Goal: Information Seeking & Learning: Learn about a topic

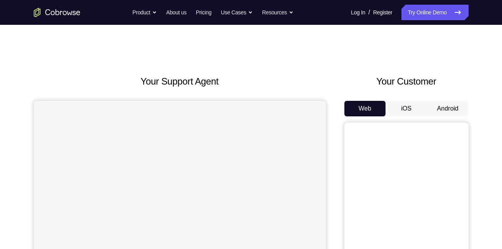
click at [442, 105] on button "Android" at bounding box center [448, 109] width 42 height 16
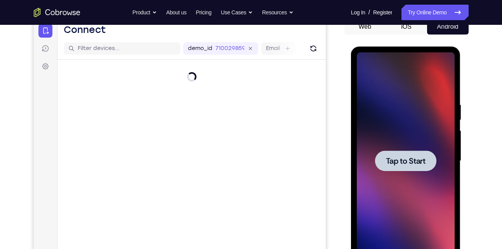
click at [407, 162] on span "Tap to Start" at bounding box center [406, 161] width 40 height 8
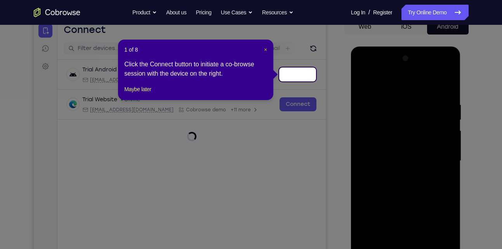
click at [266, 50] on span "×" at bounding box center [265, 50] width 3 height 6
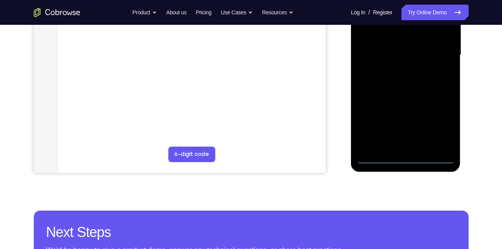
scroll to position [188, 0]
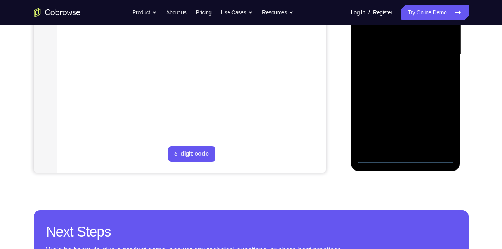
click at [408, 158] on div at bounding box center [406, 55] width 98 height 218
click at [438, 124] on div at bounding box center [406, 55] width 98 height 218
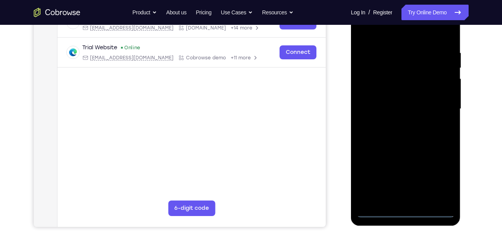
scroll to position [132, 0]
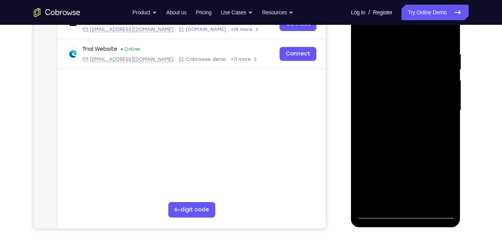
click at [385, 36] on div at bounding box center [406, 111] width 98 height 218
click at [441, 111] on div at bounding box center [406, 111] width 98 height 218
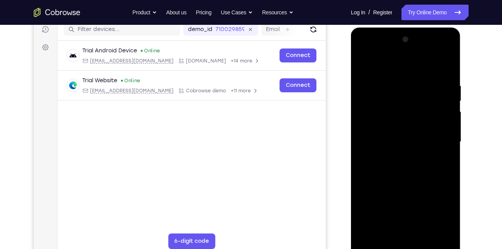
scroll to position [101, 0]
click at [413, 234] on div at bounding box center [406, 143] width 98 height 218
click at [381, 137] on div at bounding box center [406, 143] width 98 height 218
click at [386, 127] on div at bounding box center [406, 143] width 98 height 218
click at [408, 143] on div at bounding box center [406, 143] width 98 height 218
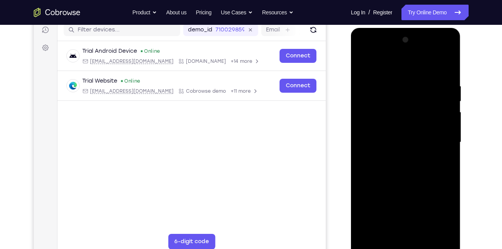
click at [406, 168] on div at bounding box center [406, 143] width 98 height 218
click at [441, 64] on div at bounding box center [406, 143] width 98 height 218
click at [410, 168] on div at bounding box center [406, 143] width 98 height 218
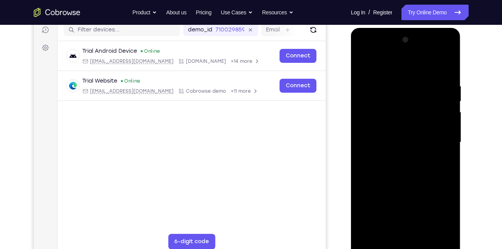
click at [410, 168] on div at bounding box center [406, 143] width 98 height 218
click at [412, 176] on div at bounding box center [406, 143] width 98 height 218
click at [396, 75] on div at bounding box center [406, 143] width 98 height 218
click at [437, 234] on div at bounding box center [406, 143] width 98 height 218
click at [445, 148] on div at bounding box center [406, 143] width 98 height 218
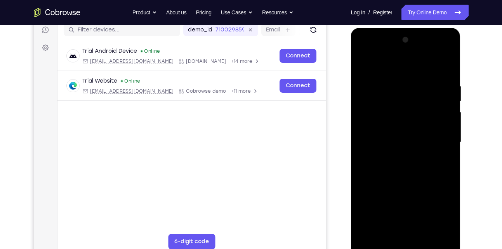
click at [436, 232] on div at bounding box center [406, 143] width 98 height 218
click at [445, 156] on div at bounding box center [406, 143] width 98 height 218
click at [434, 232] on div at bounding box center [406, 143] width 98 height 218
click at [356, 138] on div at bounding box center [406, 143] width 110 height 231
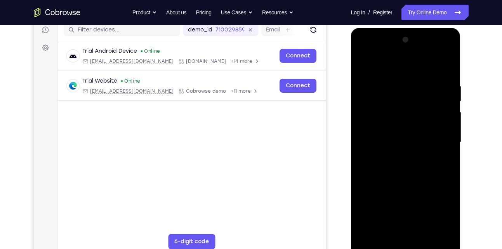
click at [360, 135] on div at bounding box center [406, 143] width 98 height 218
click at [445, 66] on div at bounding box center [406, 143] width 98 height 218
click at [421, 233] on div at bounding box center [406, 143] width 98 height 218
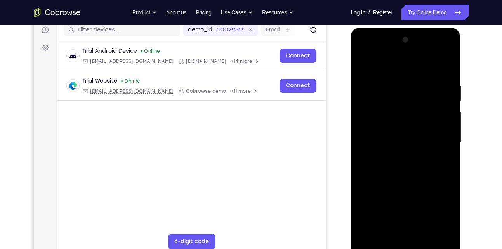
click at [409, 184] on div at bounding box center [406, 143] width 98 height 218
click at [393, 121] on div at bounding box center [406, 143] width 98 height 218
click at [384, 230] on div at bounding box center [406, 143] width 98 height 218
click at [446, 158] on div at bounding box center [406, 143] width 98 height 218
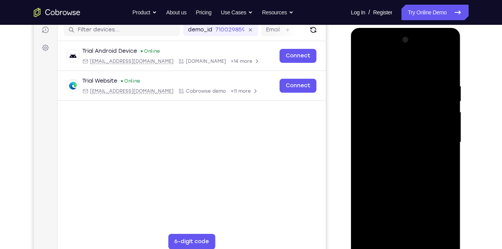
click at [381, 117] on div at bounding box center [406, 143] width 98 height 218
click at [385, 183] on div at bounding box center [406, 143] width 98 height 218
click at [383, 191] on div at bounding box center [406, 143] width 98 height 218
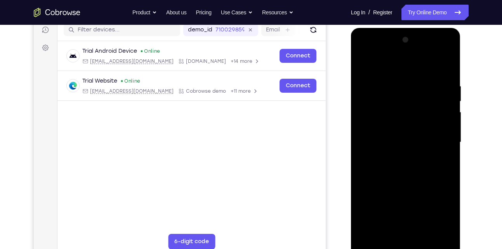
click at [383, 191] on div at bounding box center [406, 143] width 98 height 218
click at [395, 179] on div at bounding box center [406, 143] width 98 height 218
click at [401, 177] on div at bounding box center [406, 143] width 98 height 218
click at [362, 63] on div at bounding box center [406, 143] width 98 height 218
click at [398, 137] on div at bounding box center [406, 143] width 98 height 218
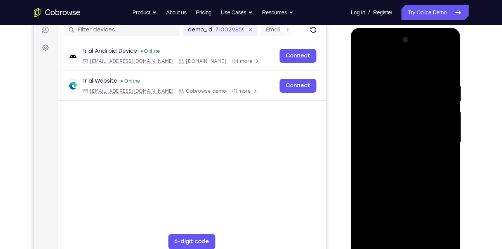
click at [410, 145] on div at bounding box center [406, 143] width 98 height 218
click at [449, 64] on div at bounding box center [406, 143] width 98 height 218
click at [419, 111] on div at bounding box center [406, 143] width 98 height 218
click at [429, 111] on div at bounding box center [406, 143] width 98 height 218
click at [393, 163] on div at bounding box center [406, 143] width 98 height 218
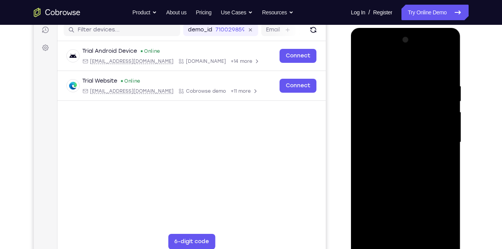
click at [393, 163] on div at bounding box center [406, 143] width 98 height 218
drag, startPoint x: 419, startPoint y: 94, endPoint x: 414, endPoint y: 132, distance: 38.3
click at [414, 132] on div at bounding box center [406, 143] width 98 height 218
click at [423, 105] on div at bounding box center [406, 143] width 98 height 218
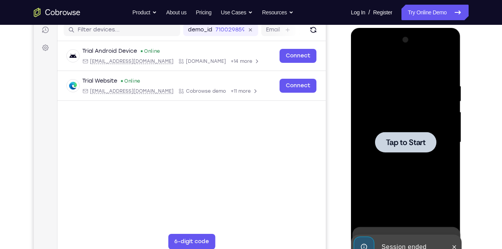
click at [421, 136] on div at bounding box center [405, 142] width 61 height 21
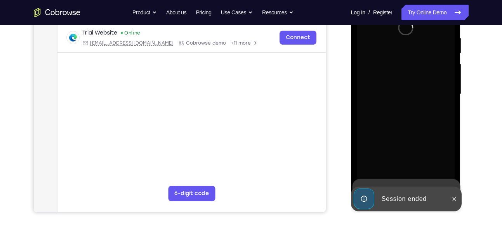
scroll to position [149, 0]
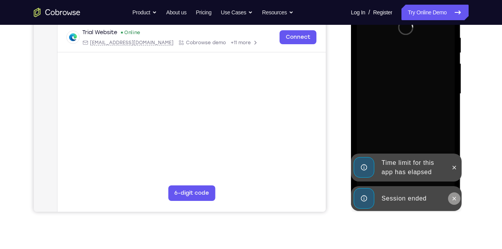
click at [453, 198] on icon at bounding box center [454, 199] width 6 height 6
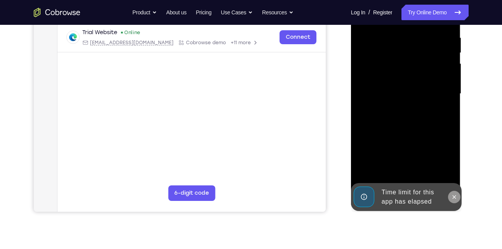
click at [454, 195] on icon at bounding box center [454, 197] width 6 height 6
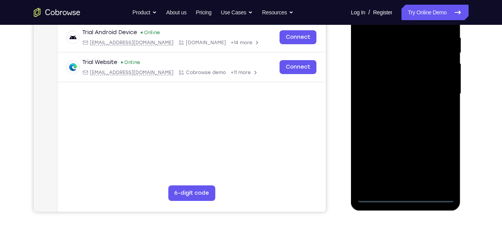
click at [407, 196] on div at bounding box center [406, 94] width 98 height 218
click at [435, 167] on div at bounding box center [406, 94] width 98 height 218
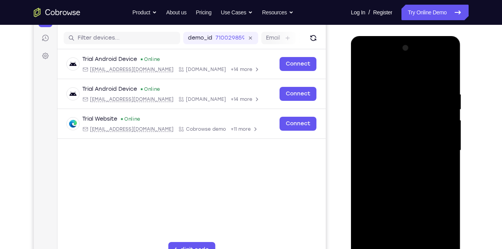
scroll to position [92, 0]
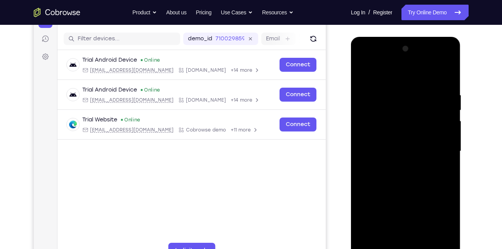
click at [373, 78] on div at bounding box center [406, 152] width 98 height 218
click at [443, 146] on div at bounding box center [406, 152] width 98 height 218
click at [398, 165] on div at bounding box center [406, 152] width 98 height 218
click at [397, 144] on div at bounding box center [406, 152] width 98 height 218
click at [387, 140] on div at bounding box center [406, 152] width 98 height 218
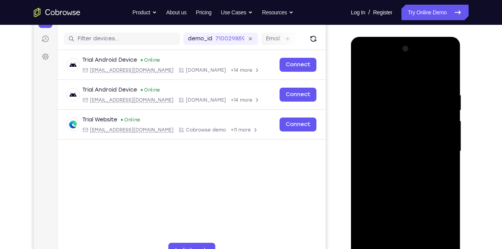
click at [383, 152] on div at bounding box center [406, 152] width 98 height 218
click at [381, 176] on div at bounding box center [406, 152] width 98 height 218
click at [381, 155] on div at bounding box center [406, 152] width 98 height 218
click at [395, 176] on div at bounding box center [406, 152] width 98 height 218
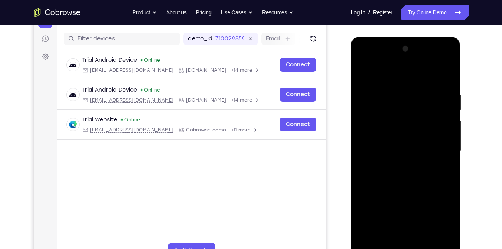
click at [395, 176] on div at bounding box center [406, 152] width 98 height 218
click at [442, 73] on div at bounding box center [406, 152] width 98 height 218
click at [445, 88] on div at bounding box center [406, 152] width 98 height 218
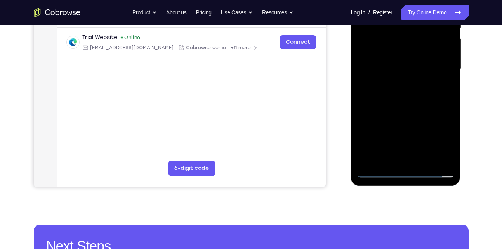
scroll to position [175, 0]
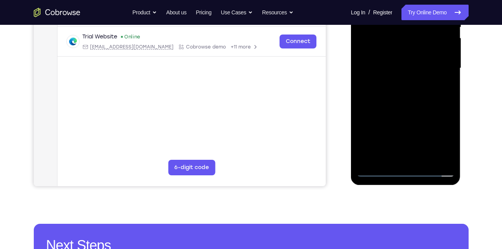
click at [394, 158] on div at bounding box center [406, 69] width 98 height 218
click at [382, 93] on div at bounding box center [406, 69] width 98 height 218
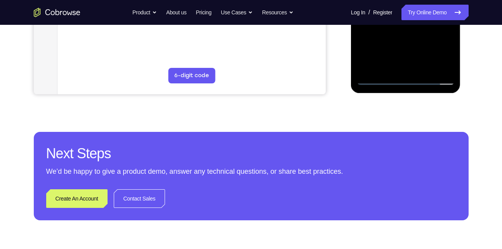
scroll to position [267, 0]
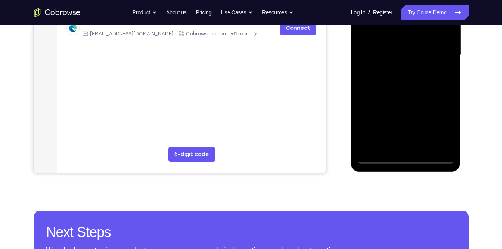
scroll to position [189, 0]
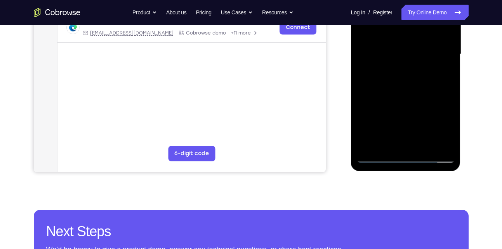
click at [377, 158] on div at bounding box center [406, 55] width 98 height 218
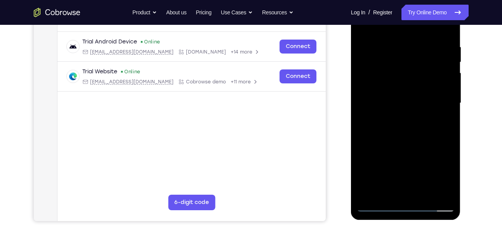
scroll to position [139, 0]
click at [400, 190] on div at bounding box center [406, 104] width 98 height 218
click at [447, 38] on div at bounding box center [406, 104] width 98 height 218
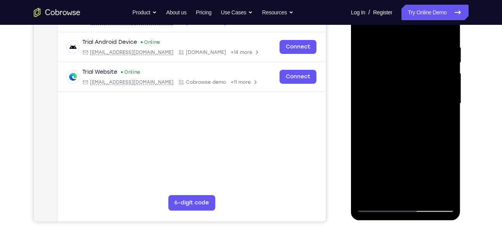
click at [375, 206] on div at bounding box center [406, 104] width 98 height 218
click at [399, 117] on div at bounding box center [406, 104] width 98 height 218
click at [388, 193] on div at bounding box center [406, 104] width 98 height 218
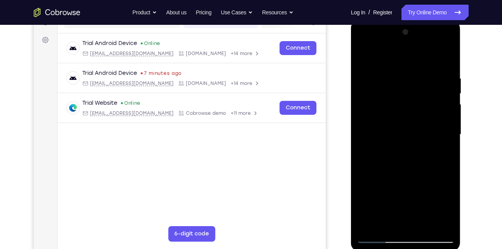
scroll to position [108, 0]
click at [409, 99] on div at bounding box center [406, 135] width 98 height 218
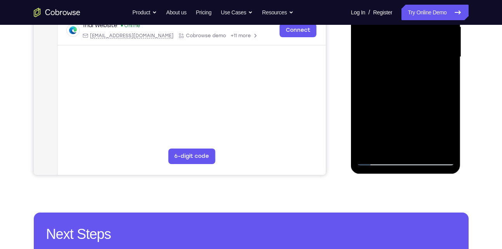
scroll to position [187, 0]
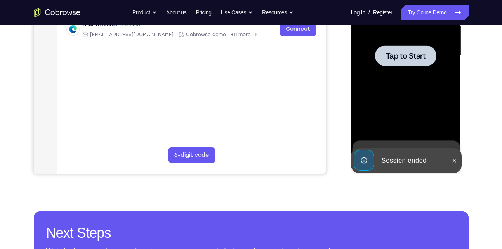
click at [391, 66] on div at bounding box center [405, 55] width 61 height 21
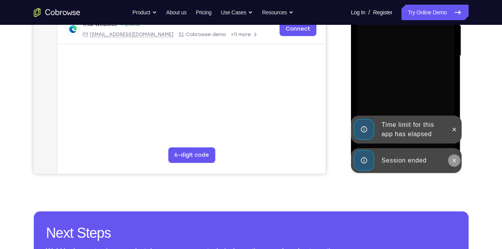
click at [452, 158] on icon at bounding box center [454, 161] width 6 height 6
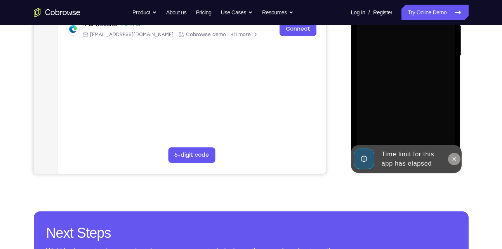
click at [452, 157] on icon at bounding box center [454, 159] width 6 height 6
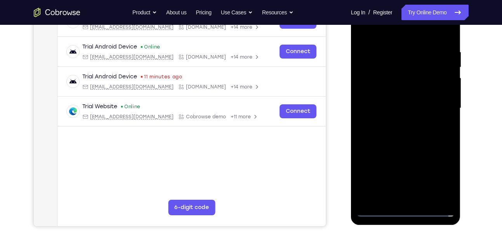
scroll to position [134, 0]
click at [407, 212] on div at bounding box center [406, 109] width 98 height 218
click at [442, 174] on div at bounding box center [406, 109] width 98 height 218
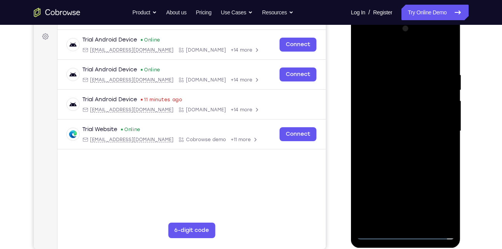
scroll to position [112, 0]
click at [383, 51] on div at bounding box center [406, 131] width 98 height 218
click at [440, 129] on div at bounding box center [406, 131] width 98 height 218
click at [397, 146] on div at bounding box center [406, 131] width 98 height 218
click at [400, 119] on div at bounding box center [406, 131] width 98 height 218
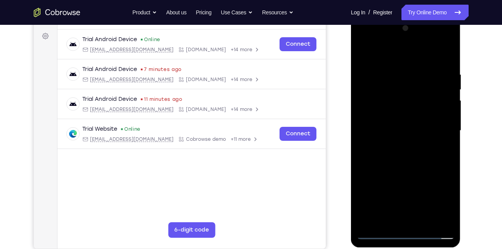
click at [386, 113] on div at bounding box center [406, 131] width 98 height 218
click at [393, 129] on div at bounding box center [406, 131] width 98 height 218
click at [407, 155] on div at bounding box center [406, 131] width 98 height 218
click at [440, 56] on div at bounding box center [406, 131] width 98 height 218
click at [411, 153] on div at bounding box center [406, 131] width 98 height 218
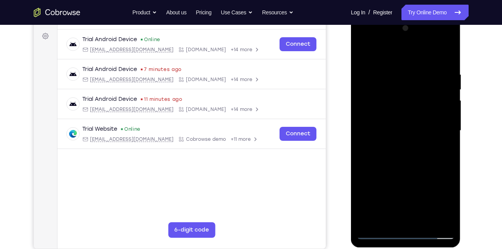
click at [406, 157] on div at bounding box center [406, 131] width 98 height 218
click at [404, 156] on div at bounding box center [406, 131] width 98 height 218
click at [395, 68] on div at bounding box center [406, 131] width 98 height 218
click at [419, 146] on div at bounding box center [406, 131] width 98 height 218
click at [419, 151] on div at bounding box center [406, 131] width 98 height 218
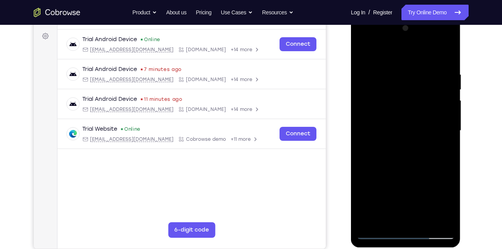
click at [390, 67] on div at bounding box center [406, 131] width 98 height 218
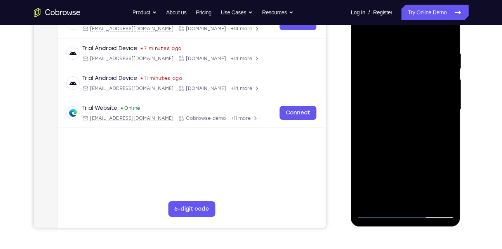
scroll to position [139, 0]
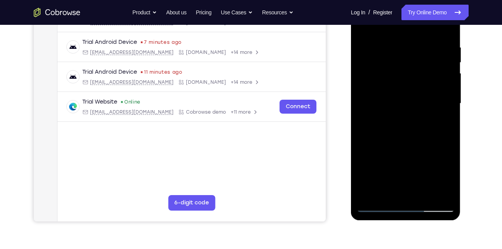
click at [440, 108] on div at bounding box center [406, 104] width 98 height 218
click at [362, 108] on div at bounding box center [406, 104] width 98 height 218
click at [403, 190] on div at bounding box center [406, 104] width 98 height 218
click at [381, 207] on div at bounding box center [406, 104] width 98 height 218
click at [441, 187] on div at bounding box center [406, 104] width 98 height 218
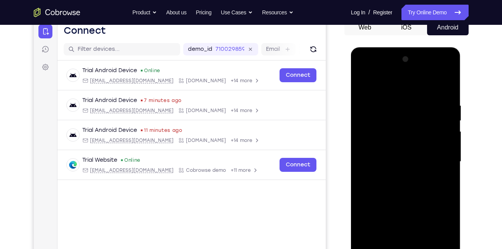
scroll to position [80, 0]
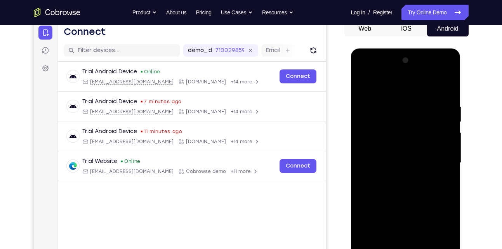
click at [445, 90] on div at bounding box center [406, 163] width 98 height 218
click at [447, 84] on div at bounding box center [406, 163] width 98 height 218
drag, startPoint x: 402, startPoint y: 121, endPoint x: 391, endPoint y: 234, distance: 113.2
click at [391, 234] on div at bounding box center [406, 163] width 98 height 218
drag, startPoint x: 423, startPoint y: 122, endPoint x: 396, endPoint y: 229, distance: 110.8
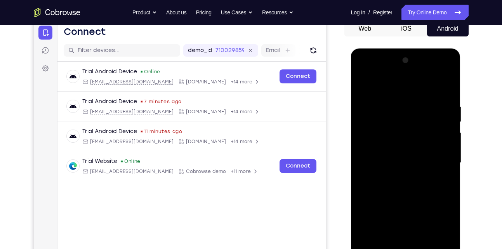
click at [396, 229] on div at bounding box center [406, 163] width 98 height 218
drag, startPoint x: 428, startPoint y: 113, endPoint x: 404, endPoint y: 206, distance: 95.6
click at [404, 206] on div at bounding box center [406, 163] width 98 height 218
drag, startPoint x: 414, startPoint y: 120, endPoint x: 390, endPoint y: 236, distance: 118.2
click at [390, 236] on div at bounding box center [406, 163] width 98 height 218
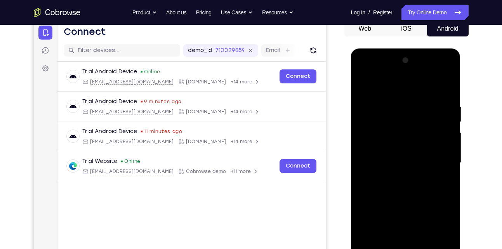
click at [364, 83] on div at bounding box center [406, 163] width 98 height 218
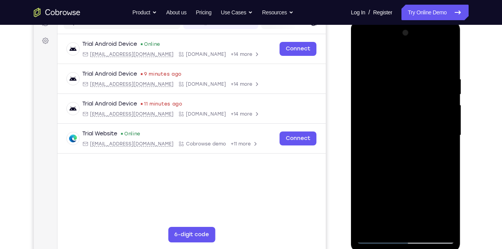
scroll to position [108, 0]
click at [363, 55] on div at bounding box center [406, 135] width 98 height 218
drag, startPoint x: 414, startPoint y: 161, endPoint x: 420, endPoint y: 113, distance: 47.8
click at [420, 113] on div at bounding box center [406, 135] width 98 height 218
click at [447, 122] on div at bounding box center [406, 135] width 98 height 218
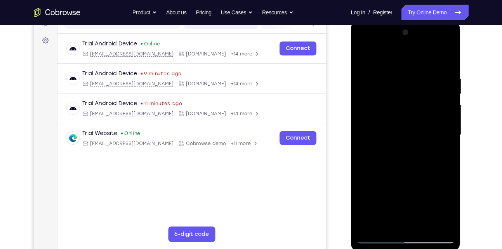
click at [447, 122] on div at bounding box center [406, 135] width 98 height 218
drag, startPoint x: 411, startPoint y: 139, endPoint x: 427, endPoint y: 96, distance: 45.9
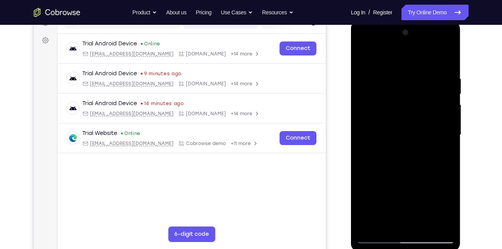
click at [427, 96] on div at bounding box center [406, 135] width 98 height 218
drag, startPoint x: 401, startPoint y: 173, endPoint x: 423, endPoint y: 104, distance: 72.5
click at [423, 104] on div at bounding box center [406, 135] width 98 height 218
drag, startPoint x: 403, startPoint y: 164, endPoint x: 432, endPoint y: 70, distance: 97.9
click at [432, 70] on div at bounding box center [406, 135] width 98 height 218
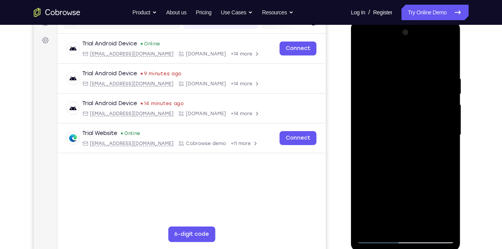
drag, startPoint x: 404, startPoint y: 155, endPoint x: 419, endPoint y: 71, distance: 85.3
click at [419, 71] on div at bounding box center [406, 135] width 98 height 218
drag, startPoint x: 406, startPoint y: 150, endPoint x: 420, endPoint y: 83, distance: 68.7
click at [420, 83] on div at bounding box center [406, 135] width 98 height 218
click at [448, 56] on div at bounding box center [406, 135] width 98 height 218
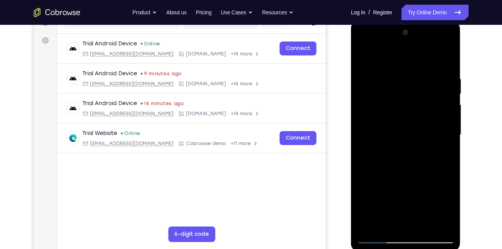
click at [364, 57] on div at bounding box center [406, 135] width 98 height 218
drag, startPoint x: 397, startPoint y: 177, endPoint x: 433, endPoint y: 9, distance: 171.9
click at [433, 21] on html "Online web based iOS Simulators and Android Emulators. Run iPhone, iPad, Mobile…" at bounding box center [406, 137] width 111 height 233
drag, startPoint x: 409, startPoint y: 197, endPoint x: 433, endPoint y: 54, distance: 145.3
click at [433, 54] on div at bounding box center [406, 135] width 98 height 218
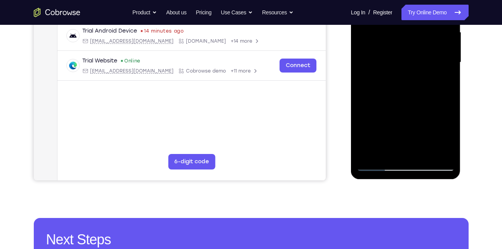
scroll to position [184, 0]
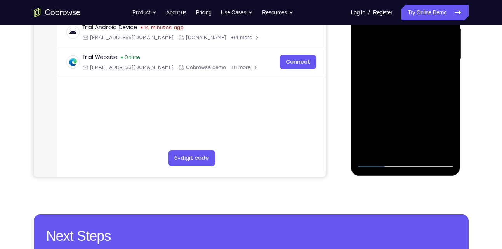
click at [421, 153] on div at bounding box center [406, 59] width 98 height 218
click at [411, 99] on div at bounding box center [406, 59] width 98 height 218
drag, startPoint x: 416, startPoint y: 53, endPoint x: 393, endPoint y: 110, distance: 60.9
click at [393, 110] on div at bounding box center [406, 59] width 98 height 218
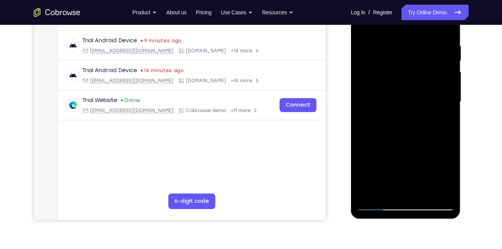
scroll to position [140, 0]
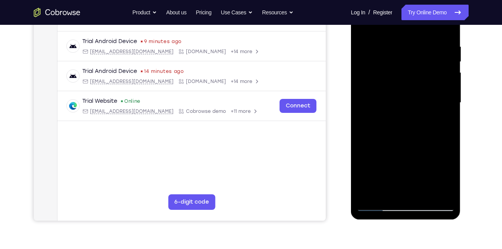
drag, startPoint x: 433, startPoint y: 91, endPoint x: 421, endPoint y: 155, distance: 65.2
click at [421, 155] on div at bounding box center [406, 103] width 98 height 218
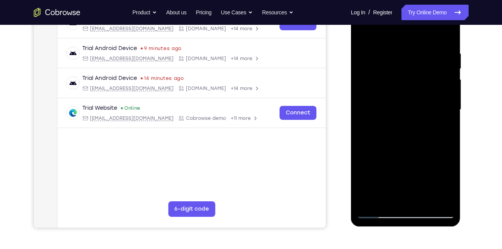
scroll to position [89, 0]
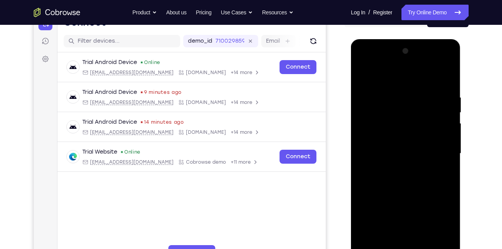
click at [367, 74] on div at bounding box center [406, 154] width 98 height 218
click at [397, 84] on div at bounding box center [406, 154] width 98 height 218
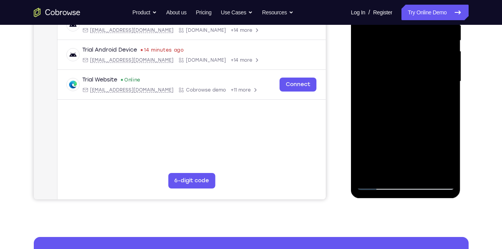
click at [444, 83] on div at bounding box center [406, 82] width 98 height 218
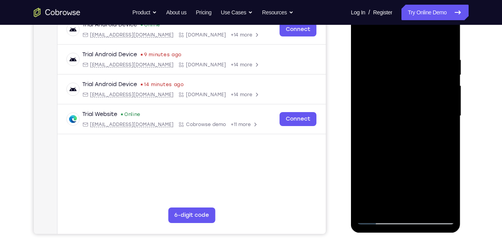
scroll to position [126, 0]
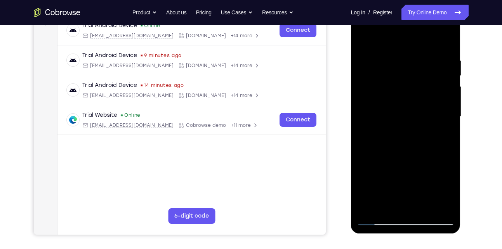
click at [439, 119] on div at bounding box center [406, 117] width 98 height 218
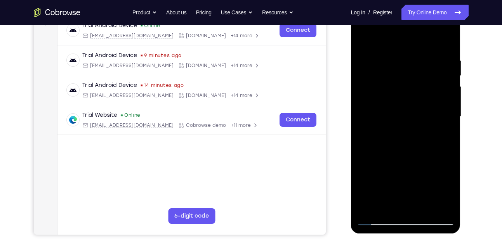
click at [439, 119] on div at bounding box center [406, 117] width 98 height 218
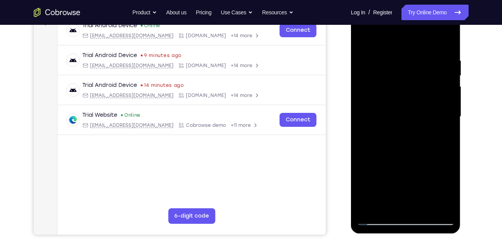
click at [445, 42] on div at bounding box center [406, 117] width 98 height 218
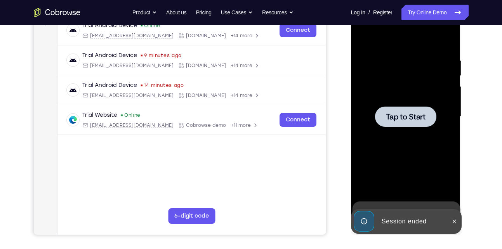
click at [398, 106] on div at bounding box center [406, 117] width 98 height 218
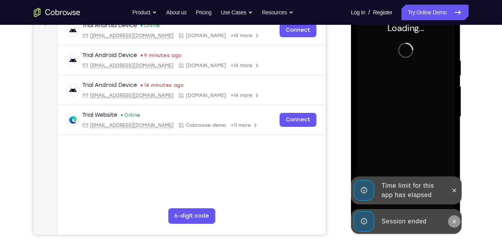
click at [454, 219] on icon at bounding box center [454, 222] width 6 height 6
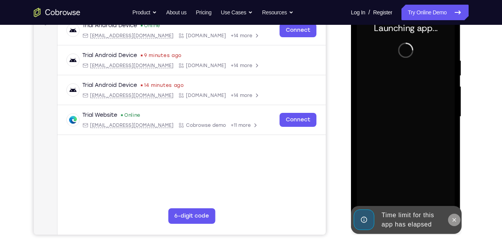
click at [454, 221] on icon at bounding box center [454, 220] width 6 height 6
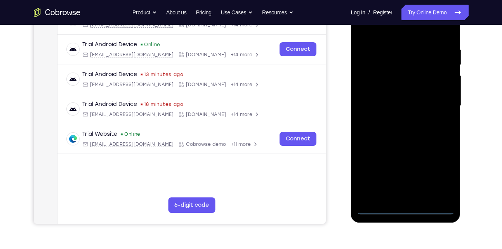
scroll to position [138, 0]
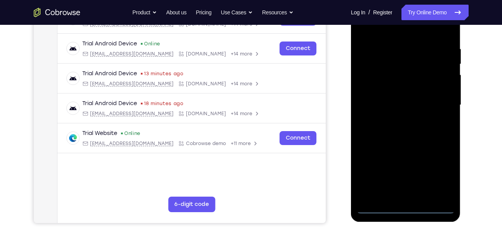
click at [405, 206] on div at bounding box center [406, 106] width 98 height 218
click at [436, 174] on div at bounding box center [406, 106] width 98 height 218
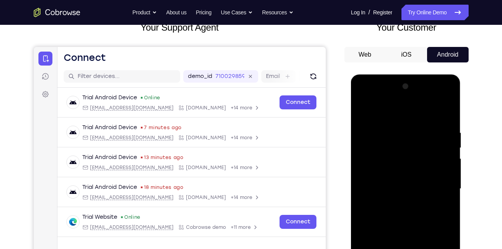
scroll to position [54, 0]
click at [374, 113] on div at bounding box center [406, 190] width 98 height 218
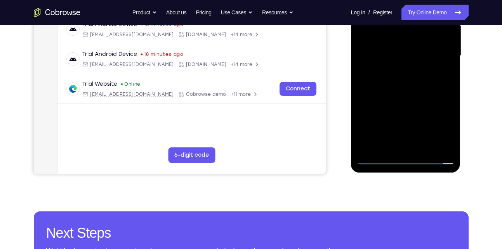
scroll to position [190, 0]
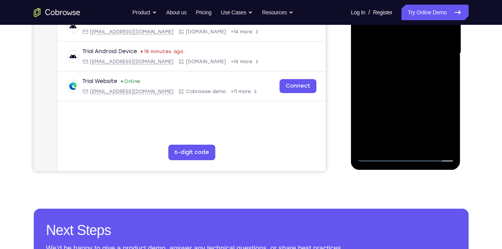
click at [441, 49] on div at bounding box center [406, 53] width 98 height 218
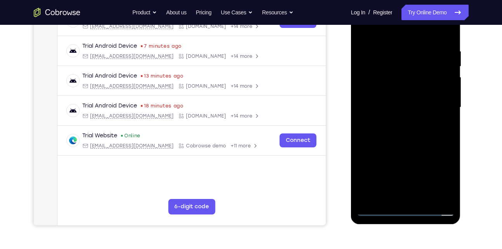
scroll to position [134, 0]
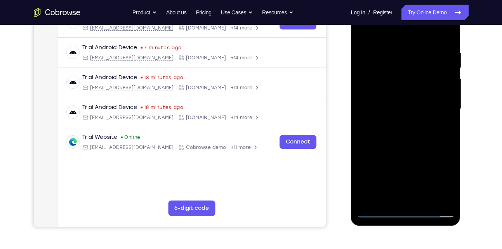
click at [414, 200] on div at bounding box center [406, 109] width 98 height 218
click at [404, 103] on div at bounding box center [406, 109] width 98 height 218
click at [383, 92] on div at bounding box center [406, 109] width 98 height 218
click at [385, 110] on div at bounding box center [406, 109] width 98 height 218
click at [400, 134] on div at bounding box center [406, 109] width 98 height 218
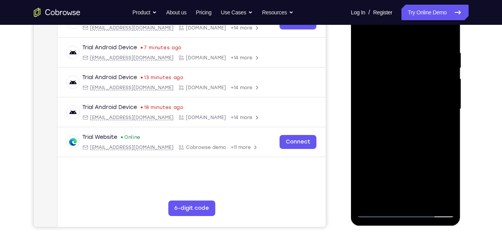
click at [445, 32] on div at bounding box center [406, 109] width 98 height 218
click at [409, 134] on div at bounding box center [406, 109] width 98 height 218
click at [408, 136] on div at bounding box center [406, 109] width 98 height 218
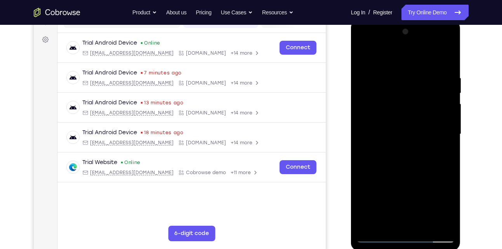
scroll to position [108, 0]
click at [395, 74] on div at bounding box center [406, 135] width 98 height 218
click at [402, 158] on div at bounding box center [406, 135] width 98 height 218
click at [400, 84] on div at bounding box center [406, 135] width 98 height 218
click at [443, 132] on div at bounding box center [406, 135] width 98 height 218
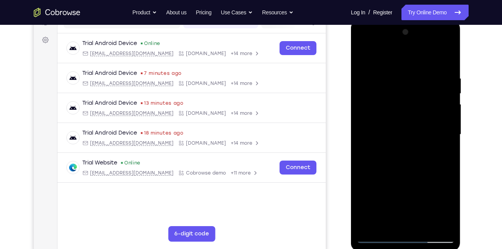
click at [361, 138] on div at bounding box center [406, 135] width 98 height 218
click at [362, 140] on div at bounding box center [406, 135] width 98 height 218
click at [363, 143] on div at bounding box center [406, 135] width 98 height 218
click at [446, 222] on div at bounding box center [406, 135] width 98 height 218
click at [446, 125] on div at bounding box center [406, 135] width 98 height 218
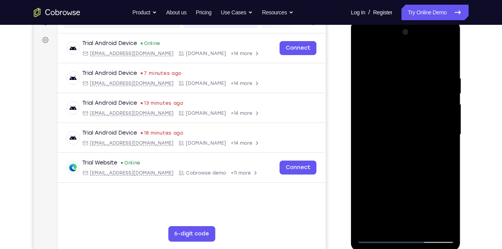
click at [446, 125] on div at bounding box center [406, 135] width 98 height 218
drag, startPoint x: 443, startPoint y: 127, endPoint x: 394, endPoint y: 131, distance: 49.2
click at [394, 131] on div at bounding box center [406, 135] width 98 height 218
drag, startPoint x: 444, startPoint y: 128, endPoint x: 385, endPoint y: 135, distance: 59.1
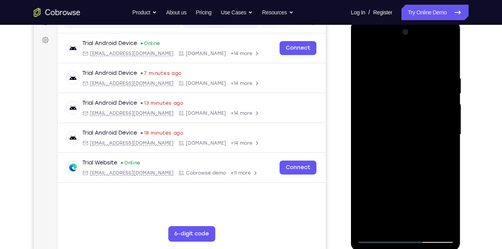
click at [385, 135] on div at bounding box center [406, 135] width 98 height 218
click at [447, 129] on div at bounding box center [406, 135] width 98 height 218
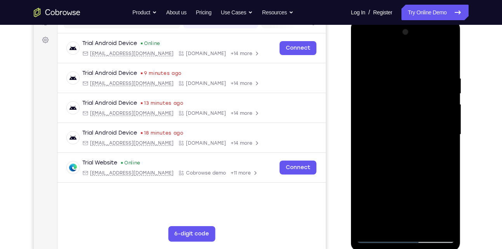
click at [447, 128] on div at bounding box center [406, 135] width 98 height 218
click at [445, 61] on div at bounding box center [406, 135] width 98 height 218
click at [419, 75] on div at bounding box center [406, 135] width 98 height 218
drag, startPoint x: 448, startPoint y: 142, endPoint x: 395, endPoint y: 149, distance: 53.0
click at [395, 149] on div at bounding box center [406, 135] width 98 height 218
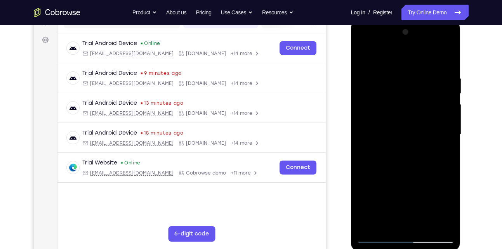
drag, startPoint x: 447, startPoint y: 130, endPoint x: 361, endPoint y: 132, distance: 86.2
click at [361, 132] on div at bounding box center [406, 135] width 98 height 218
drag, startPoint x: 433, startPoint y: 132, endPoint x: 376, endPoint y: 136, distance: 57.6
click at [376, 136] on div at bounding box center [406, 135] width 98 height 218
drag, startPoint x: 448, startPoint y: 141, endPoint x: 356, endPoint y: 131, distance: 92.6
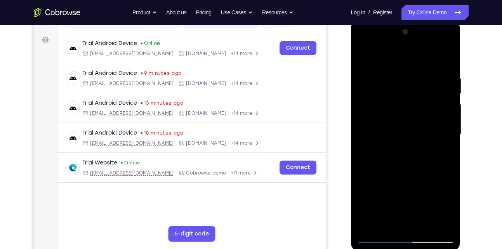
click at [356, 131] on div at bounding box center [406, 135] width 110 height 231
drag, startPoint x: 439, startPoint y: 140, endPoint x: 342, endPoint y: 137, distance: 96.8
click at [351, 137] on html "Online web based iOS Simulators and Android Emulators. Run iPhone, iPad, Mobile…" at bounding box center [406, 136] width 111 height 233
click at [445, 62] on div at bounding box center [406, 135] width 98 height 218
click at [423, 227] on div at bounding box center [406, 135] width 98 height 218
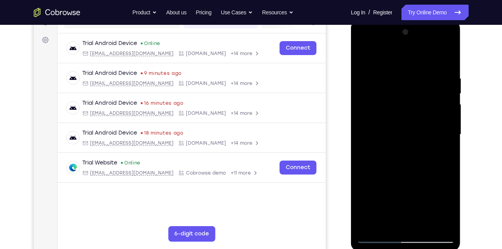
click at [400, 177] on div at bounding box center [406, 135] width 98 height 218
click at [392, 117] on div at bounding box center [406, 135] width 98 height 218
click at [378, 150] on div at bounding box center [406, 135] width 98 height 218
click at [372, 147] on div at bounding box center [406, 135] width 98 height 218
click at [439, 87] on div at bounding box center [406, 135] width 98 height 218
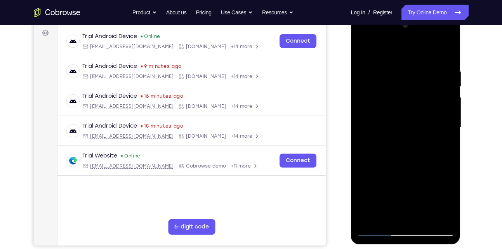
scroll to position [113, 0]
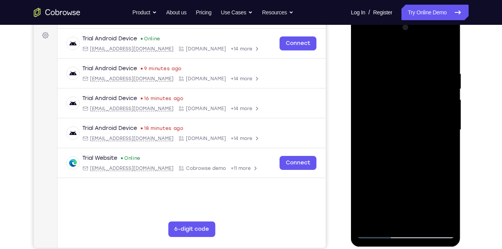
click at [437, 54] on div at bounding box center [406, 130] width 98 height 218
click at [442, 104] on div at bounding box center [406, 130] width 98 height 218
click at [451, 56] on div at bounding box center [406, 130] width 98 height 218
click at [444, 55] on div at bounding box center [406, 130] width 98 height 218
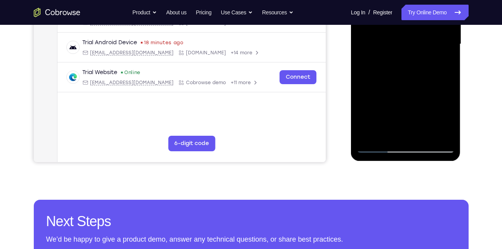
click at [377, 148] on div at bounding box center [406, 45] width 98 height 218
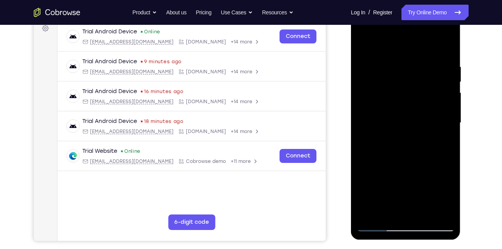
scroll to position [120, 0]
click at [363, 46] on div at bounding box center [406, 124] width 98 height 218
click at [365, 43] on div at bounding box center [406, 124] width 98 height 218
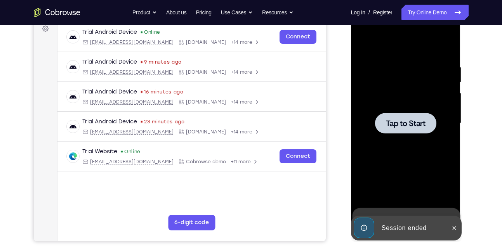
click at [466, 146] on div at bounding box center [407, 122] width 124 height 239
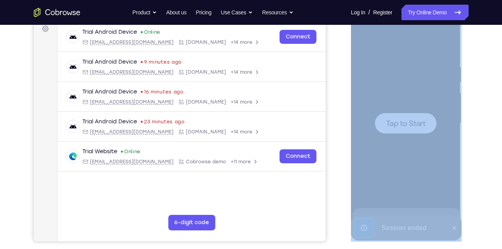
click at [466, 146] on div at bounding box center [407, 122] width 124 height 239
drag, startPoint x: 466, startPoint y: 146, endPoint x: 475, endPoint y: 177, distance: 33.2
click at [475, 177] on div "Your Support Agent Your Customer Web iOS Android Next Steps We’d be happy to gi…" at bounding box center [251, 161] width 497 height 512
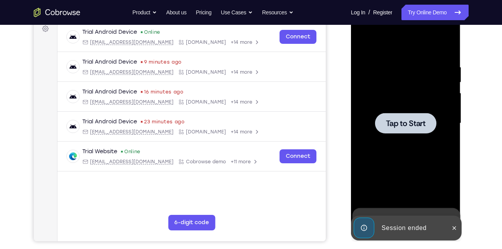
click at [397, 122] on span "Tap to Start" at bounding box center [406, 124] width 40 height 8
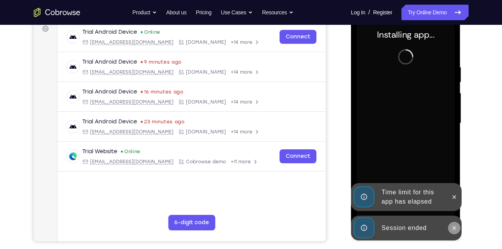
click at [458, 232] on button at bounding box center [454, 228] width 12 height 12
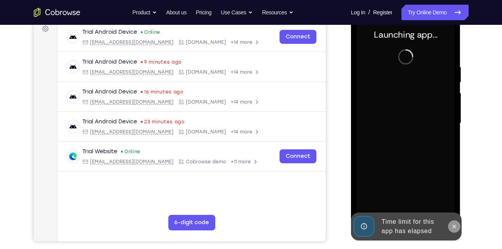
click at [456, 230] on button at bounding box center [454, 227] width 12 height 12
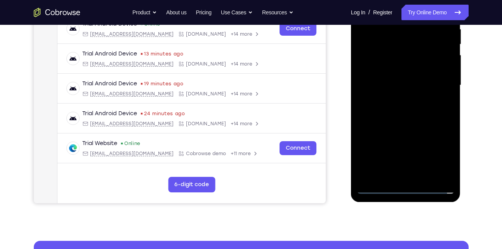
scroll to position [158, 0]
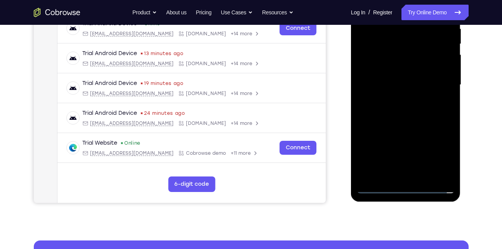
click at [403, 187] on div at bounding box center [406, 85] width 98 height 218
click at [440, 159] on div at bounding box center [406, 85] width 98 height 218
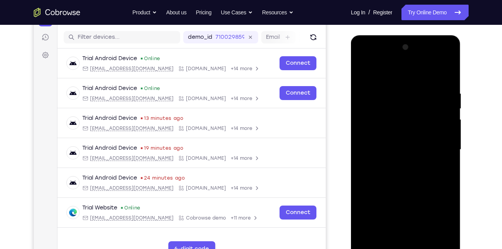
scroll to position [93, 0]
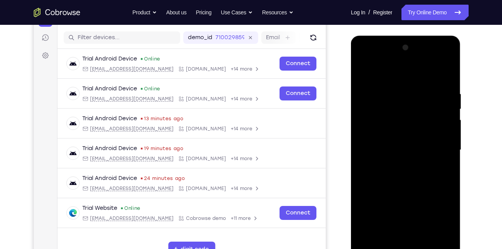
click at [393, 71] on div at bounding box center [406, 151] width 98 height 218
click at [409, 109] on div at bounding box center [406, 151] width 98 height 218
click at [432, 163] on div at bounding box center [406, 151] width 98 height 218
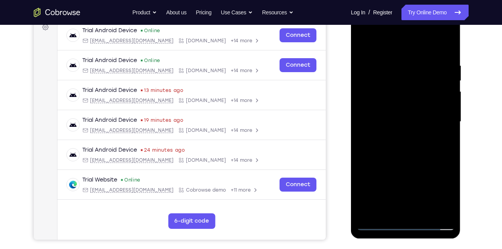
scroll to position [120, 0]
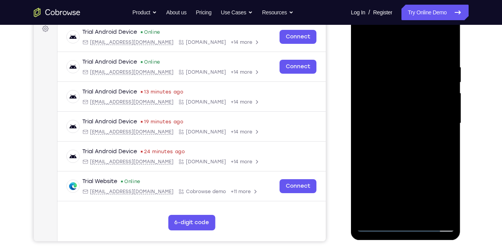
drag, startPoint x: 384, startPoint y: 176, endPoint x: 419, endPoint y: 51, distance: 130.2
click at [419, 51] on div at bounding box center [406, 124] width 98 height 218
drag, startPoint x: 392, startPoint y: 170, endPoint x: 404, endPoint y: 113, distance: 58.4
click at [404, 113] on div at bounding box center [406, 124] width 98 height 218
drag, startPoint x: 394, startPoint y: 165, endPoint x: 412, endPoint y: 106, distance: 62.2
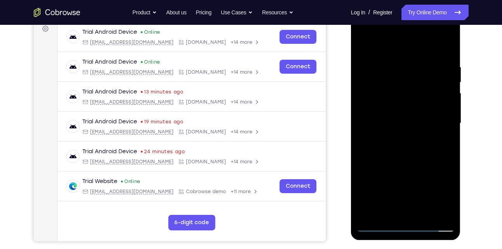
click at [412, 106] on div at bounding box center [406, 124] width 98 height 218
click at [411, 120] on div at bounding box center [406, 124] width 98 height 218
drag, startPoint x: 392, startPoint y: 151, endPoint x: 406, endPoint y: 89, distance: 63.6
click at [406, 89] on div at bounding box center [406, 124] width 98 height 218
drag, startPoint x: 378, startPoint y: 166, endPoint x: 403, endPoint y: 104, distance: 67.1
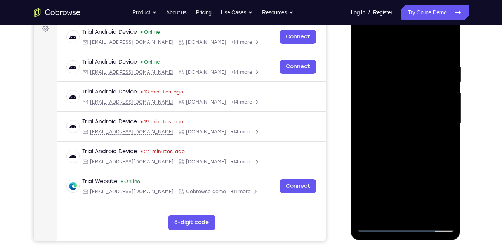
click at [403, 104] on div at bounding box center [406, 124] width 98 height 218
drag, startPoint x: 386, startPoint y: 147, endPoint x: 408, endPoint y: 94, distance: 56.8
click at [408, 94] on div at bounding box center [406, 124] width 98 height 218
drag, startPoint x: 391, startPoint y: 151, endPoint x: 427, endPoint y: 82, distance: 78.2
click at [427, 82] on div at bounding box center [406, 124] width 98 height 218
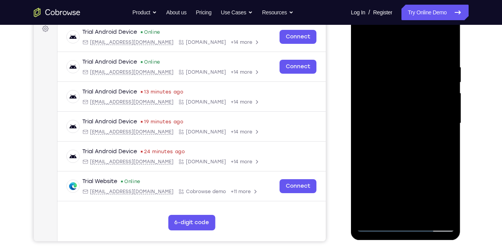
click at [411, 99] on div at bounding box center [406, 124] width 98 height 218
drag, startPoint x: 381, startPoint y: 165, endPoint x: 402, endPoint y: 116, distance: 53.6
click at [402, 116] on div at bounding box center [406, 124] width 98 height 218
click at [396, 177] on div at bounding box center [406, 124] width 98 height 218
drag, startPoint x: 369, startPoint y: 177, endPoint x: 404, endPoint y: 73, distance: 110.1
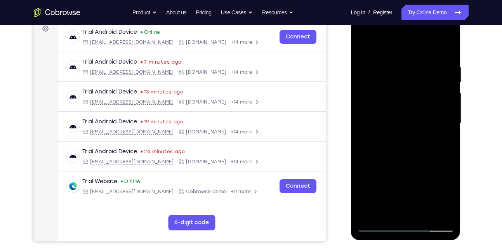
click at [404, 73] on div at bounding box center [406, 124] width 98 height 218
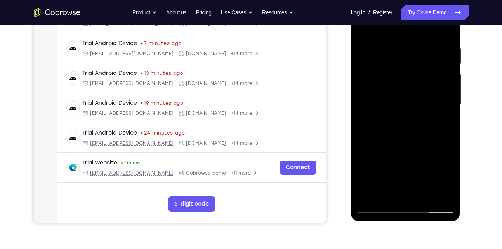
scroll to position [139, 0]
drag, startPoint x: 383, startPoint y: 161, endPoint x: 407, endPoint y: 92, distance: 73.1
click at [407, 92] on div at bounding box center [406, 105] width 98 height 218
drag, startPoint x: 391, startPoint y: 136, endPoint x: 407, endPoint y: 81, distance: 57.6
click at [407, 81] on div at bounding box center [406, 105] width 98 height 218
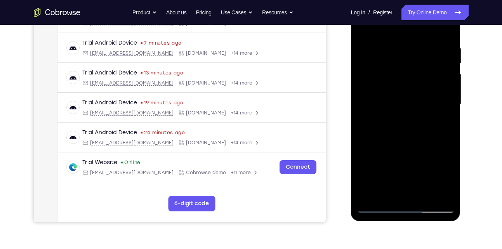
drag, startPoint x: 385, startPoint y: 157, endPoint x: 402, endPoint y: 108, distance: 51.6
click at [402, 108] on div at bounding box center [406, 105] width 98 height 218
drag, startPoint x: 390, startPoint y: 145, endPoint x: 401, endPoint y: 103, distance: 43.5
click at [401, 103] on div at bounding box center [406, 105] width 98 height 218
drag, startPoint x: 393, startPoint y: 128, endPoint x: 409, endPoint y: 85, distance: 45.8
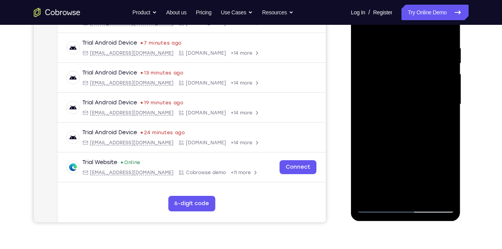
click at [409, 85] on div at bounding box center [406, 105] width 98 height 218
drag, startPoint x: 403, startPoint y: 122, endPoint x: 411, endPoint y: 102, distance: 21.1
click at [411, 102] on div at bounding box center [406, 105] width 98 height 218
drag, startPoint x: 395, startPoint y: 124, endPoint x: 404, endPoint y: 101, distance: 25.0
click at [404, 101] on div at bounding box center [406, 105] width 98 height 218
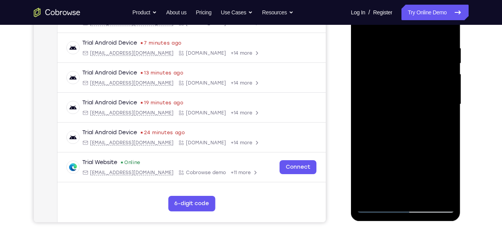
drag, startPoint x: 396, startPoint y: 124, endPoint x: 411, endPoint y: 84, distance: 42.3
click at [411, 84] on div at bounding box center [406, 105] width 98 height 218
drag, startPoint x: 393, startPoint y: 135, endPoint x: 407, endPoint y: 96, distance: 41.6
click at [407, 96] on div at bounding box center [406, 105] width 98 height 218
drag, startPoint x: 395, startPoint y: 122, endPoint x: 407, endPoint y: 102, distance: 22.5
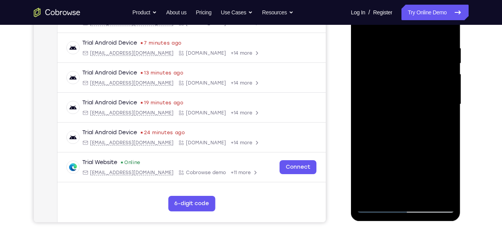
click at [407, 102] on div at bounding box center [406, 105] width 98 height 218
drag, startPoint x: 395, startPoint y: 127, endPoint x: 408, endPoint y: 105, distance: 25.9
click at [408, 105] on div at bounding box center [406, 105] width 98 height 218
drag, startPoint x: 384, startPoint y: 143, endPoint x: 397, endPoint y: 121, distance: 25.4
click at [397, 121] on div at bounding box center [406, 105] width 98 height 218
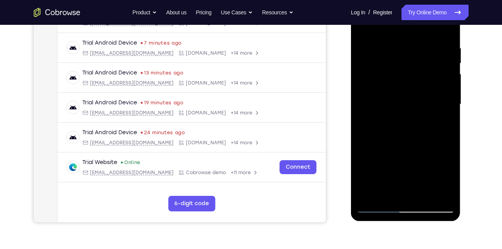
drag, startPoint x: 393, startPoint y: 131, endPoint x: 406, endPoint y: 110, distance: 25.0
click at [406, 110] on div at bounding box center [406, 105] width 98 height 218
drag, startPoint x: 393, startPoint y: 139, endPoint x: 404, endPoint y: 118, distance: 23.5
click at [404, 118] on div at bounding box center [406, 105] width 98 height 218
drag, startPoint x: 396, startPoint y: 134, endPoint x: 407, endPoint y: 112, distance: 24.1
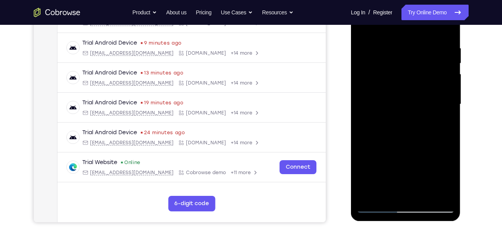
click at [407, 112] on div at bounding box center [406, 105] width 98 height 218
drag, startPoint x: 395, startPoint y: 132, endPoint x: 407, endPoint y: 117, distance: 19.7
click at [407, 117] on div at bounding box center [406, 105] width 98 height 218
drag, startPoint x: 392, startPoint y: 143, endPoint x: 401, endPoint y: 128, distance: 17.5
click at [401, 128] on div at bounding box center [406, 105] width 98 height 218
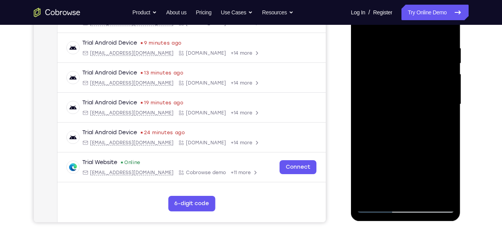
drag, startPoint x: 394, startPoint y: 141, endPoint x: 409, endPoint y: 116, distance: 29.8
click at [409, 116] on div at bounding box center [406, 105] width 98 height 218
drag, startPoint x: 398, startPoint y: 140, endPoint x: 406, endPoint y: 126, distance: 16.1
click at [406, 126] on div at bounding box center [406, 105] width 98 height 218
drag, startPoint x: 401, startPoint y: 137, endPoint x: 409, endPoint y: 124, distance: 15.0
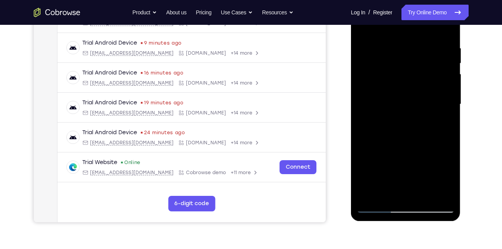
click at [409, 124] on div at bounding box center [406, 105] width 98 height 218
drag, startPoint x: 401, startPoint y: 140, endPoint x: 414, endPoint y: 120, distance: 24.1
click at [414, 120] on div at bounding box center [406, 105] width 98 height 218
drag, startPoint x: 402, startPoint y: 136, endPoint x: 416, endPoint y: 116, distance: 24.9
click at [416, 116] on div at bounding box center [406, 105] width 98 height 218
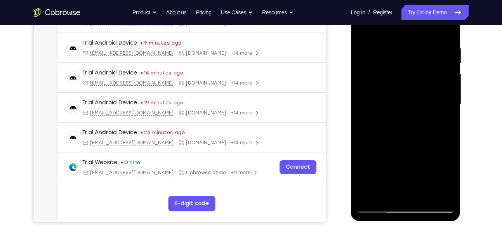
drag, startPoint x: 407, startPoint y: 127, endPoint x: 422, endPoint y: 99, distance: 31.8
click at [422, 99] on div at bounding box center [406, 105] width 98 height 218
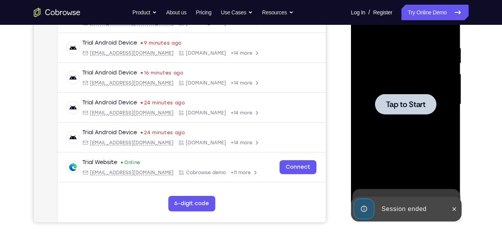
click at [413, 111] on div at bounding box center [405, 104] width 61 height 21
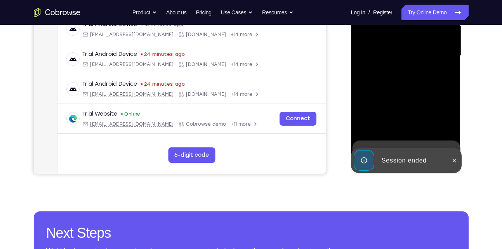
scroll to position [224, 0]
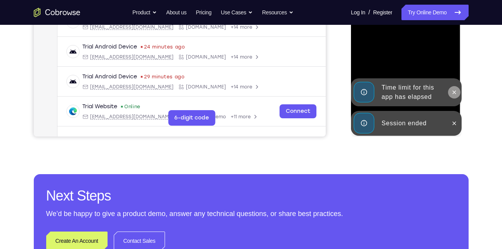
click at [454, 93] on icon at bounding box center [454, 92] width 6 height 6
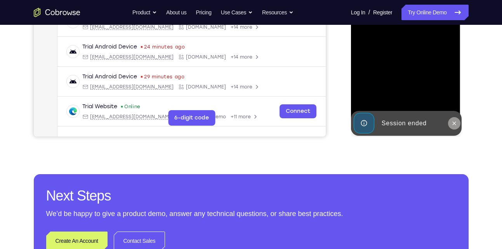
click at [454, 126] on button at bounding box center [454, 123] width 12 height 12
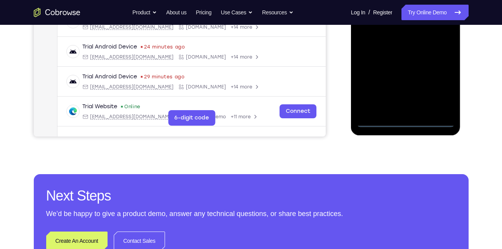
click at [405, 122] on div at bounding box center [406, 19] width 98 height 218
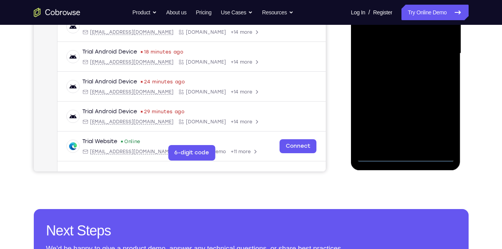
scroll to position [186, 0]
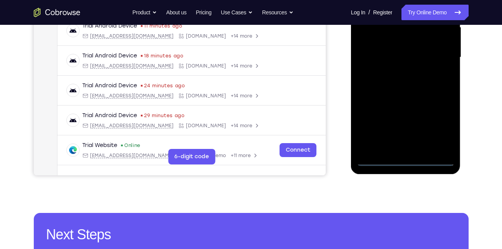
click at [441, 130] on div at bounding box center [406, 58] width 98 height 218
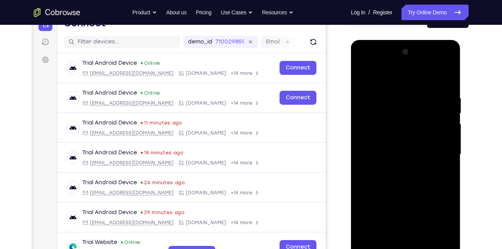
scroll to position [88, 0]
click at [390, 82] on div at bounding box center [406, 155] width 98 height 218
click at [442, 157] on div at bounding box center [406, 155] width 98 height 218
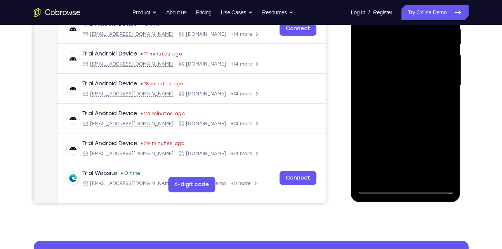
scroll to position [200, 0]
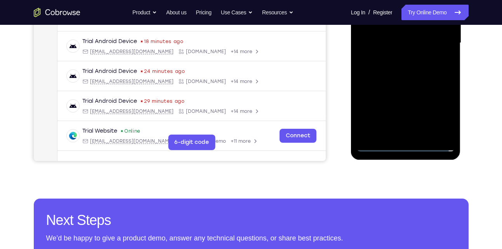
click at [406, 146] on div at bounding box center [406, 43] width 98 height 218
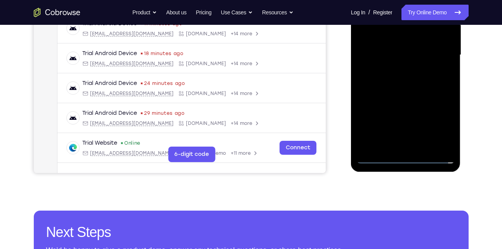
scroll to position [188, 0]
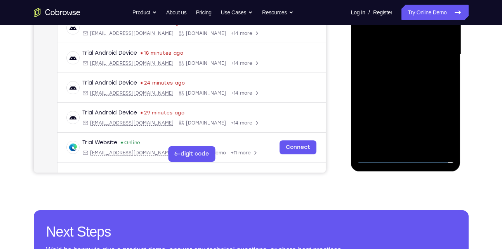
click at [435, 121] on div at bounding box center [406, 55] width 98 height 218
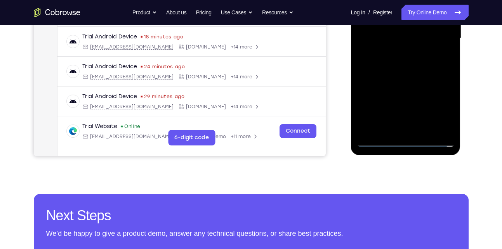
scroll to position [234, 0]
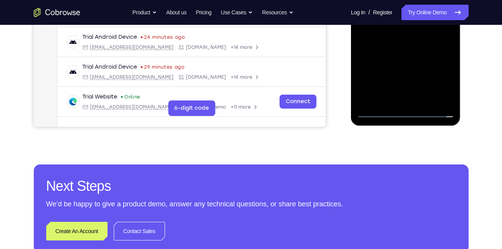
click at [379, 114] on div at bounding box center [406, 9] width 98 height 218
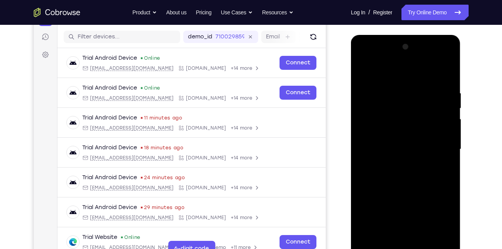
scroll to position [93, 0]
click at [410, 109] on div at bounding box center [406, 150] width 98 height 218
click at [387, 75] on div at bounding box center [406, 150] width 98 height 218
click at [439, 162] on div at bounding box center [406, 150] width 98 height 218
click at [434, 162] on div at bounding box center [406, 150] width 98 height 218
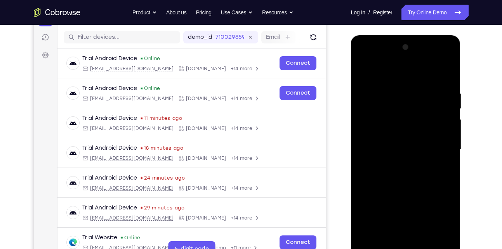
drag, startPoint x: 403, startPoint y: 166, endPoint x: 418, endPoint y: 107, distance: 60.7
click at [418, 107] on div at bounding box center [406, 150] width 98 height 218
drag, startPoint x: 399, startPoint y: 148, endPoint x: 418, endPoint y: 102, distance: 49.8
click at [418, 102] on div at bounding box center [406, 150] width 98 height 218
drag, startPoint x: 399, startPoint y: 160, endPoint x: 416, endPoint y: 108, distance: 54.5
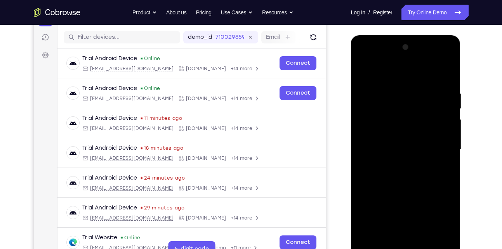
click at [416, 108] on div at bounding box center [406, 150] width 98 height 218
click at [412, 134] on div at bounding box center [406, 150] width 98 height 218
drag, startPoint x: 394, startPoint y: 150, endPoint x: 440, endPoint y: 69, distance: 93.6
click at [440, 69] on div at bounding box center [406, 150] width 98 height 218
drag, startPoint x: 391, startPoint y: 167, endPoint x: 425, endPoint y: 99, distance: 76.1
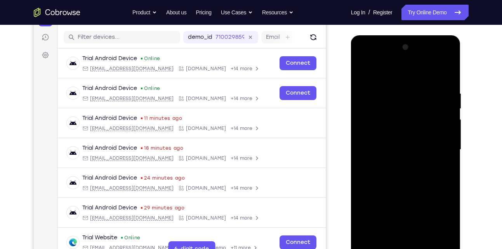
click at [425, 99] on div at bounding box center [406, 150] width 98 height 218
click at [445, 103] on div at bounding box center [406, 150] width 98 height 218
drag, startPoint x: 384, startPoint y: 160, endPoint x: 420, endPoint y: 82, distance: 85.7
click at [420, 82] on div at bounding box center [406, 150] width 98 height 218
drag, startPoint x: 397, startPoint y: 151, endPoint x: 435, endPoint y: 79, distance: 82.0
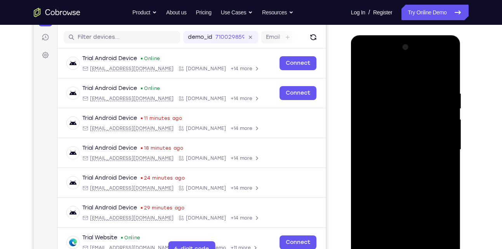
click at [435, 79] on div at bounding box center [406, 150] width 98 height 218
drag, startPoint x: 397, startPoint y: 160, endPoint x: 410, endPoint y: 133, distance: 30.2
click at [410, 133] on div at bounding box center [406, 150] width 98 height 218
click at [423, 121] on div at bounding box center [406, 150] width 98 height 218
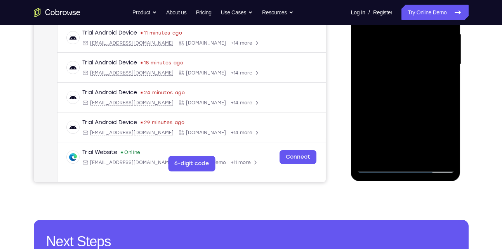
scroll to position [179, 0]
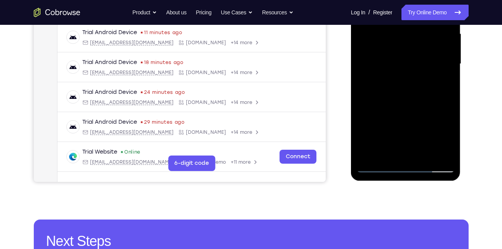
click at [377, 167] on div at bounding box center [406, 64] width 98 height 218
drag, startPoint x: 386, startPoint y: 111, endPoint x: 414, endPoint y: 70, distance: 49.8
click at [414, 70] on div at bounding box center [406, 64] width 98 height 218
drag, startPoint x: 384, startPoint y: 117, endPoint x: 407, endPoint y: 87, distance: 37.1
click at [407, 87] on div at bounding box center [406, 64] width 98 height 218
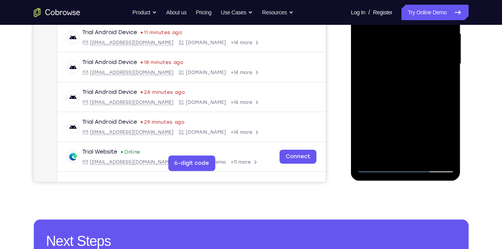
drag, startPoint x: 387, startPoint y: 117, endPoint x: 407, endPoint y: 94, distance: 30.6
click at [407, 94] on div at bounding box center [406, 64] width 98 height 218
drag, startPoint x: 390, startPoint y: 112, endPoint x: 416, endPoint y: 85, distance: 37.1
click at [416, 85] on div at bounding box center [406, 64] width 98 height 218
drag, startPoint x: 401, startPoint y: 109, endPoint x: 423, endPoint y: 82, distance: 34.6
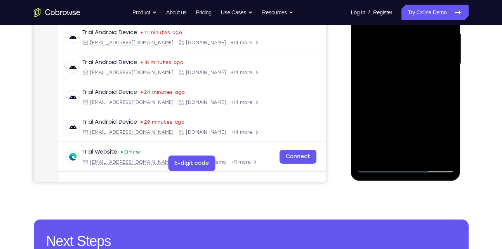
click at [423, 82] on div at bounding box center [406, 64] width 98 height 218
drag, startPoint x: 396, startPoint y: 114, endPoint x: 425, endPoint y: 84, distance: 41.5
click at [425, 84] on div at bounding box center [406, 64] width 98 height 218
drag, startPoint x: 387, startPoint y: 113, endPoint x: 430, endPoint y: 72, distance: 58.8
click at [430, 72] on div at bounding box center [406, 64] width 98 height 218
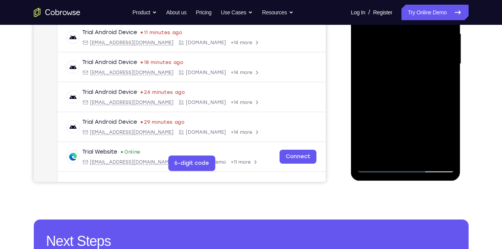
drag, startPoint x: 388, startPoint y: 110, endPoint x: 416, endPoint y: 82, distance: 39.6
click at [416, 82] on div at bounding box center [406, 64] width 98 height 218
click at [423, 66] on div at bounding box center [406, 64] width 98 height 218
drag, startPoint x: 399, startPoint y: 121, endPoint x: 432, endPoint y: 88, distance: 46.7
click at [432, 88] on div at bounding box center [406, 64] width 98 height 218
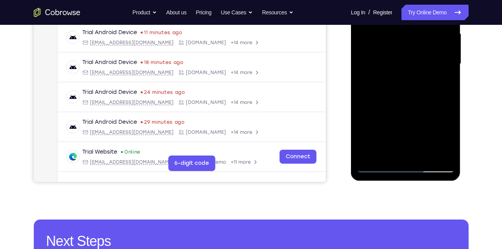
drag, startPoint x: 411, startPoint y: 113, endPoint x: 434, endPoint y: 80, distance: 40.4
click at [434, 80] on div at bounding box center [406, 64] width 98 height 218
click at [452, 126] on div at bounding box center [406, 64] width 98 height 218
click at [447, 154] on div at bounding box center [406, 64] width 98 height 218
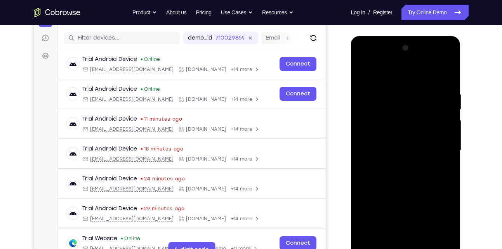
scroll to position [92, 0]
click at [364, 73] on div at bounding box center [406, 151] width 98 height 218
drag, startPoint x: 376, startPoint y: 153, endPoint x: 404, endPoint y: 102, distance: 58.6
click at [404, 102] on div at bounding box center [406, 151] width 98 height 218
drag, startPoint x: 386, startPoint y: 162, endPoint x: 406, endPoint y: 123, distance: 43.9
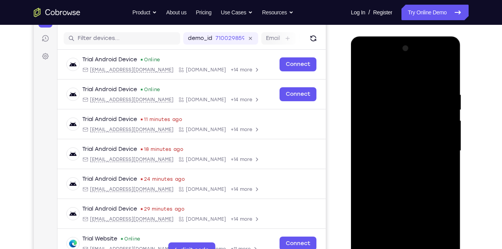
click at [406, 123] on div at bounding box center [406, 151] width 98 height 218
drag, startPoint x: 387, startPoint y: 157, endPoint x: 400, endPoint y: 135, distance: 25.2
click at [400, 135] on div at bounding box center [406, 151] width 98 height 218
drag, startPoint x: 382, startPoint y: 170, endPoint x: 405, endPoint y: 135, distance: 42.0
click at [405, 135] on div at bounding box center [406, 151] width 98 height 218
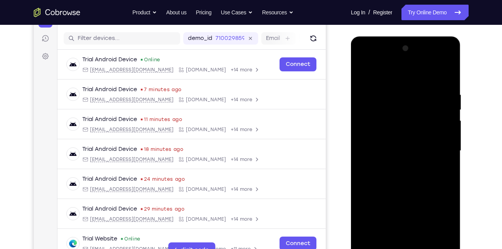
drag, startPoint x: 384, startPoint y: 150, endPoint x: 405, endPoint y: 119, distance: 38.0
click at [405, 119] on div at bounding box center [406, 151] width 98 height 218
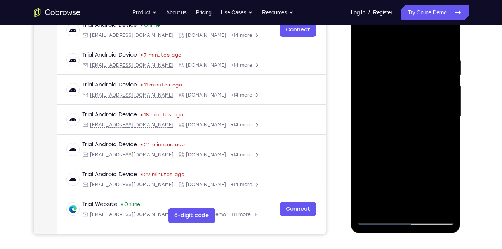
scroll to position [133, 0]
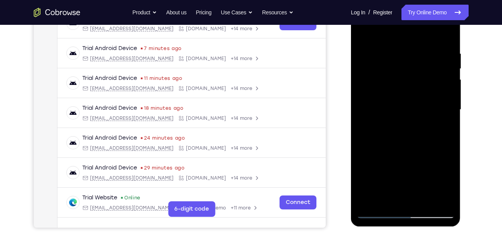
click at [402, 129] on div at bounding box center [406, 110] width 98 height 218
drag, startPoint x: 393, startPoint y: 147, endPoint x: 406, endPoint y: 118, distance: 31.8
click at [406, 118] on div at bounding box center [406, 110] width 98 height 218
drag, startPoint x: 399, startPoint y: 160, endPoint x: 417, endPoint y: 105, distance: 58.1
click at [417, 105] on div at bounding box center [406, 110] width 98 height 218
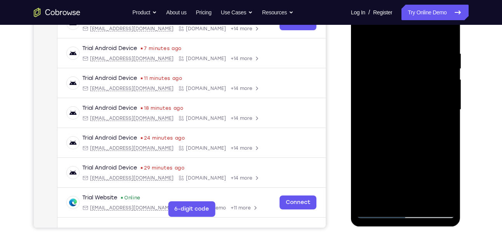
drag, startPoint x: 384, startPoint y: 147, endPoint x: 408, endPoint y: 116, distance: 39.3
click at [408, 116] on div at bounding box center [406, 110] width 98 height 218
drag, startPoint x: 402, startPoint y: 146, endPoint x: 418, endPoint y: 126, distance: 25.8
click at [418, 126] on div at bounding box center [406, 110] width 98 height 218
drag, startPoint x: 400, startPoint y: 144, endPoint x: 418, endPoint y: 121, distance: 29.4
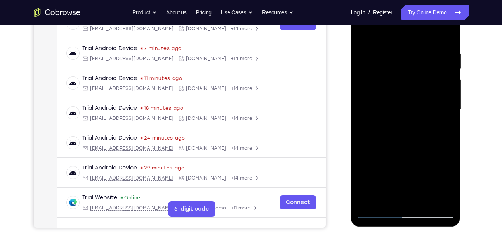
click at [418, 121] on div at bounding box center [406, 110] width 98 height 218
drag, startPoint x: 392, startPoint y: 155, endPoint x: 404, endPoint y: 139, distance: 19.9
click at [404, 139] on div at bounding box center [406, 110] width 98 height 218
drag, startPoint x: 389, startPoint y: 153, endPoint x: 406, endPoint y: 137, distance: 23.6
click at [406, 137] on div at bounding box center [406, 110] width 98 height 218
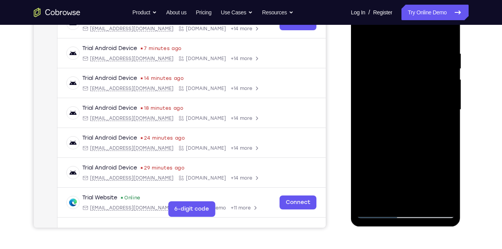
drag, startPoint x: 385, startPoint y: 149, endPoint x: 400, endPoint y: 136, distance: 20.4
click at [400, 136] on div at bounding box center [406, 110] width 98 height 218
drag, startPoint x: 388, startPoint y: 150, endPoint x: 404, endPoint y: 131, distance: 24.6
click at [404, 131] on div at bounding box center [406, 110] width 98 height 218
drag, startPoint x: 390, startPoint y: 148, endPoint x: 414, endPoint y: 119, distance: 37.0
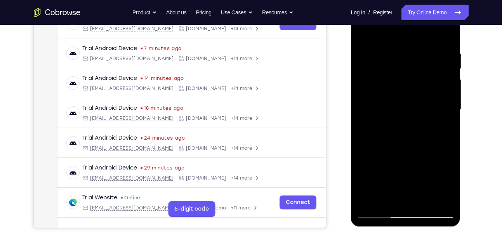
click at [414, 119] on div at bounding box center [406, 110] width 98 height 218
drag, startPoint x: 396, startPoint y: 129, endPoint x: 411, endPoint y: 115, distance: 20.6
click at [411, 115] on div at bounding box center [406, 110] width 98 height 218
drag, startPoint x: 390, startPoint y: 148, endPoint x: 404, endPoint y: 124, distance: 27.5
click at [404, 124] on div at bounding box center [406, 110] width 98 height 218
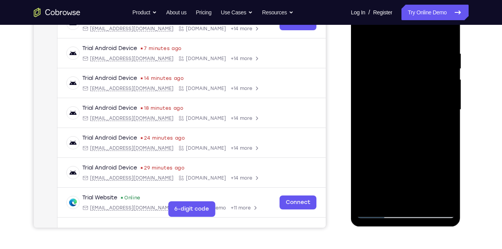
drag, startPoint x: 395, startPoint y: 140, endPoint x: 410, endPoint y: 119, distance: 26.2
click at [410, 119] on div at bounding box center [406, 110] width 98 height 218
drag, startPoint x: 390, startPoint y: 147, endPoint x: 407, endPoint y: 127, distance: 26.7
click at [407, 127] on div at bounding box center [406, 110] width 98 height 218
drag, startPoint x: 397, startPoint y: 145, endPoint x: 414, endPoint y: 123, distance: 28.8
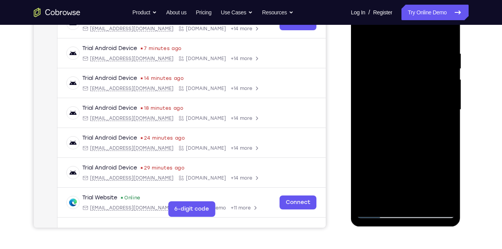
click at [414, 123] on div at bounding box center [406, 110] width 98 height 218
drag, startPoint x: 381, startPoint y: 149, endPoint x: 403, endPoint y: 124, distance: 33.8
click at [403, 124] on div at bounding box center [406, 110] width 98 height 218
drag, startPoint x: 388, startPoint y: 144, endPoint x: 411, endPoint y: 115, distance: 37.6
click at [411, 115] on div at bounding box center [406, 110] width 98 height 218
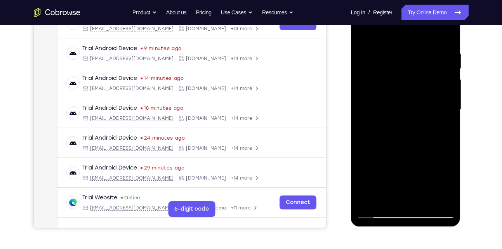
drag, startPoint x: 397, startPoint y: 141, endPoint x: 412, endPoint y: 123, distance: 23.4
click at [412, 123] on div at bounding box center [406, 110] width 98 height 218
drag, startPoint x: 400, startPoint y: 140, endPoint x: 417, endPoint y: 118, distance: 27.7
click at [417, 118] on div at bounding box center [406, 110] width 98 height 218
drag, startPoint x: 389, startPoint y: 150, endPoint x: 401, endPoint y: 133, distance: 21.2
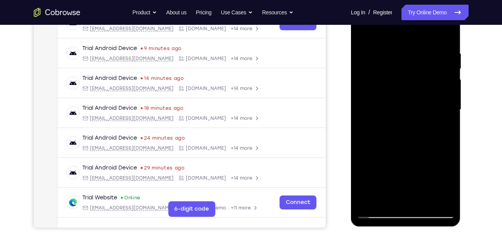
click at [401, 133] on div at bounding box center [406, 110] width 98 height 218
drag, startPoint x: 389, startPoint y: 150, endPoint x: 403, endPoint y: 133, distance: 22.3
click at [403, 133] on div at bounding box center [406, 110] width 98 height 218
drag, startPoint x: 393, startPoint y: 150, endPoint x: 407, endPoint y: 131, distance: 23.9
click at [407, 131] on div at bounding box center [406, 110] width 98 height 218
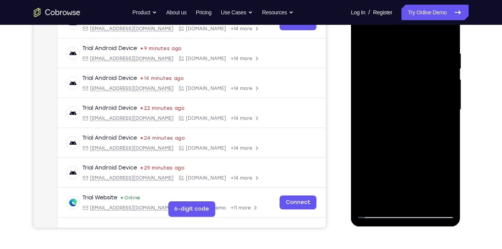
drag, startPoint x: 395, startPoint y: 151, endPoint x: 399, endPoint y: 144, distance: 7.9
click at [399, 144] on div at bounding box center [406, 110] width 98 height 218
drag, startPoint x: 390, startPoint y: 154, endPoint x: 407, endPoint y: 134, distance: 26.2
click at [407, 134] on div at bounding box center [406, 110] width 98 height 218
drag, startPoint x: 397, startPoint y: 157, endPoint x: 419, endPoint y: 116, distance: 46.4
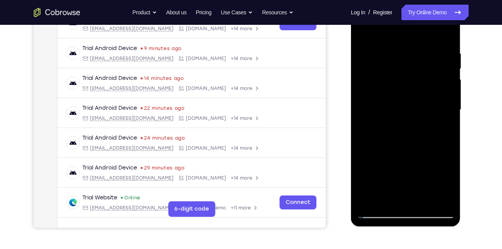
click at [419, 116] on div at bounding box center [406, 110] width 98 height 218
drag, startPoint x: 400, startPoint y: 150, endPoint x: 416, endPoint y: 128, distance: 26.8
click at [416, 128] on div at bounding box center [406, 110] width 98 height 218
drag, startPoint x: 394, startPoint y: 144, endPoint x: 421, endPoint y: 113, distance: 41.0
click at [421, 113] on div at bounding box center [406, 110] width 98 height 218
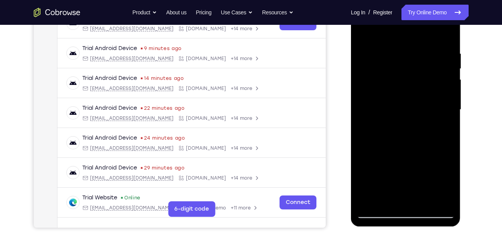
drag, startPoint x: 400, startPoint y: 150, endPoint x: 432, endPoint y: 100, distance: 58.7
click at [432, 100] on div at bounding box center [406, 110] width 98 height 218
drag, startPoint x: 397, startPoint y: 148, endPoint x: 432, endPoint y: 92, distance: 66.8
click at [432, 92] on div at bounding box center [406, 110] width 98 height 218
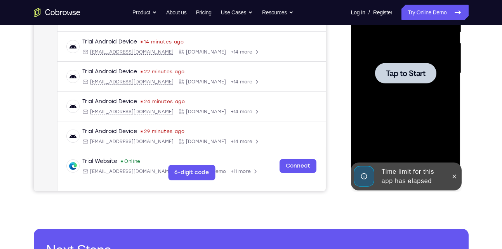
scroll to position [170, 0]
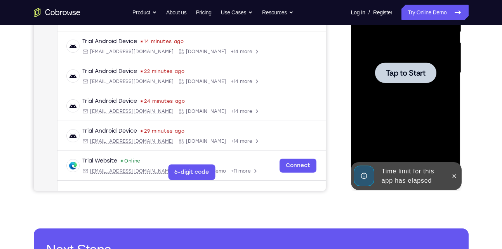
click at [417, 84] on div at bounding box center [406, 73] width 98 height 218
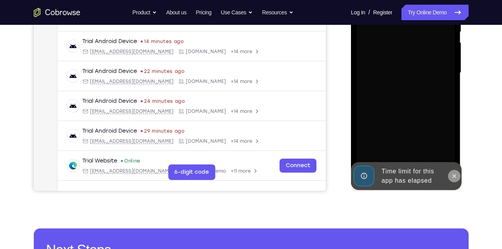
click at [454, 175] on icon at bounding box center [454, 176] width 6 height 6
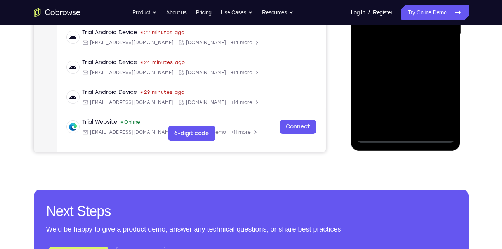
scroll to position [209, 0]
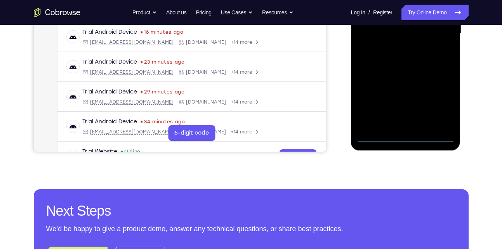
click at [404, 137] on div at bounding box center [406, 34] width 98 height 218
click at [441, 103] on div at bounding box center [406, 34] width 98 height 218
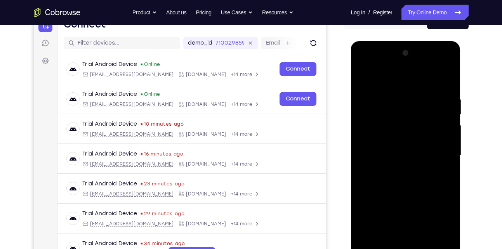
scroll to position [77, 0]
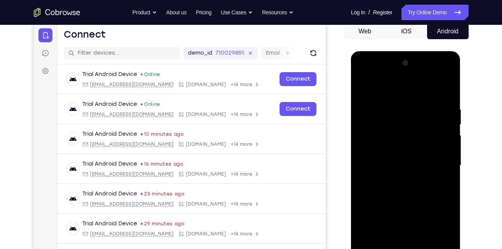
click at [385, 90] on div at bounding box center [406, 166] width 98 height 218
click at [444, 171] on div at bounding box center [406, 166] width 98 height 218
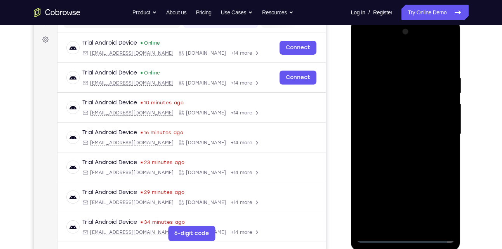
scroll to position [109, 0]
click at [398, 150] on div at bounding box center [406, 134] width 98 height 218
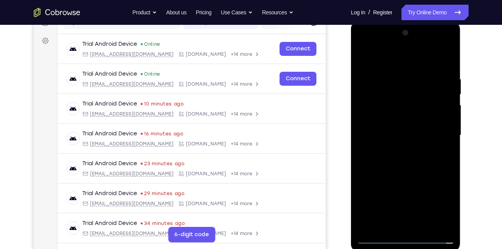
scroll to position [107, 0]
click at [412, 123] on div at bounding box center [406, 136] width 98 height 218
click at [425, 107] on div at bounding box center [406, 136] width 98 height 218
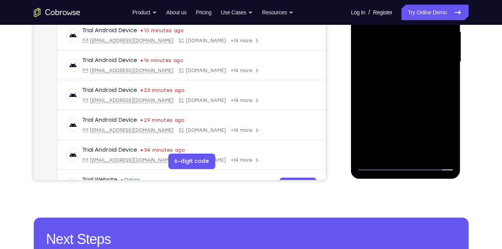
scroll to position [183, 0]
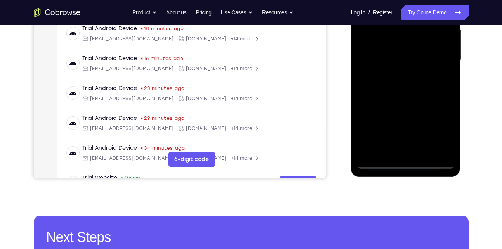
click at [376, 164] on div at bounding box center [406, 60] width 98 height 218
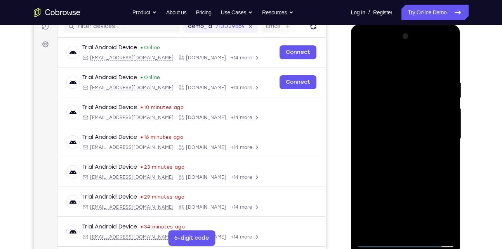
scroll to position [97, 0]
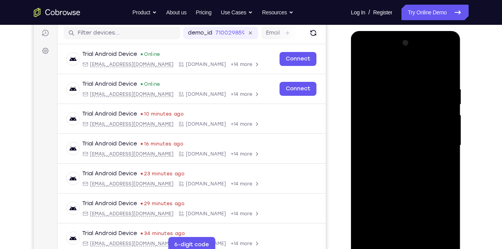
click at [445, 138] on div at bounding box center [406, 146] width 98 height 218
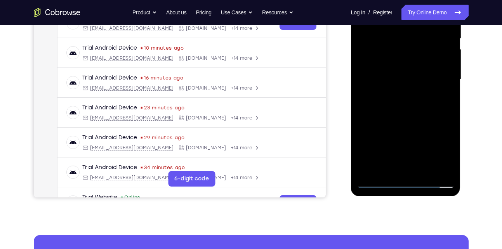
scroll to position [215, 0]
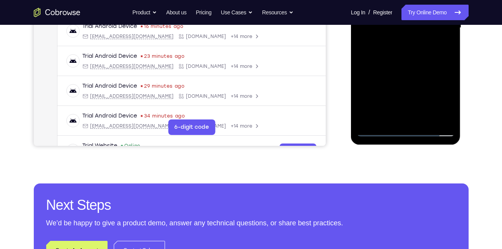
click at [379, 132] on div at bounding box center [406, 28] width 98 height 218
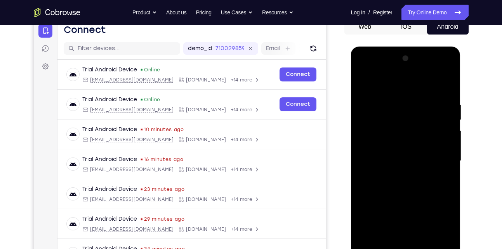
scroll to position [81, 0]
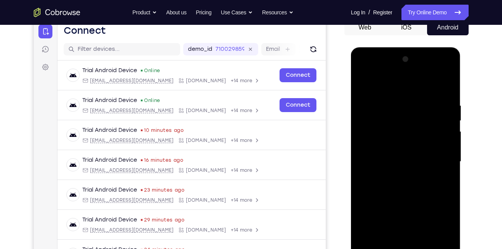
click at [438, 71] on div at bounding box center [406, 162] width 98 height 218
click at [377, 72] on div at bounding box center [406, 162] width 98 height 218
click at [394, 115] on div at bounding box center [406, 162] width 98 height 218
click at [385, 167] on div at bounding box center [406, 162] width 98 height 218
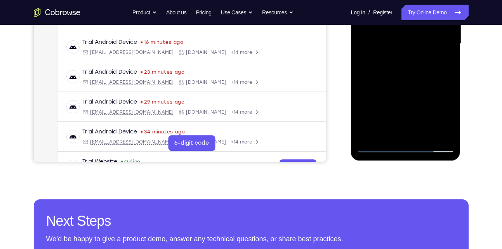
scroll to position [200, 0]
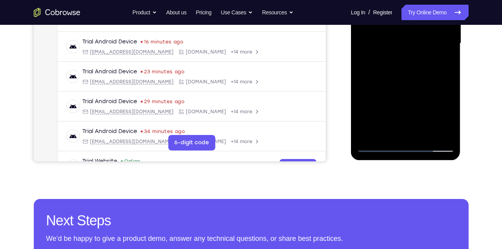
click at [378, 148] on div at bounding box center [406, 44] width 98 height 218
click at [430, 75] on div at bounding box center [406, 44] width 98 height 218
drag, startPoint x: 396, startPoint y: 109, endPoint x: 413, endPoint y: 83, distance: 30.8
click at [413, 83] on div at bounding box center [406, 44] width 98 height 218
click at [452, 106] on div at bounding box center [406, 44] width 98 height 218
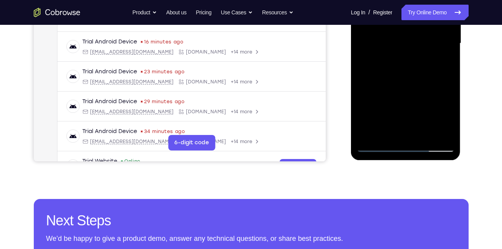
click at [448, 134] on div at bounding box center [406, 44] width 98 height 218
click at [452, 105] on div at bounding box center [406, 44] width 98 height 218
drag, startPoint x: 387, startPoint y: 106, endPoint x: 414, endPoint y: 78, distance: 38.7
click at [414, 78] on div at bounding box center [406, 44] width 98 height 218
click at [403, 75] on div at bounding box center [406, 44] width 98 height 218
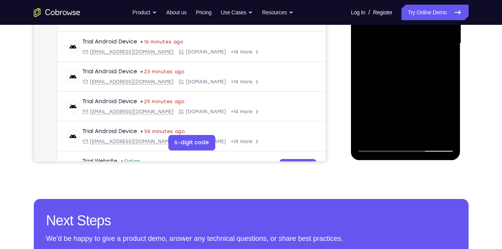
drag, startPoint x: 387, startPoint y: 112, endPoint x: 426, endPoint y: 67, distance: 59.5
click at [426, 67] on div at bounding box center [406, 44] width 98 height 218
click at [448, 134] on div at bounding box center [406, 44] width 98 height 218
click at [452, 105] on div at bounding box center [406, 44] width 98 height 218
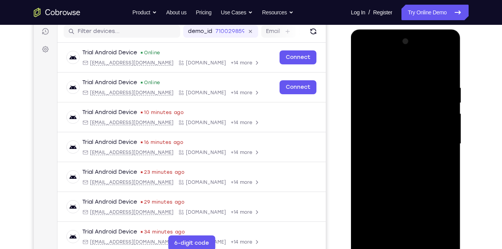
scroll to position [90, 0]
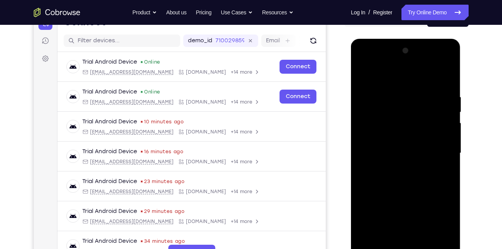
click at [364, 76] on div at bounding box center [406, 154] width 98 height 218
drag, startPoint x: 395, startPoint y: 159, endPoint x: 418, endPoint y: 103, distance: 60.7
click at [418, 103] on div at bounding box center [406, 154] width 98 height 218
drag, startPoint x: 395, startPoint y: 157, endPoint x: 418, endPoint y: 92, distance: 68.4
click at [418, 92] on div at bounding box center [406, 154] width 98 height 218
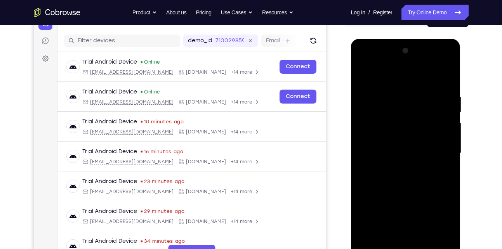
drag, startPoint x: 392, startPoint y: 160, endPoint x: 421, endPoint y: 89, distance: 76.7
click at [421, 89] on div at bounding box center [406, 154] width 98 height 218
drag, startPoint x: 395, startPoint y: 167, endPoint x: 435, endPoint y: 65, distance: 110.0
click at [435, 65] on div at bounding box center [406, 154] width 98 height 218
drag, startPoint x: 371, startPoint y: 153, endPoint x: 407, endPoint y: 101, distance: 63.9
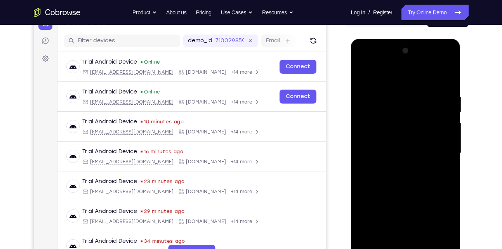
click at [407, 101] on div at bounding box center [406, 154] width 98 height 218
drag, startPoint x: 388, startPoint y: 155, endPoint x: 432, endPoint y: 81, distance: 85.7
click at [432, 81] on div at bounding box center [406, 154] width 98 height 218
drag, startPoint x: 382, startPoint y: 164, endPoint x: 436, endPoint y: 78, distance: 101.5
click at [436, 78] on div at bounding box center [406, 154] width 98 height 218
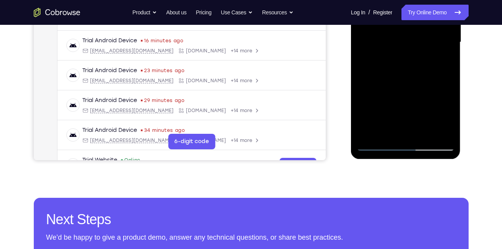
scroll to position [201, 0]
click at [400, 96] on div at bounding box center [406, 42] width 98 height 218
click at [452, 103] on div at bounding box center [406, 42] width 98 height 218
click at [414, 82] on div at bounding box center [406, 42] width 98 height 218
click at [453, 104] on div at bounding box center [406, 42] width 98 height 218
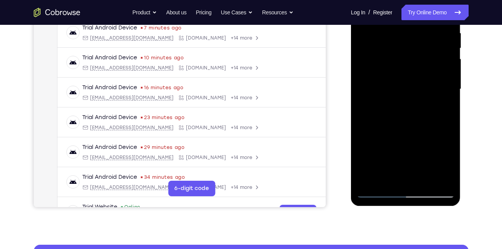
scroll to position [152, 0]
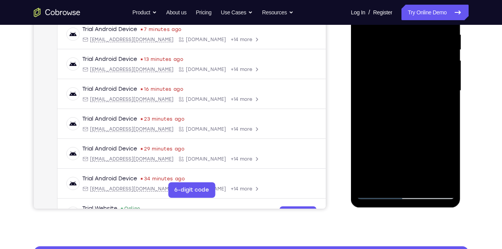
click at [447, 139] on div at bounding box center [406, 91] width 98 height 218
click at [401, 158] on div at bounding box center [406, 91] width 98 height 218
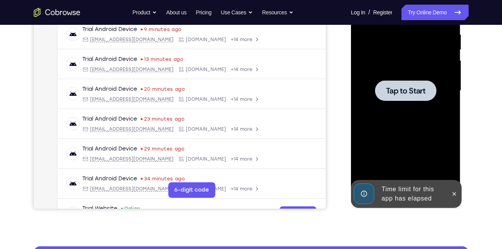
click at [395, 93] on span "Tap to Start" at bounding box center [406, 91] width 40 height 8
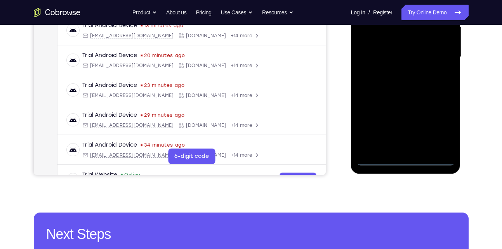
scroll to position [188, 0]
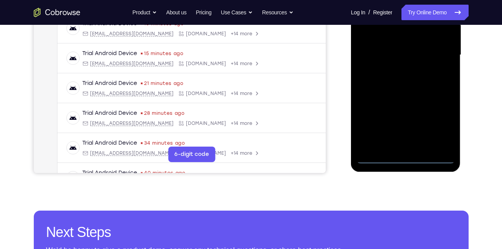
click at [405, 163] on div at bounding box center [406, 55] width 98 height 218
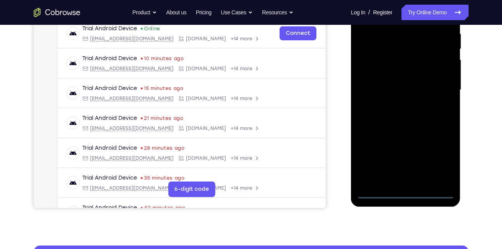
click at [445, 162] on div at bounding box center [406, 90] width 98 height 218
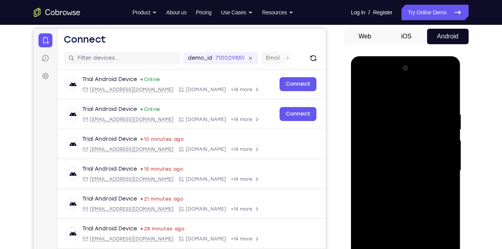
scroll to position [72, 0]
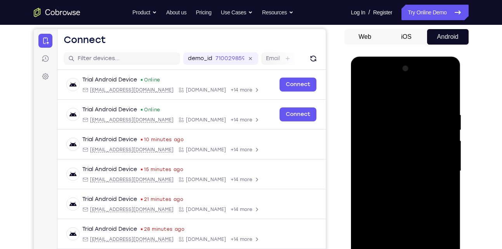
click at [390, 96] on div at bounding box center [406, 172] width 98 height 218
click at [392, 128] on div at bounding box center [406, 172] width 98 height 218
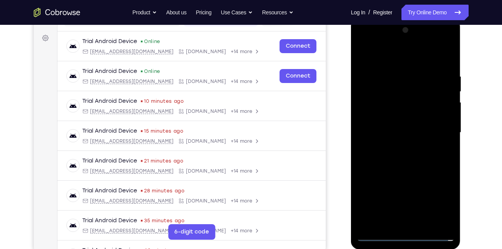
scroll to position [72, 0]
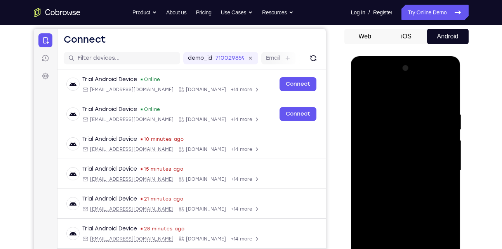
click at [370, 112] on div at bounding box center [406, 171] width 98 height 218
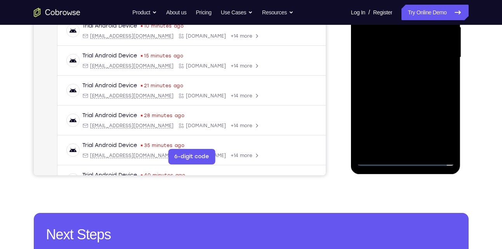
scroll to position [186, 0]
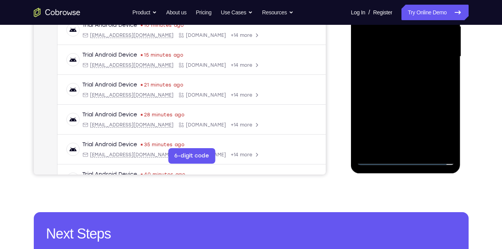
click at [381, 163] on div at bounding box center [406, 57] width 98 height 218
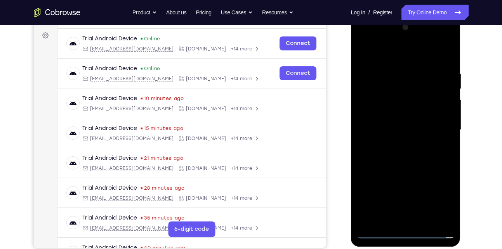
click at [437, 127] on div at bounding box center [406, 130] width 98 height 218
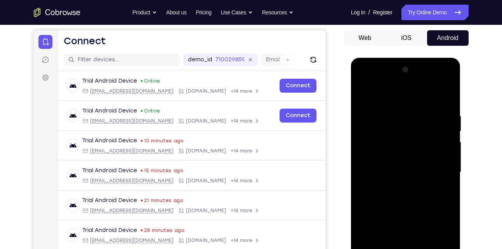
scroll to position [69, 0]
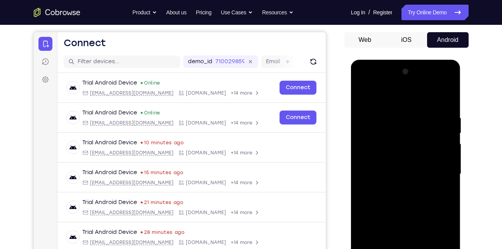
click at [450, 86] on div at bounding box center [406, 175] width 98 height 218
click at [415, 124] on div at bounding box center [406, 175] width 98 height 218
click at [386, 86] on div at bounding box center [406, 175] width 98 height 218
drag, startPoint x: 407, startPoint y: 161, endPoint x: 421, endPoint y: 109, distance: 54.3
click at [421, 109] on div at bounding box center [406, 175] width 98 height 218
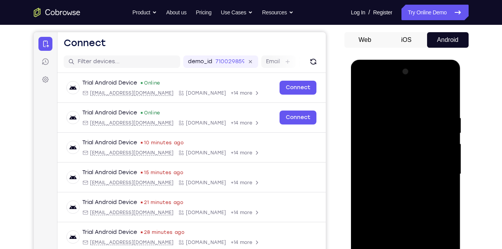
click at [432, 153] on div at bounding box center [406, 175] width 98 height 218
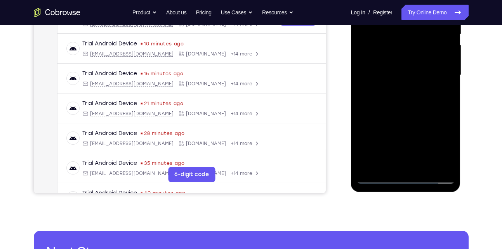
scroll to position [168, 0]
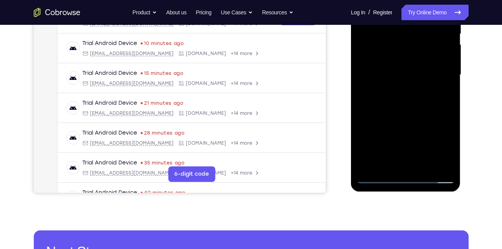
drag, startPoint x: 408, startPoint y: 151, endPoint x: 417, endPoint y: 124, distance: 28.2
click at [417, 124] on div at bounding box center [406, 75] width 98 height 218
drag, startPoint x: 408, startPoint y: 116, endPoint x: 421, endPoint y: 76, distance: 42.6
click at [421, 76] on div at bounding box center [406, 75] width 98 height 218
click at [402, 98] on div at bounding box center [406, 75] width 98 height 218
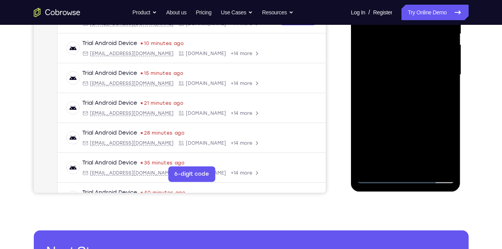
drag, startPoint x: 383, startPoint y: 134, endPoint x: 422, endPoint y: 75, distance: 70.5
click at [422, 75] on div at bounding box center [406, 75] width 98 height 218
drag, startPoint x: 402, startPoint y: 126, endPoint x: 427, endPoint y: 71, distance: 60.5
click at [427, 71] on div at bounding box center [406, 75] width 98 height 218
click at [403, 129] on div at bounding box center [406, 75] width 98 height 218
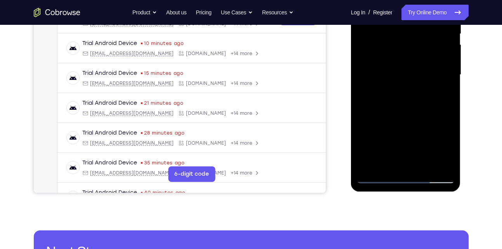
click at [400, 81] on div at bounding box center [406, 75] width 98 height 218
click at [453, 137] on div at bounding box center [406, 75] width 98 height 218
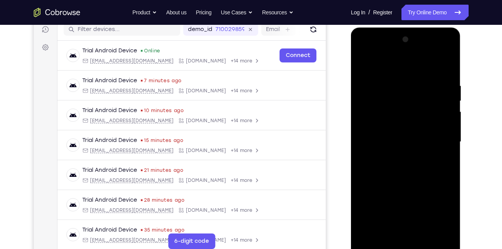
scroll to position [101, 0]
click at [362, 66] on div at bounding box center [406, 143] width 98 height 218
drag, startPoint x: 399, startPoint y: 159, endPoint x: 401, endPoint y: 47, distance: 112.3
click at [401, 47] on div at bounding box center [406, 143] width 98 height 218
drag, startPoint x: 395, startPoint y: 150, endPoint x: 404, endPoint y: 101, distance: 49.4
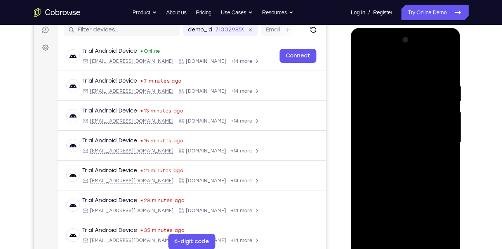
click at [404, 101] on div at bounding box center [406, 143] width 98 height 218
drag, startPoint x: 391, startPoint y: 145, endPoint x: 430, endPoint y: 78, distance: 77.8
click at [430, 78] on div at bounding box center [406, 143] width 98 height 218
click at [399, 161] on div at bounding box center [406, 143] width 98 height 218
drag, startPoint x: 383, startPoint y: 162, endPoint x: 383, endPoint y: 47, distance: 115.4
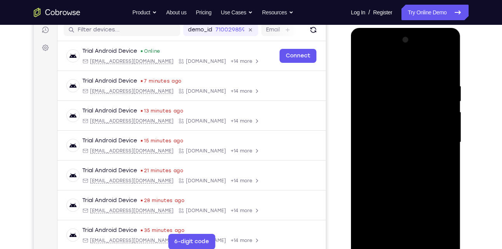
click at [383, 47] on div at bounding box center [406, 143] width 98 height 218
drag, startPoint x: 410, startPoint y: 150, endPoint x: 414, endPoint y: 131, distance: 18.7
click at [414, 131] on div at bounding box center [406, 143] width 98 height 218
drag, startPoint x: 409, startPoint y: 148, endPoint x: 417, endPoint y: 100, distance: 48.0
click at [417, 100] on div at bounding box center [406, 143] width 98 height 218
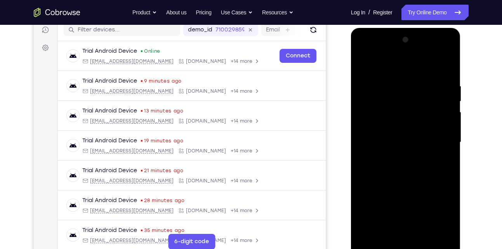
drag, startPoint x: 403, startPoint y: 145, endPoint x: 414, endPoint y: 105, distance: 41.6
click at [414, 105] on div at bounding box center [406, 143] width 98 height 218
drag, startPoint x: 404, startPoint y: 151, endPoint x: 421, endPoint y: 94, distance: 60.0
click at [421, 94] on div at bounding box center [406, 143] width 98 height 218
drag, startPoint x: 412, startPoint y: 99, endPoint x: 402, endPoint y: 132, distance: 33.7
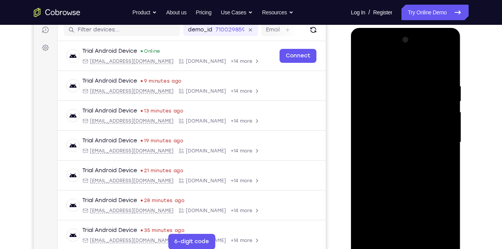
click at [402, 132] on div at bounding box center [406, 143] width 98 height 218
drag, startPoint x: 417, startPoint y: 101, endPoint x: 409, endPoint y: 132, distance: 32.8
click at [409, 132] on div at bounding box center [406, 143] width 98 height 218
drag, startPoint x: 418, startPoint y: 97, endPoint x: 406, endPoint y: 130, distance: 34.3
click at [406, 130] on div at bounding box center [406, 143] width 98 height 218
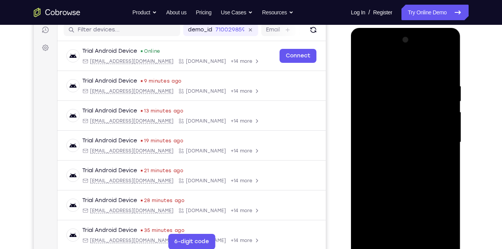
drag, startPoint x: 417, startPoint y: 99, endPoint x: 408, endPoint y: 127, distance: 29.1
click at [408, 127] on div at bounding box center [406, 143] width 98 height 218
drag, startPoint x: 412, startPoint y: 84, endPoint x: 404, endPoint y: 115, distance: 31.7
click at [404, 115] on div at bounding box center [406, 143] width 98 height 218
drag, startPoint x: 418, startPoint y: 102, endPoint x: 410, endPoint y: 133, distance: 32.0
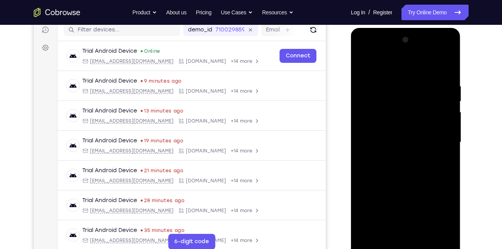
click at [410, 133] on div at bounding box center [406, 143] width 98 height 218
drag, startPoint x: 416, startPoint y: 85, endPoint x: 402, endPoint y: 109, distance: 27.8
click at [402, 109] on div at bounding box center [406, 143] width 98 height 218
drag, startPoint x: 405, startPoint y: 85, endPoint x: 395, endPoint y: 119, distance: 35.5
click at [395, 119] on div at bounding box center [406, 143] width 98 height 218
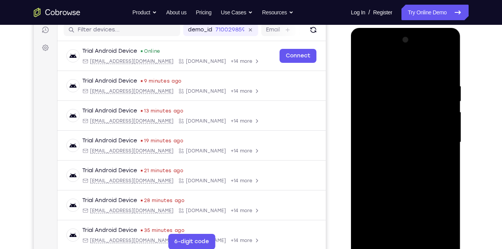
drag, startPoint x: 397, startPoint y: 126, endPoint x: 408, endPoint y: 76, distance: 50.9
click at [408, 76] on div at bounding box center [406, 143] width 98 height 218
drag, startPoint x: 399, startPoint y: 137, endPoint x: 412, endPoint y: 111, distance: 30.1
click at [412, 111] on div at bounding box center [406, 143] width 98 height 218
drag, startPoint x: 403, startPoint y: 147, endPoint x: 409, endPoint y: 137, distance: 11.3
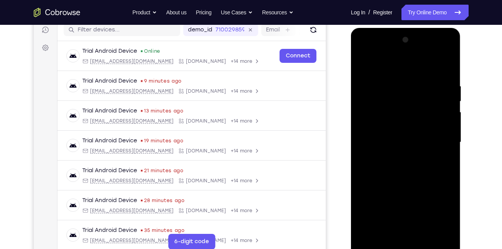
click at [409, 137] on div at bounding box center [406, 143] width 98 height 218
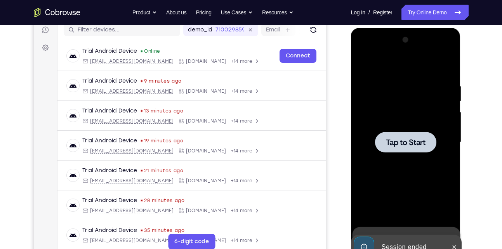
click at [405, 144] on span "Tap to Start" at bounding box center [406, 143] width 40 height 8
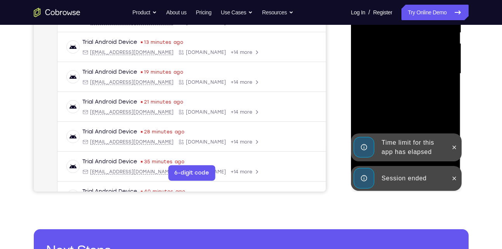
scroll to position [198, 0]
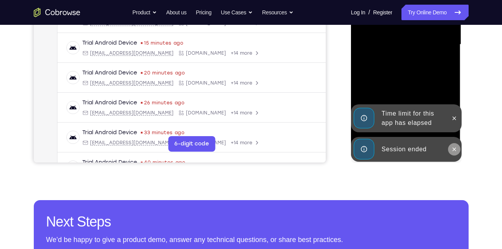
click at [452, 149] on icon at bounding box center [454, 149] width 6 height 6
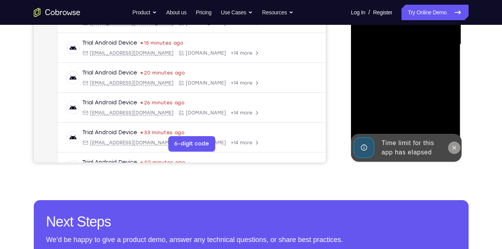
drag, startPoint x: 454, startPoint y: 122, endPoint x: 454, endPoint y: 151, distance: 28.7
click at [454, 151] on div "Online web based iOS Simulators and Android Emulators. Run iPhone, iPad, Mobile…" at bounding box center [406, 46] width 111 height 233
click at [454, 151] on icon at bounding box center [454, 148] width 6 height 6
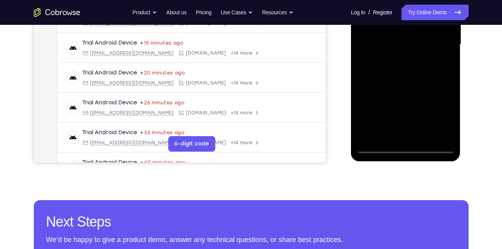
click at [405, 146] on div at bounding box center [406, 45] width 98 height 218
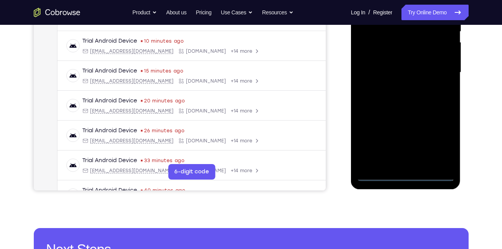
click at [439, 144] on div at bounding box center [406, 73] width 98 height 218
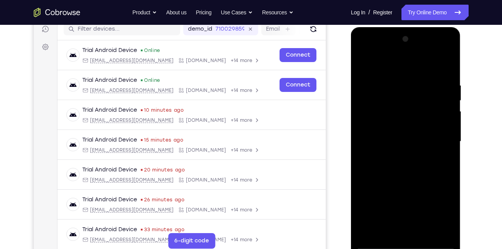
scroll to position [75, 0]
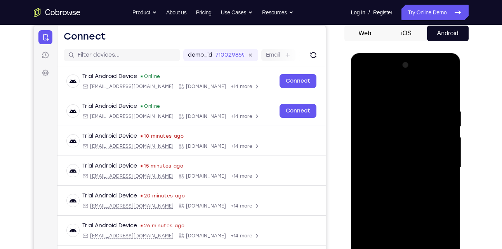
click at [404, 95] on div at bounding box center [406, 168] width 98 height 218
click at [409, 124] on div at bounding box center [406, 168] width 98 height 218
click at [382, 151] on div at bounding box center [406, 168] width 98 height 218
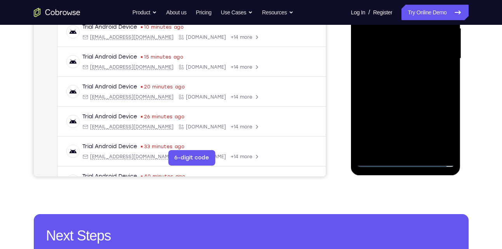
scroll to position [186, 0]
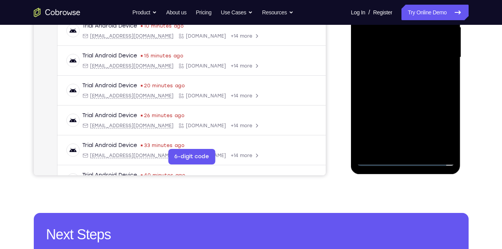
click at [378, 158] on div at bounding box center [406, 58] width 98 height 218
click at [432, 66] on div at bounding box center [406, 58] width 98 height 218
drag, startPoint x: 395, startPoint y: 120, endPoint x: 409, endPoint y: 94, distance: 30.1
click at [409, 94] on div at bounding box center [406, 58] width 98 height 218
click at [452, 119] on div at bounding box center [406, 58] width 98 height 218
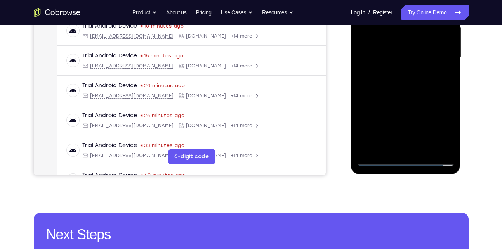
drag, startPoint x: 396, startPoint y: 116, endPoint x: 413, endPoint y: 78, distance: 41.2
click at [413, 78] on div at bounding box center [406, 58] width 98 height 218
click at [402, 117] on div at bounding box center [406, 58] width 98 height 218
drag, startPoint x: 389, startPoint y: 111, endPoint x: 413, endPoint y: 52, distance: 63.9
click at [413, 52] on div at bounding box center [406, 58] width 98 height 218
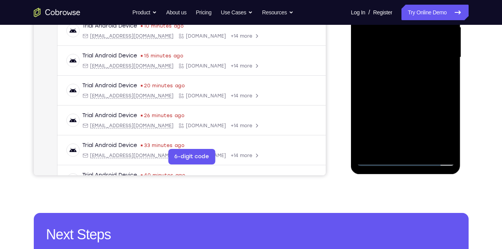
click at [402, 98] on div at bounding box center [406, 58] width 98 height 218
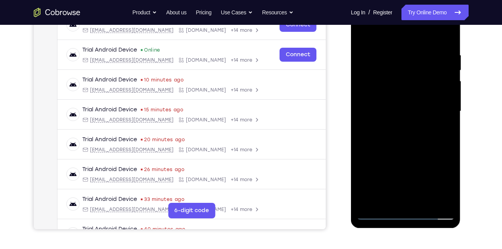
scroll to position [131, 0]
drag, startPoint x: 397, startPoint y: 143, endPoint x: 416, endPoint y: 90, distance: 56.6
click at [416, 90] on div at bounding box center [406, 112] width 98 height 218
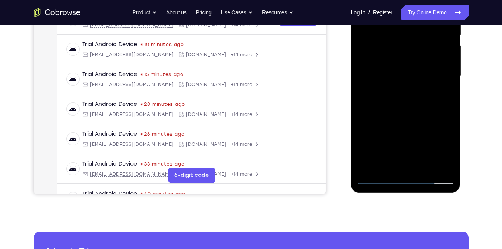
scroll to position [168, 0]
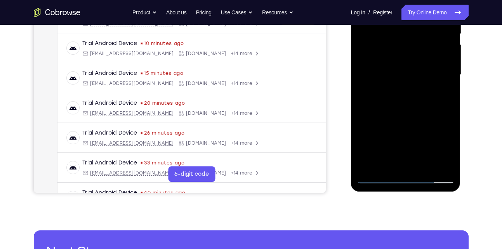
drag, startPoint x: 388, startPoint y: 145, endPoint x: 411, endPoint y: 91, distance: 58.6
click at [411, 91] on div at bounding box center [406, 75] width 98 height 218
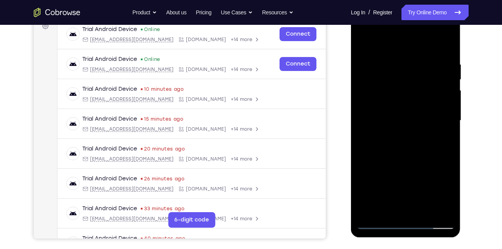
scroll to position [122, 0]
click at [405, 105] on div at bounding box center [406, 121] width 98 height 218
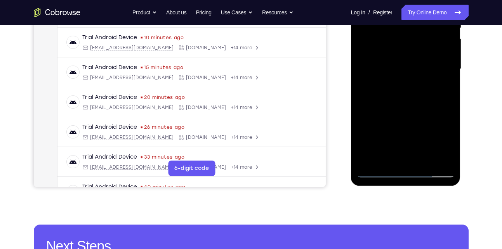
scroll to position [175, 0]
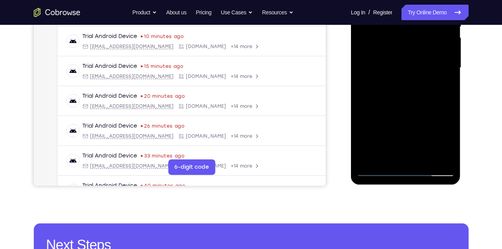
drag, startPoint x: 383, startPoint y: 150, endPoint x: 407, endPoint y: 95, distance: 59.8
click at [407, 95] on div at bounding box center [406, 68] width 98 height 218
click at [380, 171] on div at bounding box center [406, 68] width 98 height 218
click at [379, 171] on div at bounding box center [406, 68] width 98 height 218
click at [378, 171] on div at bounding box center [406, 68] width 98 height 218
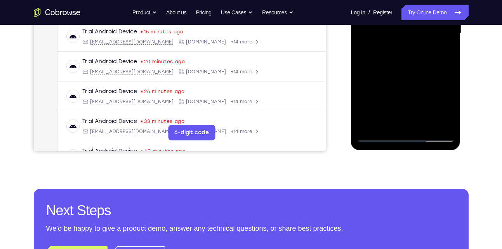
scroll to position [210, 0]
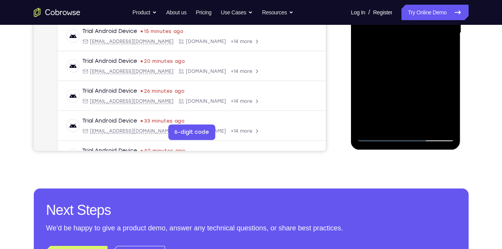
click at [380, 130] on div at bounding box center [406, 33] width 98 height 218
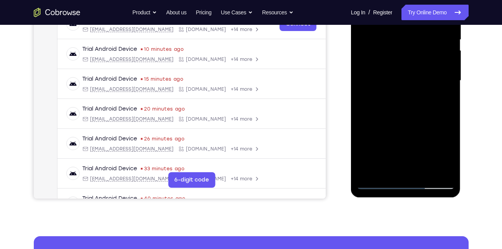
scroll to position [213, 0]
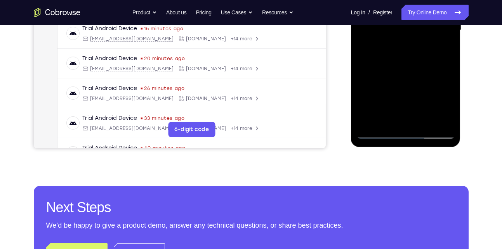
click at [378, 133] on div at bounding box center [406, 31] width 98 height 218
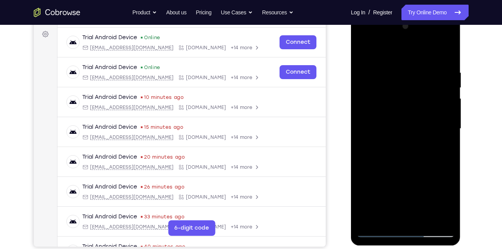
scroll to position [93, 0]
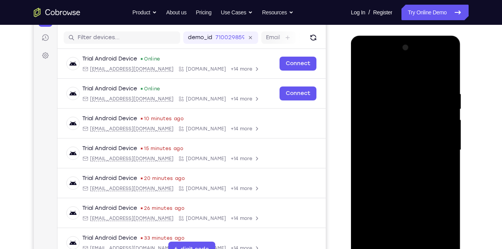
click at [438, 57] on div at bounding box center [406, 151] width 98 height 218
click at [449, 72] on div at bounding box center [406, 151] width 98 height 218
click at [397, 88] on div at bounding box center [406, 151] width 98 height 218
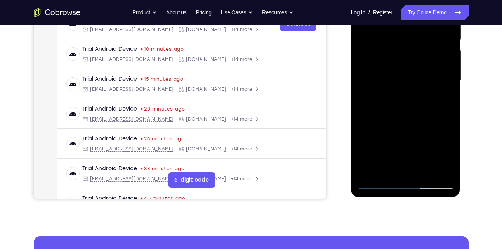
scroll to position [163, 0]
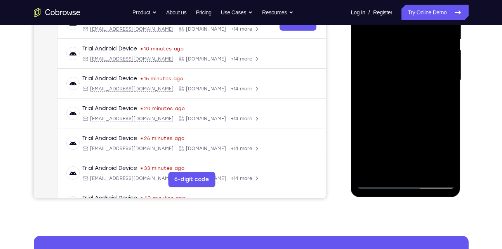
click at [377, 183] on div at bounding box center [406, 81] width 98 height 218
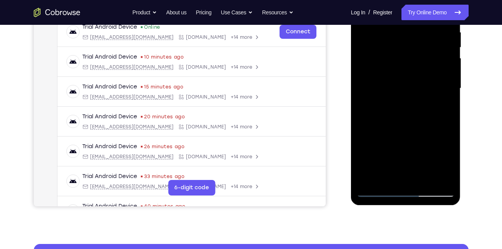
scroll to position [157, 0]
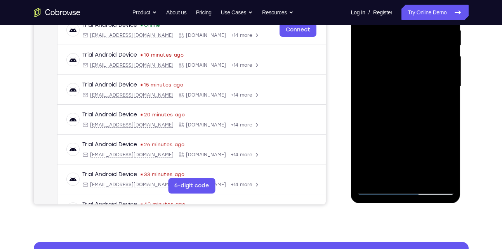
click at [378, 188] on div at bounding box center [406, 87] width 98 height 218
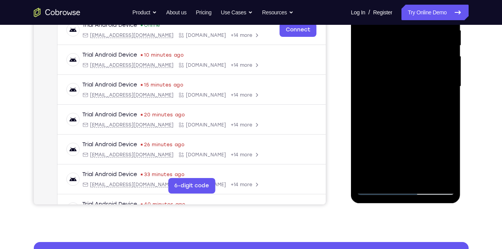
click at [378, 188] on div at bounding box center [406, 87] width 98 height 218
click at [439, 153] on div at bounding box center [406, 87] width 98 height 218
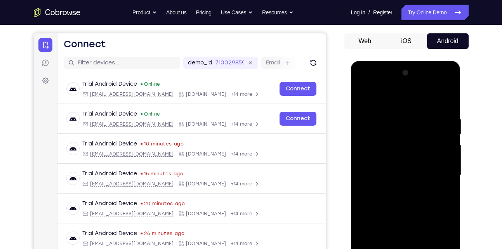
scroll to position [63, 0]
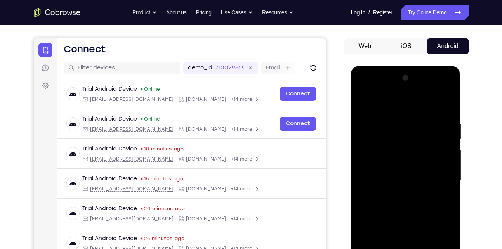
click at [379, 88] on div at bounding box center [406, 181] width 98 height 218
click at [386, 142] on div at bounding box center [406, 181] width 98 height 218
click at [388, 103] on div at bounding box center [406, 181] width 98 height 218
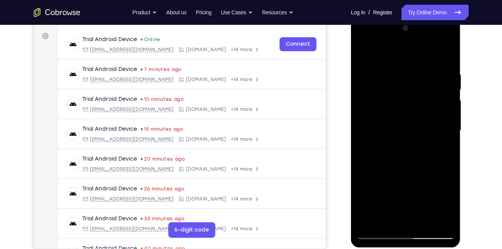
scroll to position [113, 0]
click at [432, 141] on div at bounding box center [406, 131] width 98 height 218
drag, startPoint x: 381, startPoint y: 162, endPoint x: 421, endPoint y: 88, distance: 83.4
click at [421, 88] on div at bounding box center [406, 131] width 98 height 218
click at [403, 106] on div at bounding box center [406, 131] width 98 height 218
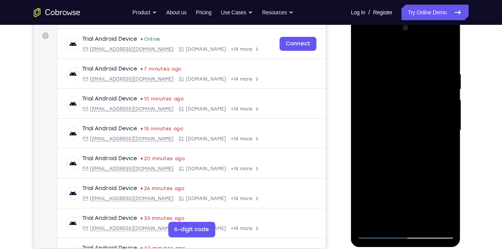
click at [404, 184] on div at bounding box center [406, 131] width 98 height 218
click at [408, 50] on div at bounding box center [406, 131] width 98 height 218
click at [402, 150] on div at bounding box center [406, 131] width 98 height 218
drag, startPoint x: 403, startPoint y: 131, endPoint x: 412, endPoint y: 101, distance: 31.0
click at [412, 101] on div at bounding box center [406, 131] width 98 height 218
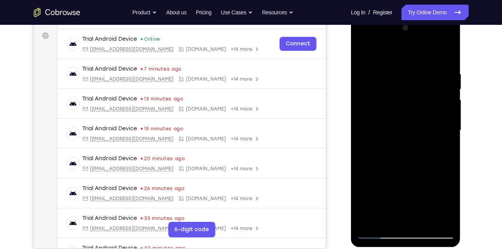
drag, startPoint x: 400, startPoint y: 143, endPoint x: 411, endPoint y: 122, distance: 24.0
click at [411, 122] on div at bounding box center [406, 131] width 98 height 218
drag, startPoint x: 394, startPoint y: 141, endPoint x: 402, endPoint y: 131, distance: 13.5
click at [402, 131] on div at bounding box center [406, 131] width 98 height 218
drag, startPoint x: 396, startPoint y: 138, endPoint x: 412, endPoint y: 122, distance: 22.8
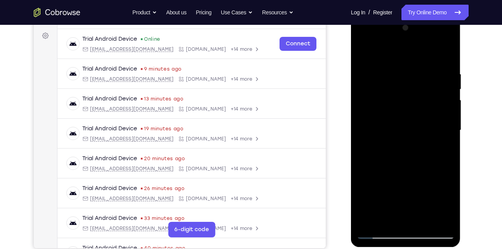
click at [412, 122] on div at bounding box center [406, 131] width 98 height 218
drag, startPoint x: 395, startPoint y: 138, endPoint x: 406, endPoint y: 126, distance: 15.9
click at [406, 126] on div at bounding box center [406, 131] width 98 height 218
drag, startPoint x: 403, startPoint y: 139, endPoint x: 413, endPoint y: 122, distance: 19.3
click at [413, 122] on div at bounding box center [406, 131] width 98 height 218
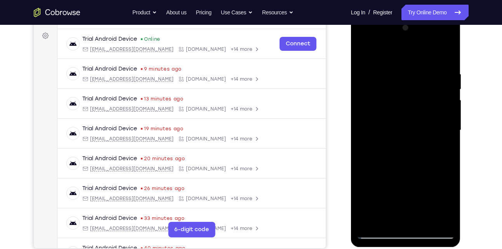
drag, startPoint x: 399, startPoint y: 143, endPoint x: 406, endPoint y: 132, distance: 13.3
click at [406, 132] on div at bounding box center [406, 131] width 98 height 218
drag, startPoint x: 402, startPoint y: 137, endPoint x: 415, endPoint y: 118, distance: 23.2
click at [415, 118] on div at bounding box center [406, 131] width 98 height 218
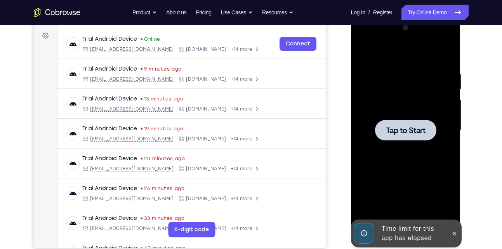
click at [403, 134] on span "Tap to Start" at bounding box center [406, 131] width 40 height 8
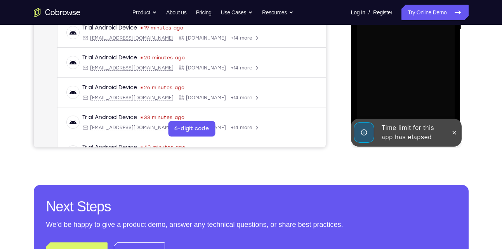
scroll to position [216, 0]
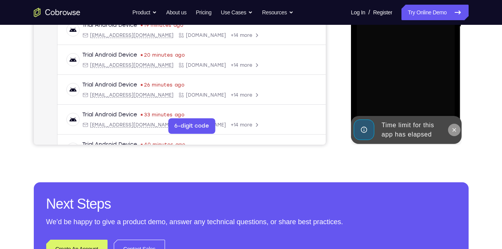
click at [454, 130] on icon at bounding box center [454, 130] width 6 height 6
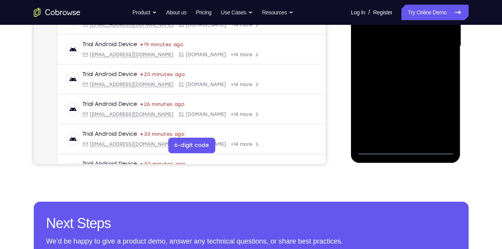
scroll to position [215, 0]
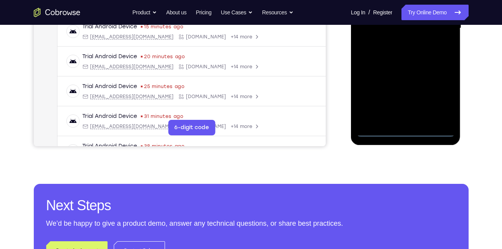
click at [407, 131] on div at bounding box center [406, 29] width 98 height 218
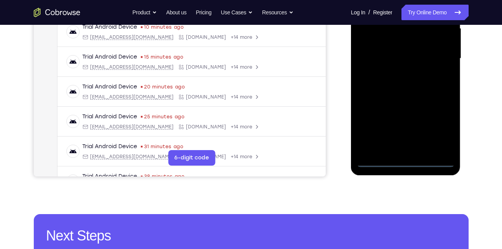
click at [440, 123] on div at bounding box center [406, 59] width 98 height 218
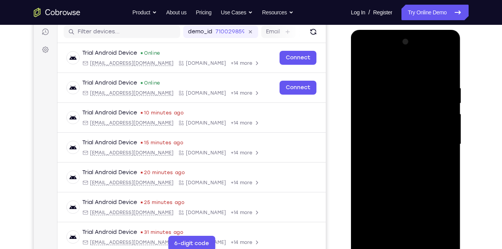
scroll to position [52, 0]
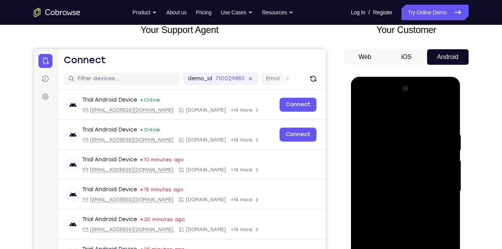
click at [387, 120] on div at bounding box center [406, 192] width 98 height 218
click at [402, 148] on div at bounding box center [406, 192] width 98 height 218
click at [391, 114] on div at bounding box center [406, 192] width 98 height 218
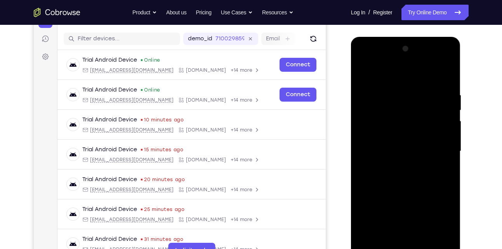
scroll to position [104, 0]
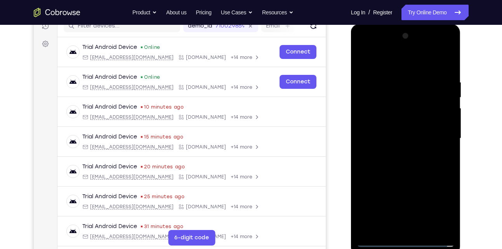
click at [431, 148] on div at bounding box center [406, 139] width 98 height 218
drag, startPoint x: 393, startPoint y: 159, endPoint x: 431, endPoint y: 80, distance: 88.4
click at [431, 80] on div at bounding box center [406, 139] width 98 height 218
click at [403, 149] on div at bounding box center [406, 139] width 98 height 218
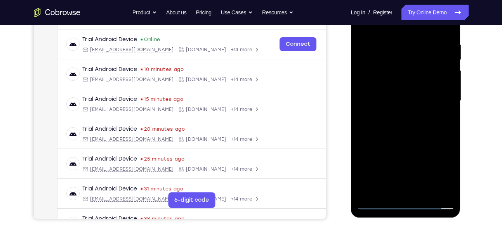
scroll to position [144, 0]
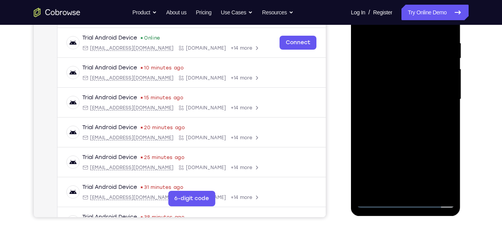
click at [402, 151] on div at bounding box center [406, 100] width 98 height 218
click at [402, 79] on div at bounding box center [406, 100] width 98 height 218
click at [401, 84] on div at bounding box center [406, 100] width 98 height 218
drag, startPoint x: 393, startPoint y: 121, endPoint x: 410, endPoint y: 91, distance: 34.3
click at [410, 91] on div at bounding box center [406, 100] width 98 height 218
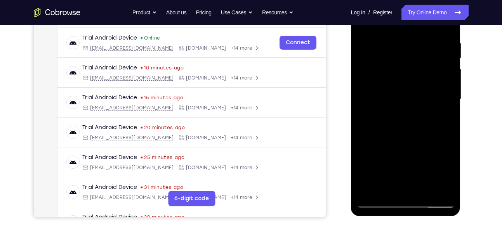
drag, startPoint x: 399, startPoint y: 113, endPoint x: 407, endPoint y: 104, distance: 12.4
click at [407, 104] on div at bounding box center [406, 100] width 98 height 218
drag, startPoint x: 400, startPoint y: 123, endPoint x: 409, endPoint y: 115, distance: 11.5
click at [409, 115] on div at bounding box center [406, 100] width 98 height 218
drag, startPoint x: 399, startPoint y: 122, endPoint x: 410, endPoint y: 112, distance: 15.2
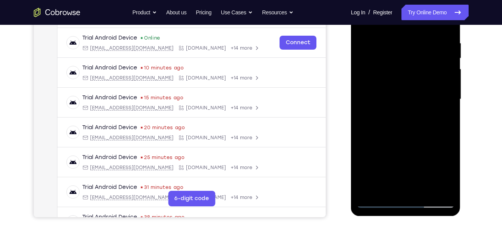
click at [410, 112] on div at bounding box center [406, 100] width 98 height 218
drag, startPoint x: 400, startPoint y: 120, endPoint x: 409, endPoint y: 114, distance: 11.4
click at [409, 114] on div at bounding box center [406, 100] width 98 height 218
drag, startPoint x: 402, startPoint y: 122, endPoint x: 413, endPoint y: 113, distance: 14.4
click at [413, 113] on div at bounding box center [406, 100] width 98 height 218
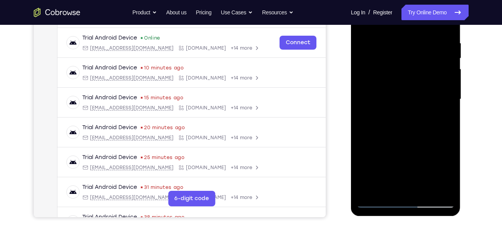
drag, startPoint x: 405, startPoint y: 120, endPoint x: 422, endPoint y: 102, distance: 24.7
click at [422, 102] on div at bounding box center [406, 100] width 98 height 218
drag, startPoint x: 394, startPoint y: 124, endPoint x: 403, endPoint y: 114, distance: 12.6
click at [403, 114] on div at bounding box center [406, 100] width 98 height 218
drag, startPoint x: 397, startPoint y: 126, endPoint x: 409, endPoint y: 115, distance: 16.2
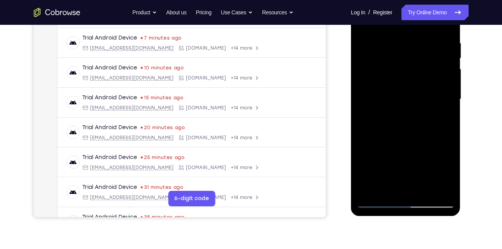
click at [409, 115] on div at bounding box center [406, 100] width 98 height 218
drag, startPoint x: 392, startPoint y: 125, endPoint x: 406, endPoint y: 106, distance: 23.3
click at [406, 106] on div at bounding box center [406, 100] width 98 height 218
drag, startPoint x: 405, startPoint y: 120, endPoint x: 418, endPoint y: 101, distance: 22.4
click at [418, 101] on div at bounding box center [406, 100] width 98 height 218
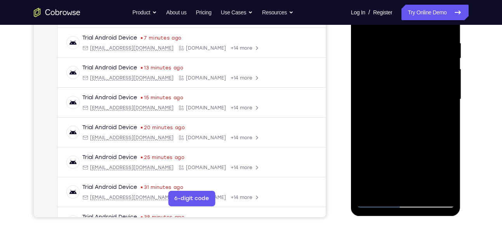
drag, startPoint x: 398, startPoint y: 124, endPoint x: 411, endPoint y: 110, distance: 19.2
click at [411, 110] on div at bounding box center [406, 100] width 98 height 218
drag, startPoint x: 404, startPoint y: 123, endPoint x: 415, endPoint y: 110, distance: 17.1
click at [415, 110] on div at bounding box center [406, 100] width 98 height 218
drag, startPoint x: 410, startPoint y: 118, endPoint x: 423, endPoint y: 100, distance: 22.2
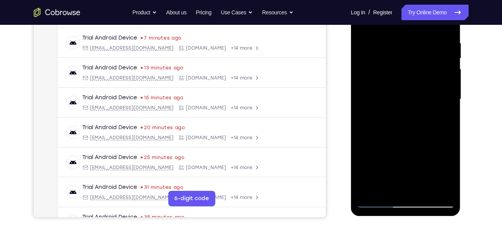
click at [423, 100] on div at bounding box center [406, 100] width 98 height 218
drag, startPoint x: 402, startPoint y: 120, endPoint x: 414, endPoint y: 107, distance: 17.9
click at [414, 107] on div at bounding box center [406, 100] width 98 height 218
drag, startPoint x: 403, startPoint y: 113, endPoint x: 417, endPoint y: 100, distance: 19.3
click at [417, 100] on div at bounding box center [406, 100] width 98 height 218
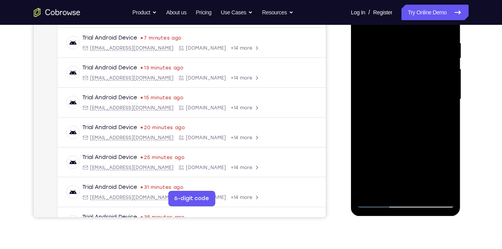
drag, startPoint x: 402, startPoint y: 113, endPoint x: 425, endPoint y: 81, distance: 39.7
click at [425, 81] on div at bounding box center [406, 100] width 98 height 218
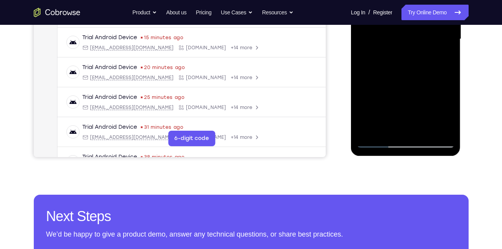
scroll to position [204, 0]
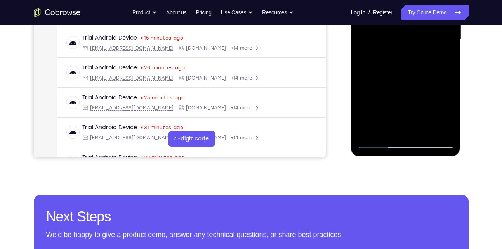
click at [452, 101] on div at bounding box center [406, 40] width 98 height 218
click at [449, 130] on div at bounding box center [406, 40] width 98 height 218
drag, startPoint x: 406, startPoint y: 127, endPoint x: 428, endPoint y: 81, distance: 51.4
click at [428, 81] on div at bounding box center [406, 40] width 98 height 218
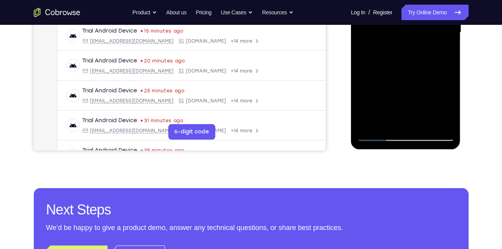
scroll to position [192, 0]
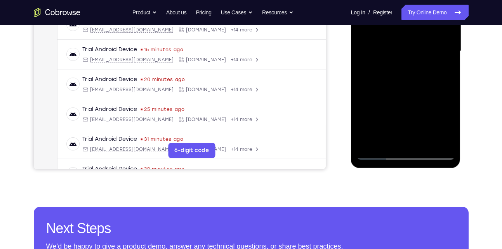
drag, startPoint x: 378, startPoint y: 126, endPoint x: 383, endPoint y: 69, distance: 57.7
click at [383, 69] on div at bounding box center [406, 52] width 98 height 218
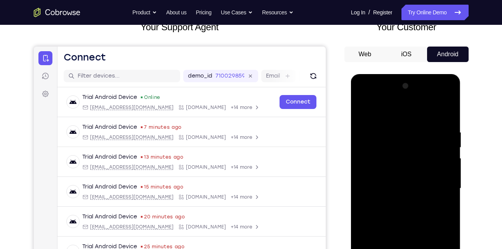
scroll to position [63, 0]
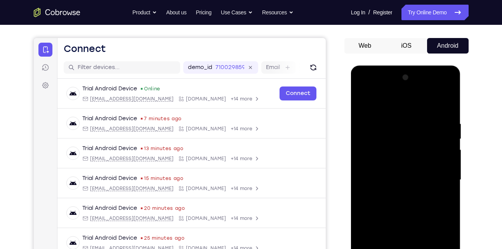
drag, startPoint x: 399, startPoint y: 110, endPoint x: 399, endPoint y: 147, distance: 36.9
click at [399, 147] on div at bounding box center [406, 180] width 98 height 218
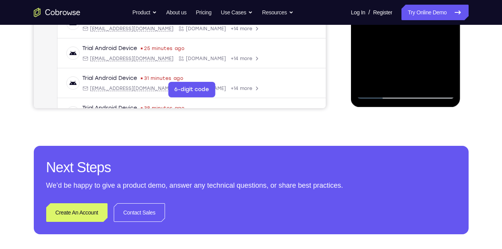
scroll to position [247, 0]
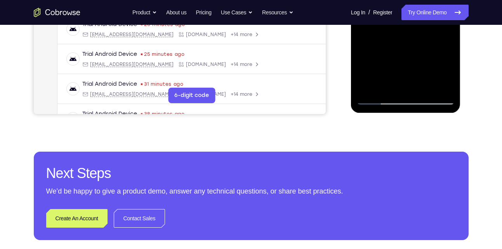
scroll to position [247, 0]
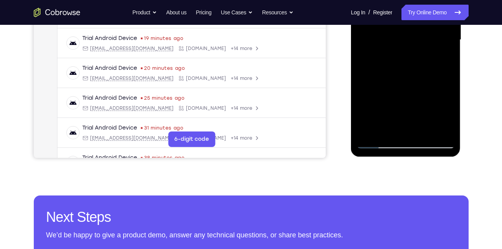
scroll to position [204, 0]
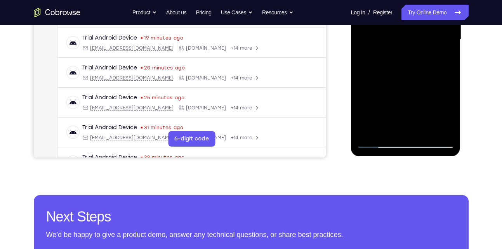
click at [378, 139] on div at bounding box center [406, 40] width 98 height 218
click at [378, 141] on div at bounding box center [406, 40] width 98 height 218
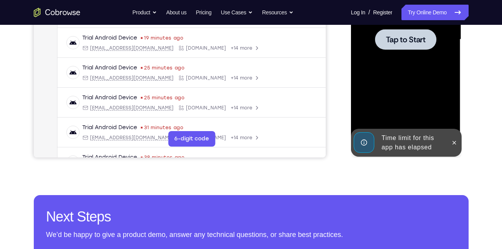
click at [407, 121] on div at bounding box center [406, 40] width 98 height 218
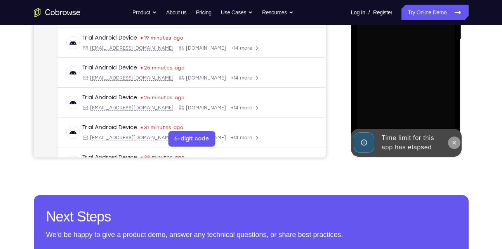
click at [455, 145] on icon at bounding box center [454, 143] width 6 height 6
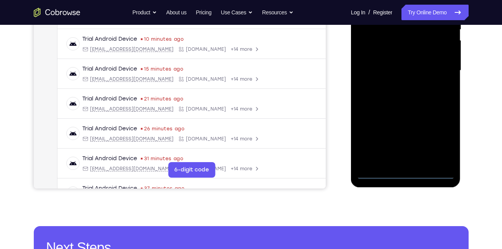
scroll to position [179, 0]
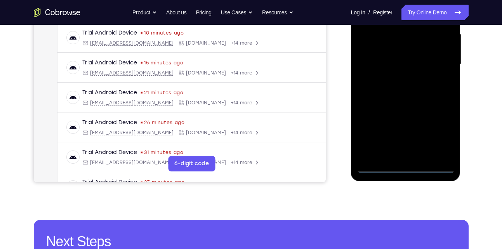
click at [405, 165] on div at bounding box center [406, 65] width 98 height 218
click at [442, 137] on div at bounding box center [406, 65] width 98 height 218
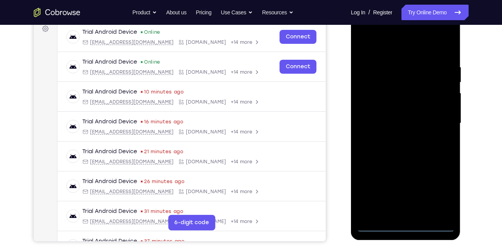
scroll to position [92, 0]
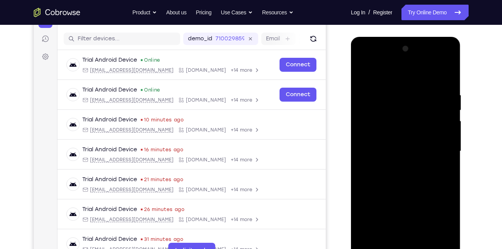
click at [386, 77] on div at bounding box center [406, 152] width 98 height 218
click at [438, 144] on div at bounding box center [406, 152] width 98 height 218
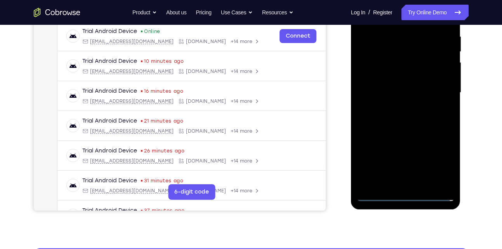
click at [398, 107] on div at bounding box center [406, 93] width 98 height 218
click at [397, 80] on div at bounding box center [406, 93] width 98 height 218
click at [392, 78] on div at bounding box center [406, 93] width 98 height 218
click at [394, 93] on div at bounding box center [406, 93] width 98 height 218
click at [409, 119] on div at bounding box center [406, 93] width 98 height 218
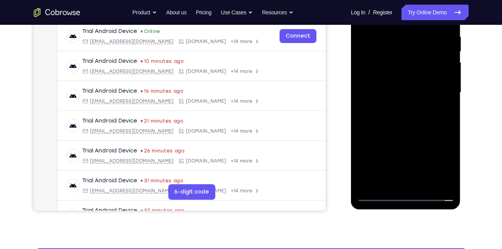
click at [412, 117] on div at bounding box center [406, 93] width 98 height 218
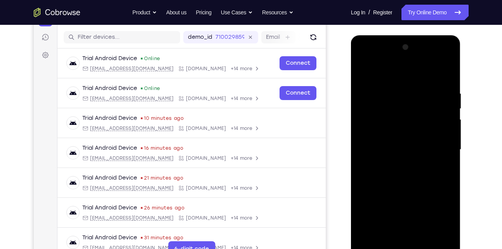
click at [437, 73] on div at bounding box center [406, 150] width 98 height 218
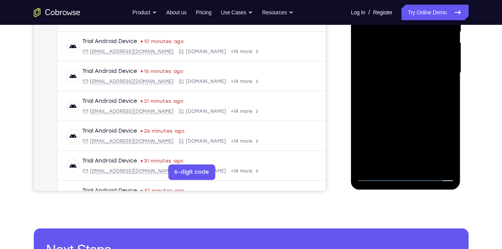
scroll to position [148, 0]
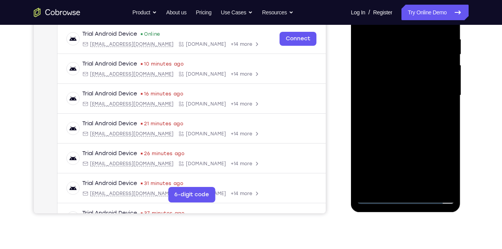
click at [416, 131] on div at bounding box center [406, 96] width 98 height 218
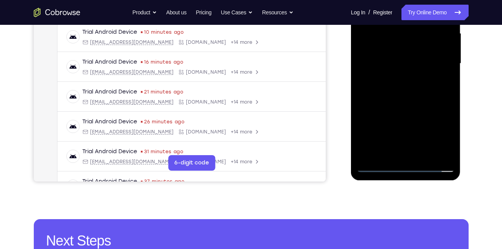
scroll to position [180, 0]
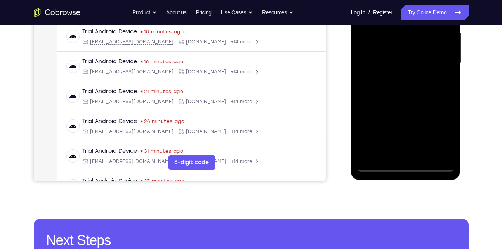
click at [422, 152] on div at bounding box center [406, 64] width 98 height 218
click at [411, 104] on div at bounding box center [406, 64] width 98 height 218
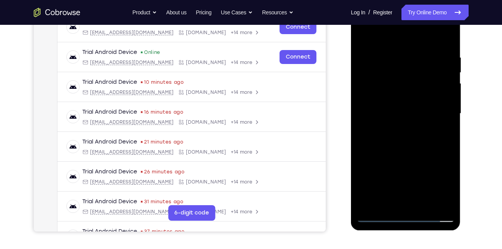
scroll to position [125, 0]
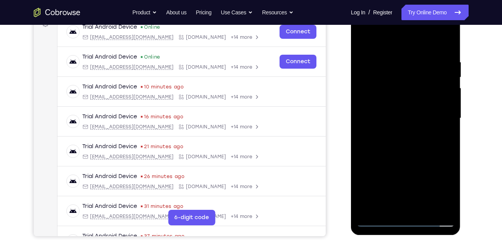
click at [365, 38] on div at bounding box center [406, 119] width 98 height 218
click at [393, 56] on div at bounding box center [406, 119] width 98 height 218
click at [444, 119] on div at bounding box center [406, 119] width 98 height 218
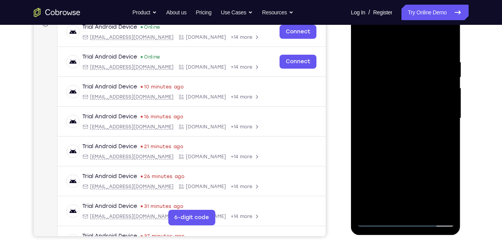
click at [444, 119] on div at bounding box center [406, 119] width 98 height 218
click at [444, 42] on div at bounding box center [406, 119] width 98 height 218
drag, startPoint x: 401, startPoint y: 156, endPoint x: 417, endPoint y: 61, distance: 96.1
click at [417, 61] on div at bounding box center [406, 119] width 98 height 218
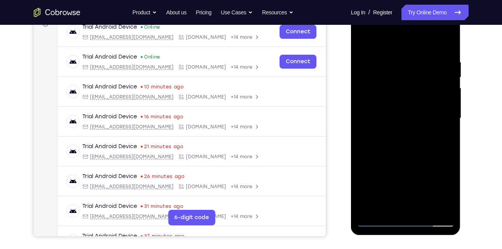
drag, startPoint x: 428, startPoint y: 169, endPoint x: 445, endPoint y: 85, distance: 85.2
click at [445, 85] on div at bounding box center [406, 119] width 98 height 218
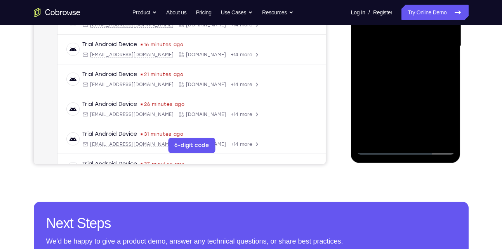
scroll to position [198, 0]
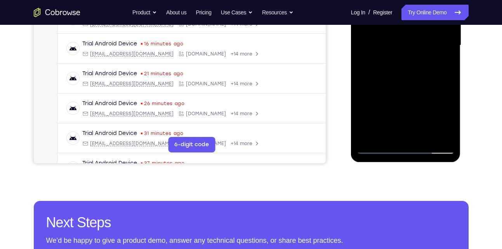
click at [423, 137] on div at bounding box center [406, 46] width 98 height 218
drag, startPoint x: 400, startPoint y: 63, endPoint x: 387, endPoint y: 117, distance: 54.6
click at [387, 117] on div at bounding box center [406, 46] width 98 height 218
click at [397, 55] on div at bounding box center [406, 46] width 98 height 218
drag, startPoint x: 404, startPoint y: 94, endPoint x: 411, endPoint y: 45, distance: 49.4
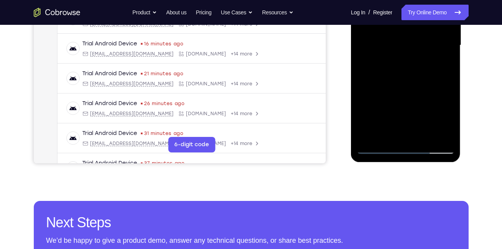
click at [411, 45] on div at bounding box center [406, 46] width 98 height 218
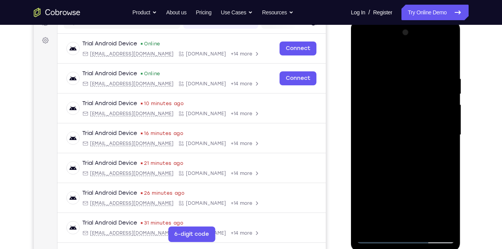
scroll to position [87, 0]
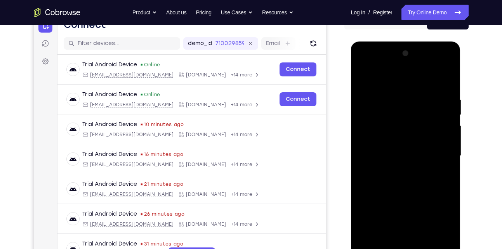
click at [362, 78] on div at bounding box center [406, 156] width 98 height 218
click at [364, 78] on div at bounding box center [406, 156] width 98 height 218
drag, startPoint x: 416, startPoint y: 111, endPoint x: 412, endPoint y: 142, distance: 30.7
click at [412, 142] on div at bounding box center [406, 156] width 98 height 218
drag, startPoint x: 384, startPoint y: 153, endPoint x: 408, endPoint y: 77, distance: 80.5
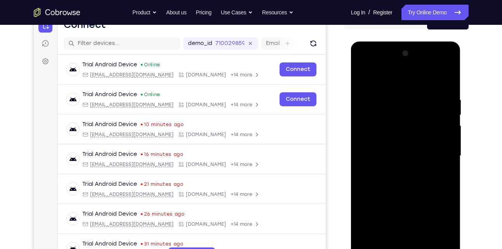
click at [408, 77] on div at bounding box center [406, 156] width 98 height 218
drag, startPoint x: 405, startPoint y: 166, endPoint x: 417, endPoint y: 136, distance: 32.1
click at [417, 136] on div at bounding box center [406, 156] width 98 height 218
click at [363, 128] on div at bounding box center [406, 156] width 98 height 218
drag, startPoint x: 390, startPoint y: 153, endPoint x: 404, endPoint y: 122, distance: 33.7
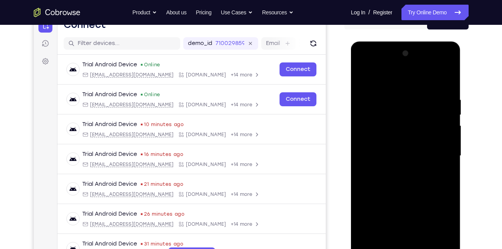
click at [404, 122] on div at bounding box center [406, 156] width 98 height 218
drag, startPoint x: 395, startPoint y: 165, endPoint x: 424, endPoint y: 98, distance: 72.4
click at [424, 98] on div at bounding box center [406, 156] width 98 height 218
drag, startPoint x: 423, startPoint y: 167, endPoint x: 442, endPoint y: 103, distance: 67.2
click at [442, 103] on div at bounding box center [406, 156] width 98 height 218
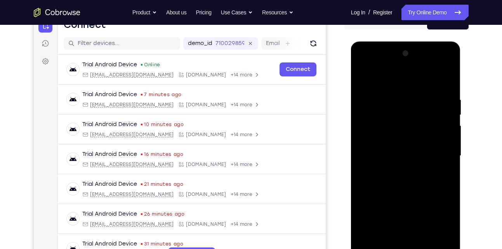
drag, startPoint x: 420, startPoint y: 174, endPoint x: 435, endPoint y: 111, distance: 64.5
click at [435, 111] on div at bounding box center [406, 156] width 98 height 218
drag, startPoint x: 412, startPoint y: 167, endPoint x: 438, endPoint y: 83, distance: 88.0
click at [438, 83] on div at bounding box center [406, 156] width 98 height 218
drag, startPoint x: 413, startPoint y: 174, endPoint x: 428, endPoint y: 105, distance: 70.8
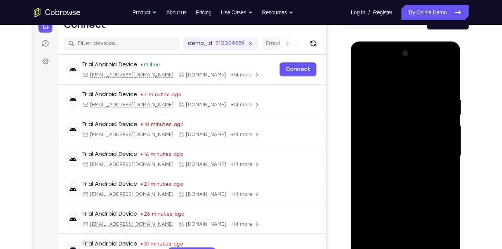
click at [428, 105] on div at bounding box center [406, 156] width 98 height 218
click at [449, 130] on div at bounding box center [406, 156] width 98 height 218
click at [449, 132] on div at bounding box center [406, 156] width 98 height 218
click at [363, 133] on div at bounding box center [406, 156] width 98 height 218
drag, startPoint x: 399, startPoint y: 156, endPoint x: 411, endPoint y: 99, distance: 58.4
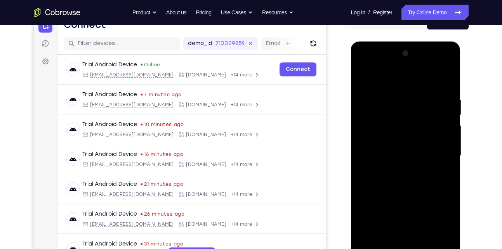
click at [411, 99] on div at bounding box center [406, 156] width 98 height 218
click at [364, 132] on div at bounding box center [406, 156] width 98 height 218
drag, startPoint x: 388, startPoint y: 180, endPoint x: 421, endPoint y: 64, distance: 120.9
click at [421, 64] on div at bounding box center [406, 156] width 98 height 218
drag, startPoint x: 403, startPoint y: 162, endPoint x: 422, endPoint y: 98, distance: 66.5
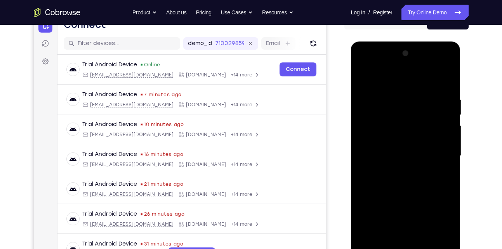
click at [422, 98] on div at bounding box center [406, 156] width 98 height 218
drag, startPoint x: 408, startPoint y: 164, endPoint x: 422, endPoint y: 106, distance: 59.4
click at [422, 106] on div at bounding box center [406, 156] width 98 height 218
drag, startPoint x: 412, startPoint y: 167, endPoint x: 428, endPoint y: 123, distance: 46.9
click at [428, 123] on div at bounding box center [406, 156] width 98 height 218
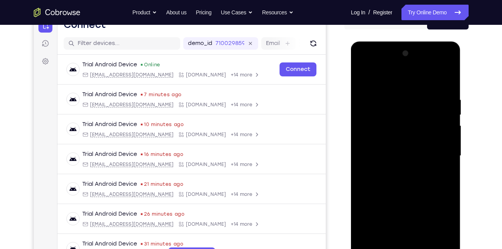
drag, startPoint x: 431, startPoint y: 114, endPoint x: 412, endPoint y: 161, distance: 50.7
click at [412, 161] on div at bounding box center [406, 156] width 98 height 218
drag, startPoint x: 424, startPoint y: 111, endPoint x: 400, endPoint y: 152, distance: 47.8
click at [400, 152] on div at bounding box center [406, 156] width 98 height 218
drag, startPoint x: 417, startPoint y: 110, endPoint x: 407, endPoint y: 141, distance: 32.3
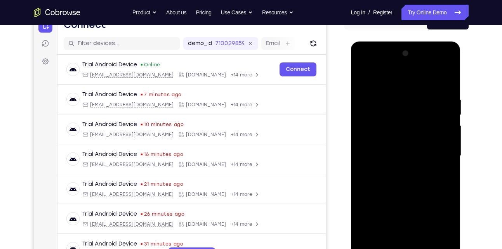
click at [407, 141] on div at bounding box center [406, 156] width 98 height 218
drag, startPoint x: 429, startPoint y: 112, endPoint x: 417, endPoint y: 146, distance: 36.7
click at [417, 146] on div at bounding box center [406, 156] width 98 height 218
drag, startPoint x: 399, startPoint y: 158, endPoint x: 423, endPoint y: 98, distance: 64.8
click at [423, 98] on div at bounding box center [406, 156] width 98 height 218
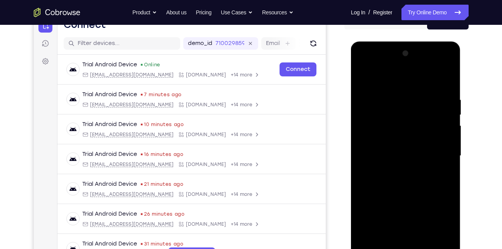
drag, startPoint x: 409, startPoint y: 171, endPoint x: 416, endPoint y: 158, distance: 15.0
click at [416, 158] on div at bounding box center [406, 156] width 98 height 218
drag, startPoint x: 409, startPoint y: 168, endPoint x: 433, endPoint y: 101, distance: 71.1
click at [433, 101] on div at bounding box center [406, 156] width 98 height 218
drag, startPoint x: 412, startPoint y: 157, endPoint x: 430, endPoint y: 89, distance: 70.6
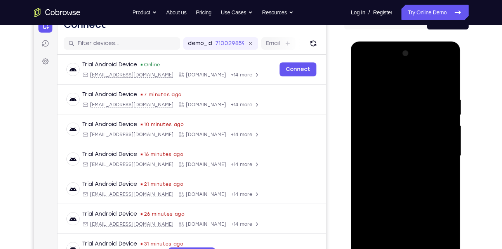
click at [430, 89] on div at bounding box center [406, 156] width 98 height 218
drag, startPoint x: 409, startPoint y: 185, endPoint x: 432, endPoint y: 108, distance: 80.8
click at [432, 108] on div at bounding box center [406, 156] width 98 height 218
drag, startPoint x: 405, startPoint y: 142, endPoint x: 410, endPoint y: 102, distance: 40.7
click at [410, 102] on div at bounding box center [406, 156] width 98 height 218
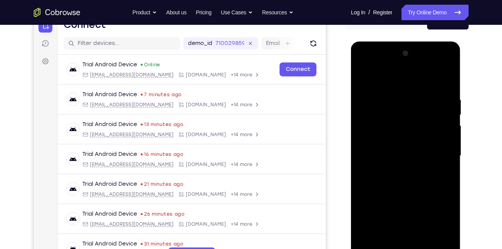
scroll to position [170, 0]
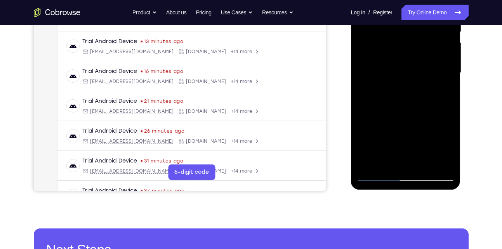
drag, startPoint x: 418, startPoint y: 120, endPoint x: 432, endPoint y: 71, distance: 51.4
click at [432, 71] on div at bounding box center [406, 73] width 98 height 218
drag, startPoint x: 424, startPoint y: 109, endPoint x: 440, endPoint y: 46, distance: 64.6
click at [440, 46] on div at bounding box center [406, 73] width 98 height 218
drag, startPoint x: 412, startPoint y: 124, endPoint x: 440, endPoint y: 41, distance: 87.1
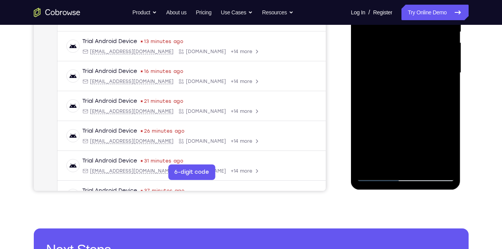
click at [440, 41] on div at bounding box center [406, 73] width 98 height 218
drag, startPoint x: 418, startPoint y: 128, endPoint x: 431, endPoint y: 61, distance: 67.7
click at [431, 61] on div at bounding box center [406, 73] width 98 height 218
drag, startPoint x: 413, startPoint y: 118, endPoint x: 433, endPoint y: 59, distance: 61.9
click at [433, 59] on div at bounding box center [406, 73] width 98 height 218
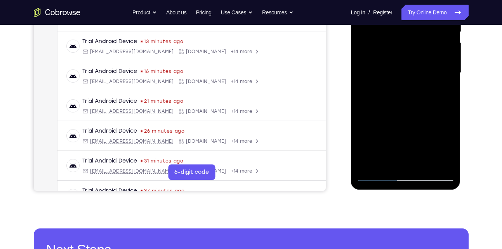
drag, startPoint x: 409, startPoint y: 136, endPoint x: 424, endPoint y: 98, distance: 41.3
click at [424, 98] on div at bounding box center [406, 73] width 98 height 218
drag, startPoint x: 436, startPoint y: 70, endPoint x: 401, endPoint y: 134, distance: 73.3
click at [401, 134] on div at bounding box center [406, 73] width 98 height 218
drag, startPoint x: 398, startPoint y: 138, endPoint x: 414, endPoint y: 121, distance: 23.6
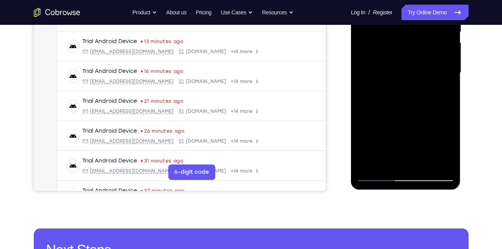
click at [414, 121] on div at bounding box center [406, 73] width 98 height 218
drag, startPoint x: 405, startPoint y: 130, endPoint x: 439, endPoint y: 89, distance: 53.6
click at [439, 89] on div at bounding box center [406, 73] width 98 height 218
drag, startPoint x: 413, startPoint y: 113, endPoint x: 448, endPoint y: 59, distance: 65.2
click at [448, 59] on div at bounding box center [406, 73] width 98 height 218
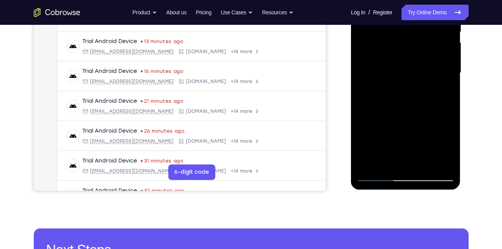
drag, startPoint x: 402, startPoint y: 125, endPoint x: 435, endPoint y: 70, distance: 64.5
click at [435, 70] on div at bounding box center [406, 73] width 98 height 218
drag, startPoint x: 400, startPoint y: 128, endPoint x: 432, endPoint y: 48, distance: 85.8
click at [432, 48] on div at bounding box center [406, 73] width 98 height 218
drag, startPoint x: 405, startPoint y: 127, endPoint x: 425, endPoint y: 64, distance: 66.5
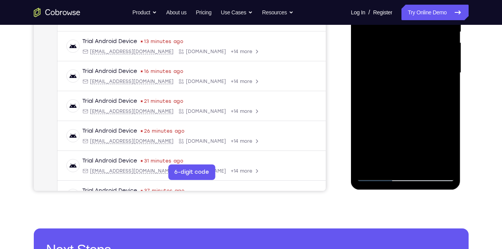
click at [425, 64] on div at bounding box center [406, 73] width 98 height 218
click at [450, 55] on div at bounding box center [406, 73] width 98 height 218
drag, startPoint x: 412, startPoint y: 73, endPoint x: 388, endPoint y: 132, distance: 63.8
click at [388, 132] on div at bounding box center [406, 73] width 98 height 218
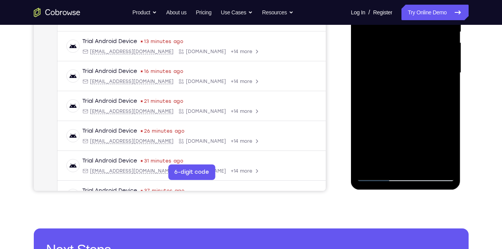
drag, startPoint x: 388, startPoint y: 137, endPoint x: 440, endPoint y: 71, distance: 84.3
click at [440, 71] on div at bounding box center [406, 73] width 98 height 218
drag, startPoint x: 395, startPoint y: 127, endPoint x: 425, endPoint y: 50, distance: 82.2
click at [425, 50] on div at bounding box center [406, 73] width 98 height 218
drag, startPoint x: 384, startPoint y: 129, endPoint x: 421, endPoint y: 47, distance: 90.6
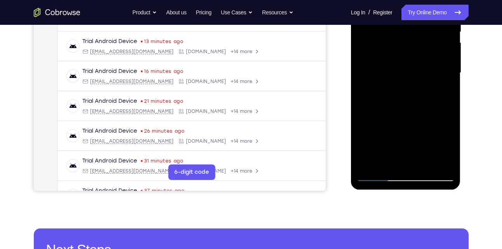
click at [421, 47] on div at bounding box center [406, 73] width 98 height 218
drag, startPoint x: 402, startPoint y: 130, endPoint x: 427, endPoint y: 52, distance: 82.0
click at [427, 52] on div at bounding box center [406, 73] width 98 height 218
drag, startPoint x: 405, startPoint y: 121, endPoint x: 425, endPoint y: 66, distance: 58.2
click at [425, 66] on div at bounding box center [406, 73] width 98 height 218
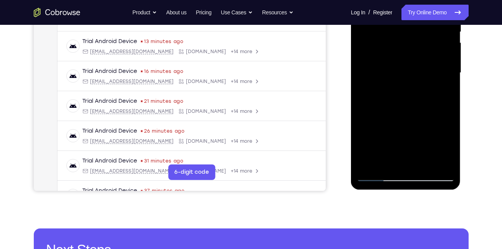
click at [419, 143] on div at bounding box center [406, 73] width 98 height 218
drag, startPoint x: 386, startPoint y: 151, endPoint x: 409, endPoint y: 105, distance: 51.9
click at [409, 105] on div at bounding box center [406, 73] width 98 height 218
drag, startPoint x: 403, startPoint y: 133, endPoint x: 412, endPoint y: 120, distance: 15.5
click at [412, 120] on div at bounding box center [406, 73] width 98 height 218
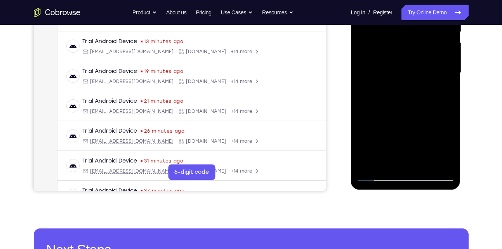
drag, startPoint x: 423, startPoint y: 82, endPoint x: 407, endPoint y: 132, distance: 52.1
click at [407, 132] on div at bounding box center [406, 73] width 98 height 218
drag, startPoint x: 406, startPoint y: 148, endPoint x: 424, endPoint y: 106, distance: 45.6
click at [424, 106] on div at bounding box center [406, 73] width 98 height 218
drag, startPoint x: 425, startPoint y: 75, endPoint x: 402, endPoint y: 129, distance: 58.6
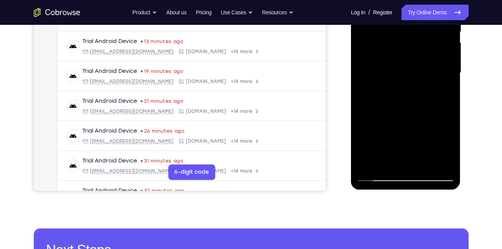
click at [402, 129] on div at bounding box center [406, 73] width 98 height 218
drag, startPoint x: 395, startPoint y: 142, endPoint x: 421, endPoint y: 92, distance: 55.8
click at [421, 92] on div at bounding box center [406, 73] width 98 height 218
drag, startPoint x: 395, startPoint y: 131, endPoint x: 421, endPoint y: 81, distance: 56.1
click at [421, 81] on div at bounding box center [406, 73] width 98 height 218
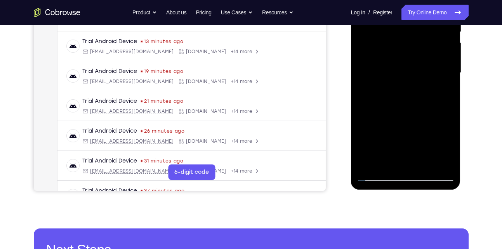
drag, startPoint x: 398, startPoint y: 142, endPoint x: 431, endPoint y: 76, distance: 73.5
click at [431, 76] on div at bounding box center [406, 73] width 98 height 218
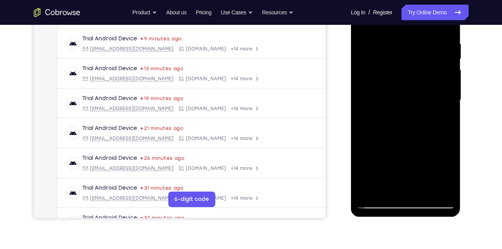
scroll to position [239, 0]
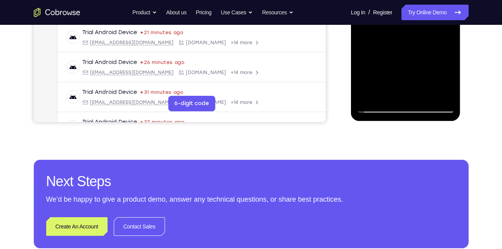
drag, startPoint x: 408, startPoint y: 41, endPoint x: 366, endPoint y: 136, distance: 103.5
click at [366, 123] on html "Online web based iOS Simulators and Android Emulators. Run iPhone, iPad, Mobile…" at bounding box center [406, 6] width 111 height 233
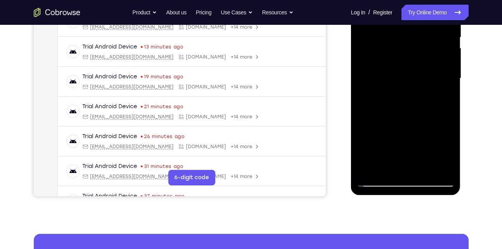
scroll to position [160, 0]
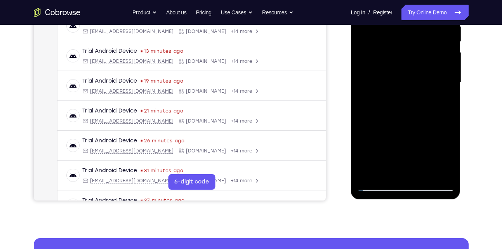
click at [442, 174] on div at bounding box center [406, 83] width 98 height 218
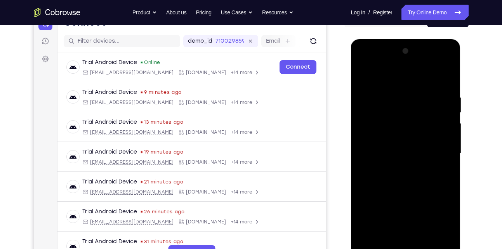
scroll to position [89, 0]
click at [438, 137] on div at bounding box center [406, 154] width 98 height 218
drag, startPoint x: 423, startPoint y: 118, endPoint x: 403, endPoint y: 207, distance: 91.1
click at [403, 207] on div at bounding box center [406, 154] width 98 height 218
click at [364, 74] on div at bounding box center [406, 154] width 98 height 218
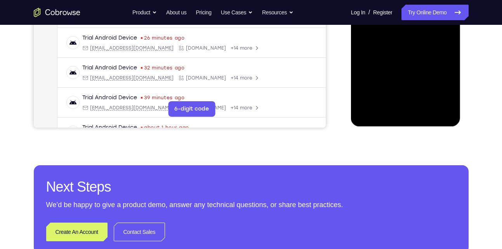
scroll to position [106, 0]
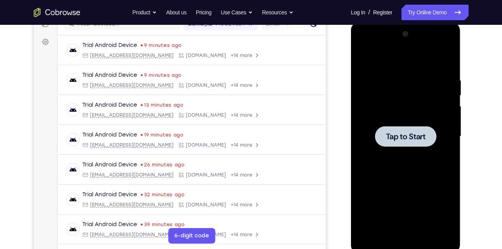
click at [385, 132] on div at bounding box center [405, 136] width 61 height 21
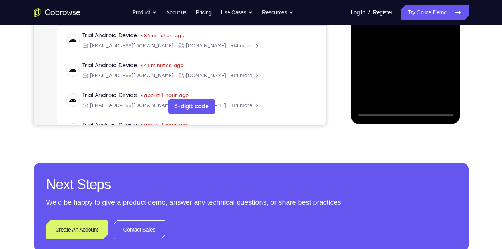
scroll to position [238, 0]
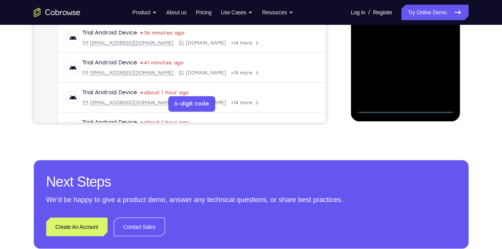
click at [405, 108] on div at bounding box center [406, 5] width 98 height 218
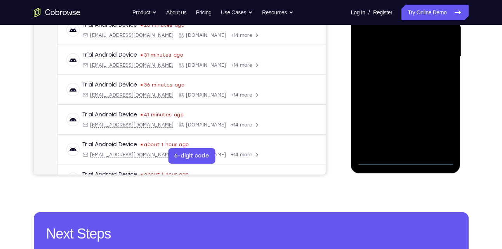
click at [433, 127] on div at bounding box center [406, 57] width 98 height 218
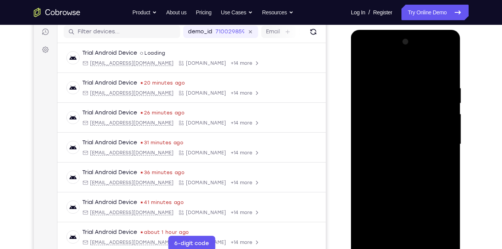
scroll to position [98, 0]
click at [384, 70] on div at bounding box center [406, 145] width 98 height 218
click at [440, 144] on div at bounding box center [406, 145] width 98 height 218
click at [400, 159] on div at bounding box center [406, 145] width 98 height 218
click at [398, 133] on div at bounding box center [406, 145] width 98 height 218
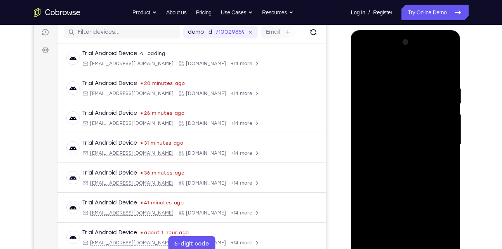
click at [380, 127] on div at bounding box center [406, 145] width 98 height 218
click at [380, 145] on div at bounding box center [406, 145] width 98 height 218
click at [381, 169] on div at bounding box center [406, 145] width 98 height 218
click at [442, 67] on div at bounding box center [406, 145] width 98 height 218
click at [406, 167] on div at bounding box center [406, 145] width 98 height 218
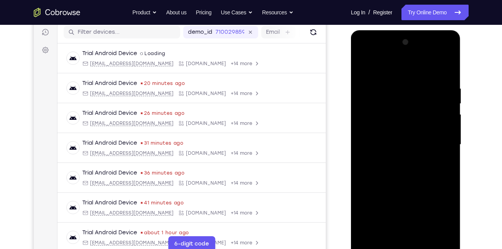
click at [446, 81] on div at bounding box center [406, 145] width 98 height 218
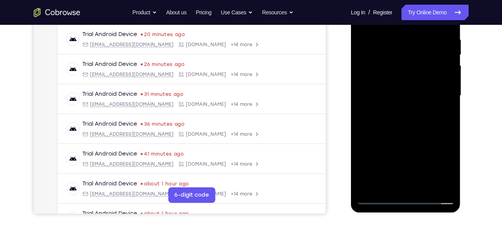
scroll to position [71, 0]
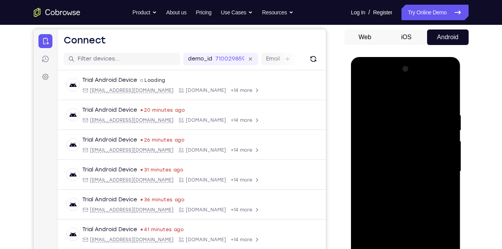
click at [444, 108] on div at bounding box center [406, 172] width 98 height 218
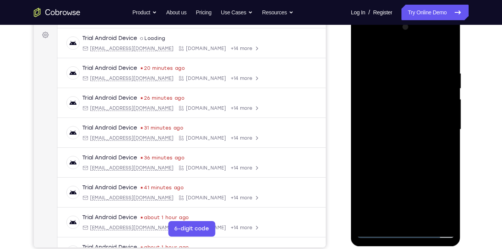
scroll to position [115, 0]
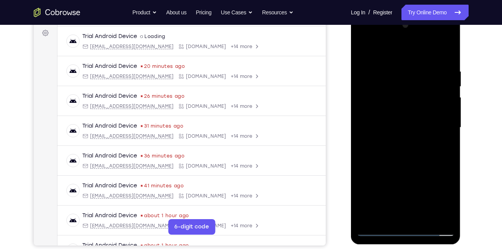
click at [445, 64] on div at bounding box center [406, 128] width 98 height 218
click at [447, 38] on div at bounding box center [406, 128] width 98 height 218
click at [413, 73] on div at bounding box center [406, 128] width 98 height 218
click at [382, 37] on div at bounding box center [406, 128] width 98 height 218
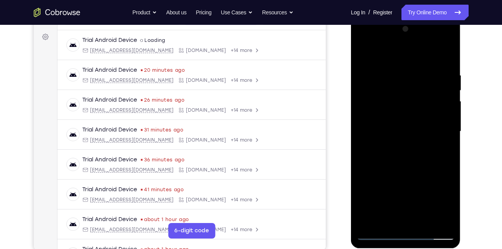
scroll to position [111, 0]
click at [394, 57] on div at bounding box center [406, 132] width 98 height 218
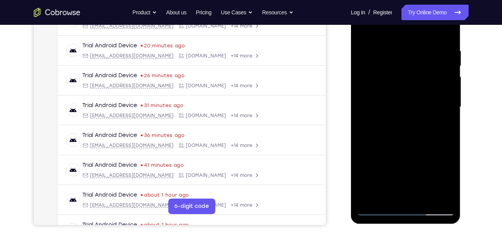
scroll to position [136, 0]
click at [437, 120] on div at bounding box center [406, 107] width 98 height 218
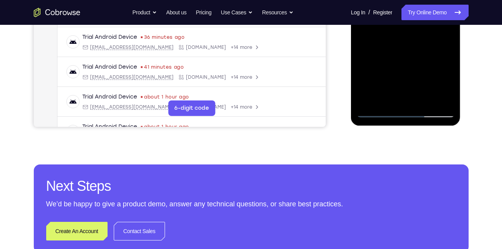
scroll to position [241, 0]
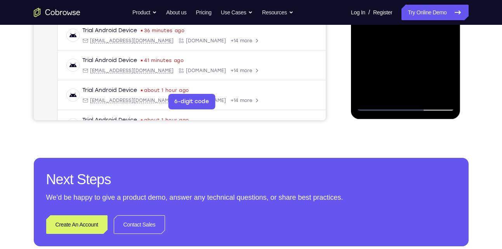
click at [448, 94] on div at bounding box center [406, 3] width 98 height 218
click at [451, 64] on div at bounding box center [406, 3] width 98 height 218
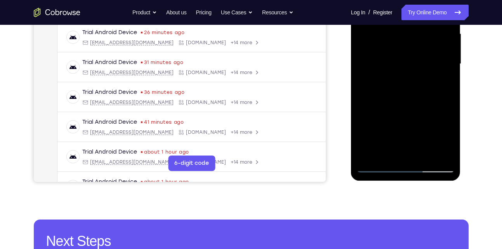
scroll to position [177, 0]
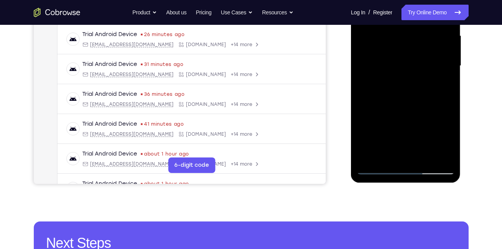
drag, startPoint x: 366, startPoint y: 125, endPoint x: 406, endPoint y: 58, distance: 78.2
click at [406, 58] on div at bounding box center [406, 66] width 98 height 218
click at [447, 156] on div at bounding box center [406, 66] width 98 height 218
click at [452, 128] on div at bounding box center [406, 66] width 98 height 218
drag, startPoint x: 384, startPoint y: 124, endPoint x: 407, endPoint y: 83, distance: 47.0
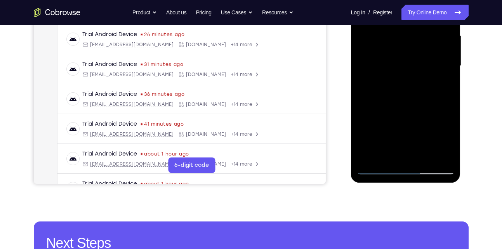
click at [407, 83] on div at bounding box center [406, 66] width 98 height 218
click at [402, 118] on div at bounding box center [406, 66] width 98 height 218
drag, startPoint x: 376, startPoint y: 117, endPoint x: 403, endPoint y: 53, distance: 69.6
click at [403, 53] on div at bounding box center [406, 66] width 98 height 218
drag, startPoint x: 391, startPoint y: 107, endPoint x: 428, endPoint y: 38, distance: 78.4
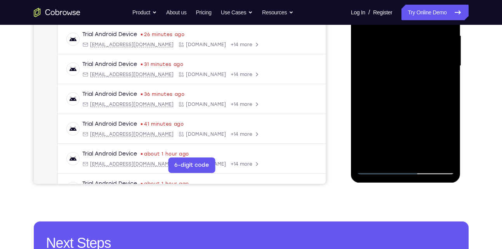
click at [428, 38] on div at bounding box center [406, 66] width 98 height 218
drag, startPoint x: 395, startPoint y: 115, endPoint x: 431, endPoint y: 44, distance: 79.9
click at [431, 44] on div at bounding box center [406, 66] width 98 height 218
drag, startPoint x: 388, startPoint y: 111, endPoint x: 449, endPoint y: -5, distance: 130.5
click at [449, 0] on div at bounding box center [406, 66] width 98 height 218
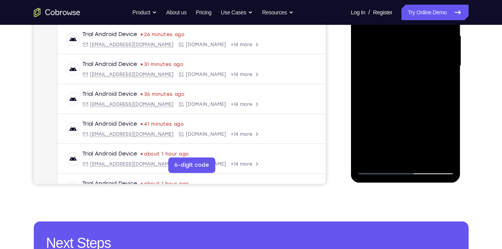
drag, startPoint x: 397, startPoint y: 105, endPoint x: 409, endPoint y: 74, distance: 33.5
click at [409, 74] on div at bounding box center [406, 66] width 98 height 218
click at [409, 64] on div at bounding box center [406, 66] width 98 height 218
drag, startPoint x: 377, startPoint y: 132, endPoint x: 398, endPoint y: 87, distance: 49.7
click at [398, 87] on div at bounding box center [406, 66] width 98 height 218
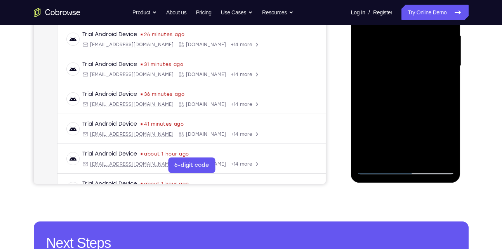
click at [448, 157] on div at bounding box center [406, 66] width 98 height 218
click at [452, 127] on div at bounding box center [406, 66] width 98 height 218
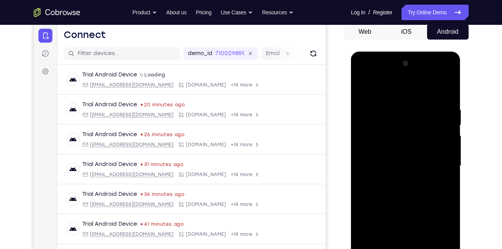
click at [365, 87] on div at bounding box center [406, 166] width 98 height 218
click at [364, 88] on div at bounding box center [406, 166] width 98 height 218
drag, startPoint x: 421, startPoint y: 171, endPoint x: 431, endPoint y: 98, distance: 73.0
click at [431, 98] on div at bounding box center [406, 166] width 98 height 218
drag, startPoint x: 407, startPoint y: 144, endPoint x: 416, endPoint y: 130, distance: 16.9
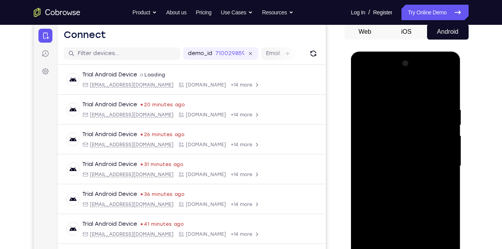
click at [416, 130] on div at bounding box center [406, 166] width 98 height 218
drag, startPoint x: 407, startPoint y: 160, endPoint x: 416, endPoint y: 142, distance: 20.2
click at [416, 142] on div at bounding box center [406, 166] width 98 height 218
drag, startPoint x: 408, startPoint y: 161, endPoint x: 411, endPoint y: 152, distance: 9.5
click at [411, 152] on div at bounding box center [406, 166] width 98 height 218
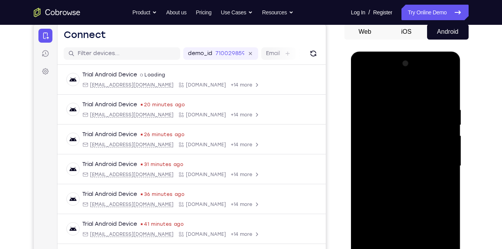
scroll to position [147, 0]
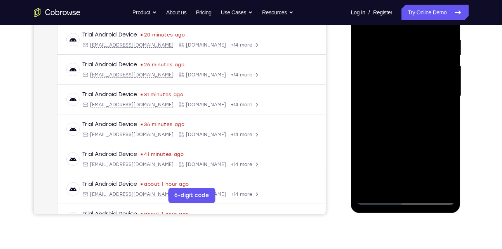
click at [404, 137] on div at bounding box center [406, 97] width 98 height 218
drag, startPoint x: 416, startPoint y: 82, endPoint x: 406, endPoint y: 116, distance: 35.2
click at [406, 116] on div at bounding box center [406, 97] width 98 height 218
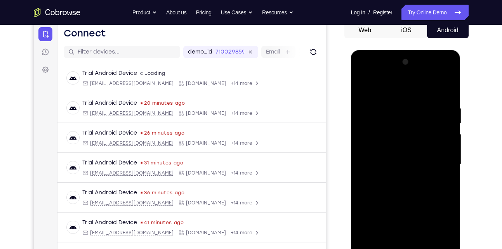
scroll to position [78, 0]
drag, startPoint x: 420, startPoint y: 110, endPoint x: 409, endPoint y: 144, distance: 35.4
click at [409, 144] on div at bounding box center [406, 165] width 98 height 218
drag, startPoint x: 426, startPoint y: 129, endPoint x: 388, endPoint y: 174, distance: 59.3
click at [388, 174] on div at bounding box center [406, 165] width 98 height 218
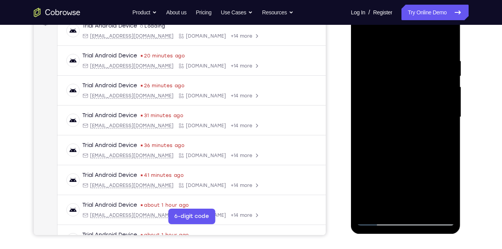
scroll to position [126, 0]
drag, startPoint x: 392, startPoint y: 160, endPoint x: 409, endPoint y: 114, distance: 48.9
click at [409, 114] on div at bounding box center [406, 117] width 98 height 218
drag, startPoint x: 409, startPoint y: 159, endPoint x: 417, endPoint y: 137, distance: 23.3
click at [417, 137] on div at bounding box center [406, 117] width 98 height 218
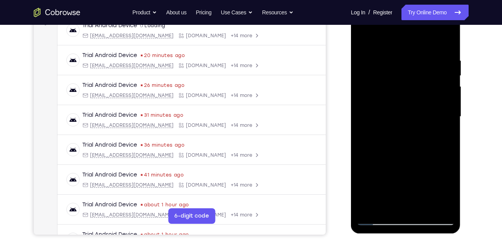
drag, startPoint x: 401, startPoint y: 169, endPoint x: 404, endPoint y: 135, distance: 34.3
click at [404, 135] on div at bounding box center [406, 117] width 98 height 218
drag, startPoint x: 405, startPoint y: 168, endPoint x: 412, endPoint y: 145, distance: 23.8
click at [412, 145] on div at bounding box center [406, 117] width 98 height 218
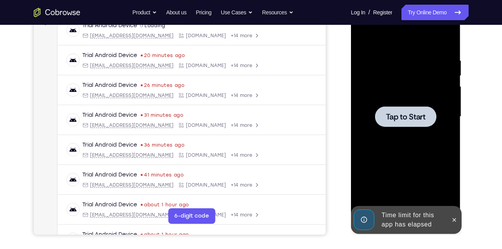
click at [397, 113] on span "Tap to Start" at bounding box center [406, 117] width 40 height 8
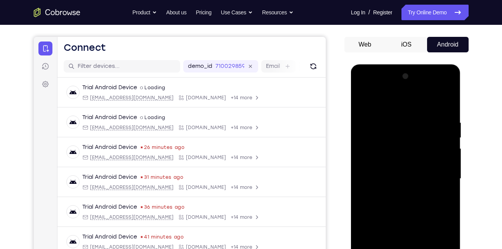
scroll to position [188, 0]
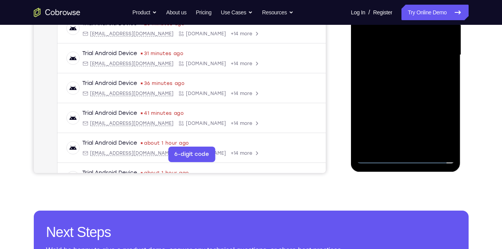
click at [407, 166] on div at bounding box center [406, 56] width 110 height 231
click at [405, 168] on div at bounding box center [406, 56] width 110 height 231
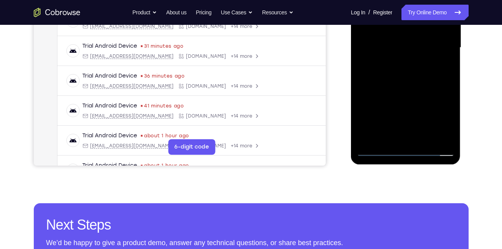
scroll to position [199, 0]
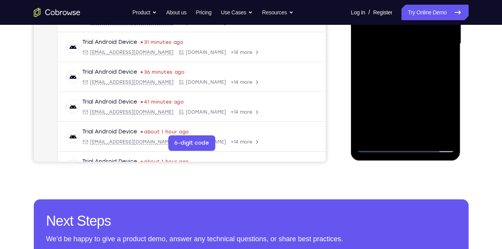
click at [410, 156] on div at bounding box center [406, 44] width 110 height 231
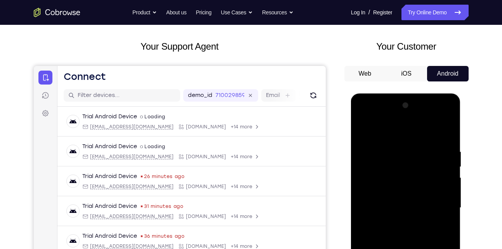
scroll to position [32, 0]
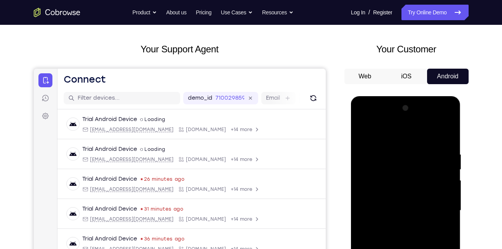
click at [403, 77] on button "iOS" at bounding box center [407, 77] width 42 height 16
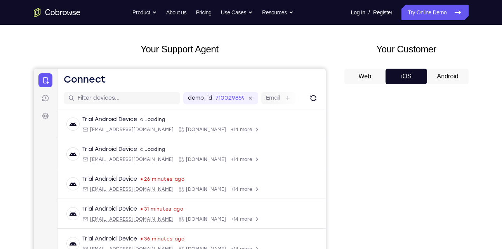
click at [455, 78] on button "Android" at bounding box center [448, 77] width 42 height 16
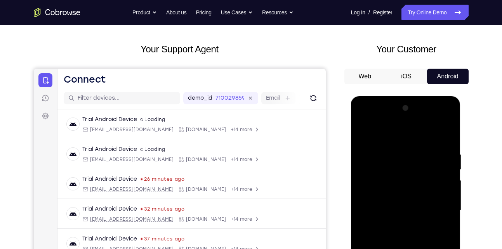
scroll to position [0, 0]
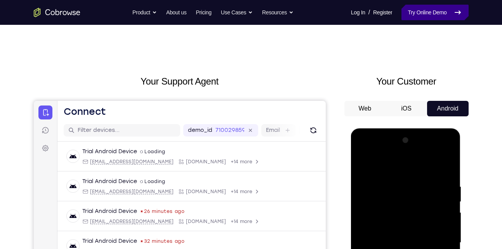
click at [444, 13] on link "Try Online Demo" at bounding box center [435, 13] width 67 height 16
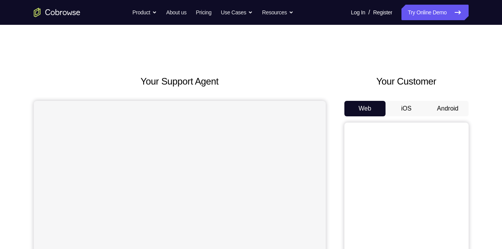
click at [447, 108] on button "Android" at bounding box center [448, 109] width 42 height 16
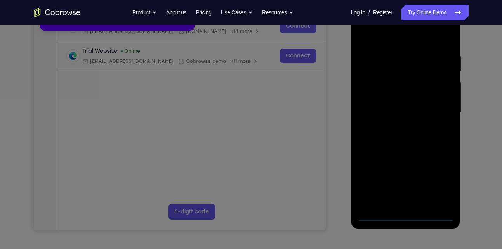
scroll to position [35, 0]
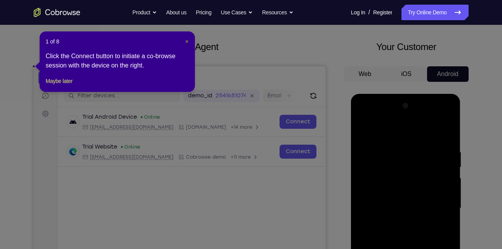
click at [186, 42] on span "×" at bounding box center [186, 41] width 3 height 6
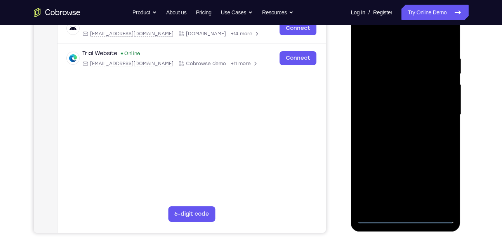
scroll to position [128, 0]
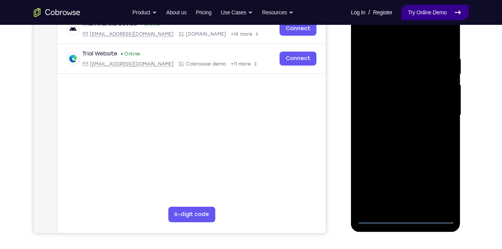
click at [426, 9] on link "Try Online Demo" at bounding box center [435, 13] width 67 height 16
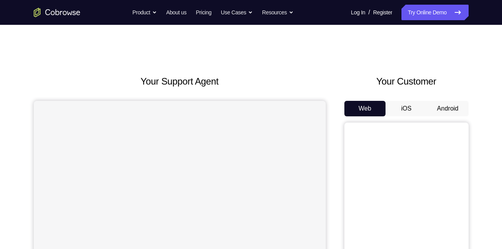
click at [451, 104] on button "Android" at bounding box center [448, 109] width 42 height 16
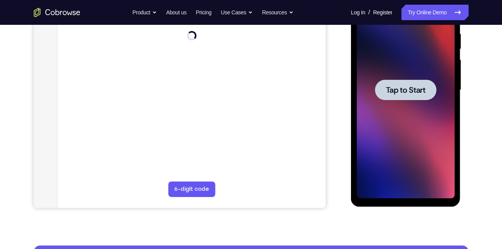
scroll to position [153, 0]
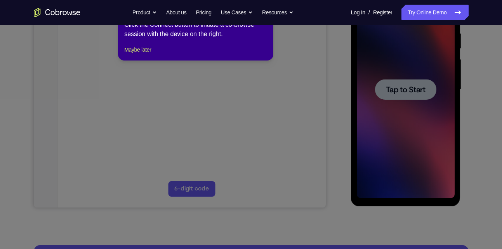
click at [407, 92] on icon at bounding box center [254, 122] width 508 height 253
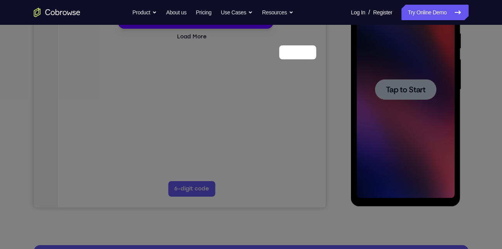
scroll to position [96, 0]
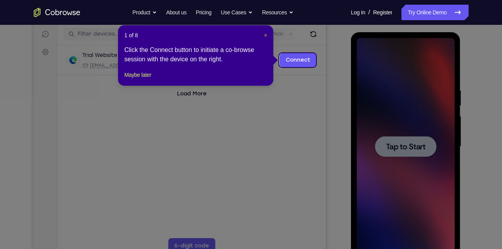
click at [265, 35] on span "×" at bounding box center [265, 35] width 3 height 6
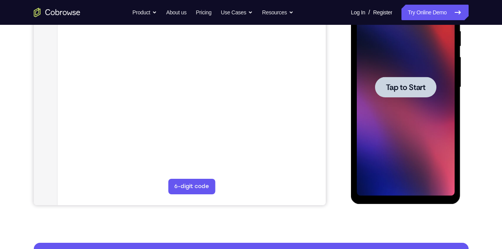
scroll to position [156, 0]
click at [423, 87] on span "Tap to Start" at bounding box center [406, 87] width 40 height 8
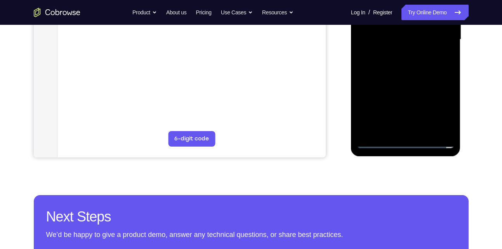
scroll to position [204, 0]
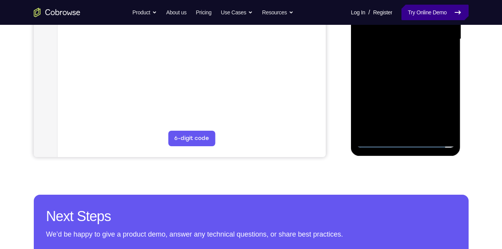
click at [425, 16] on link "Try Online Demo" at bounding box center [435, 13] width 67 height 16
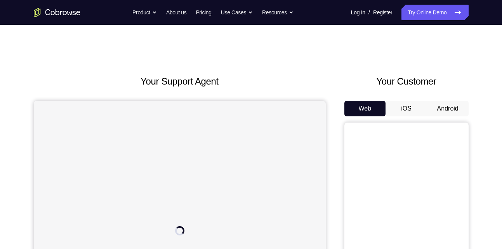
click at [452, 111] on button "Android" at bounding box center [448, 109] width 42 height 16
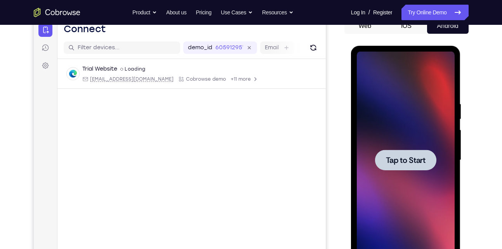
scroll to position [84, 0]
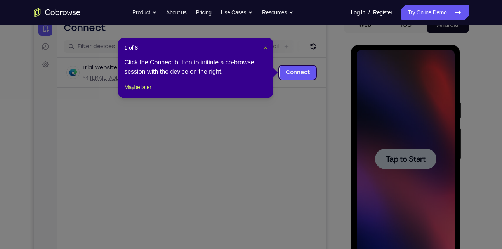
click at [265, 48] on span "×" at bounding box center [265, 48] width 3 height 6
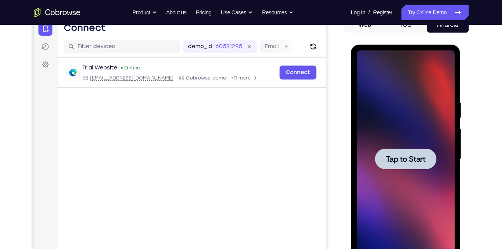
scroll to position [149, 0]
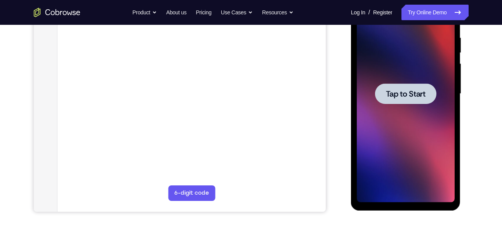
click at [403, 90] on span "Tap to Start" at bounding box center [406, 94] width 40 height 8
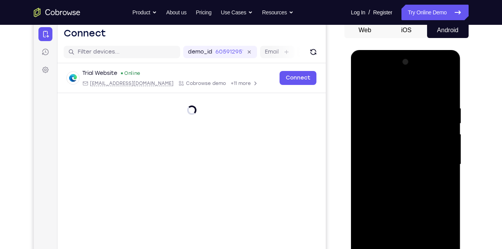
scroll to position [203, 0]
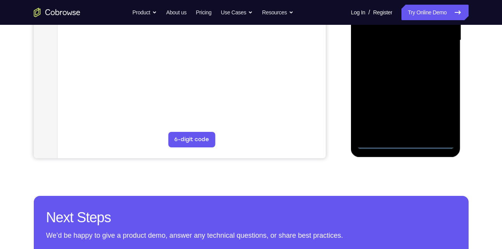
click at [406, 152] on div at bounding box center [406, 41] width 110 height 231
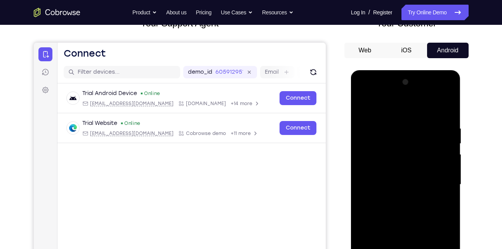
scroll to position [54, 0]
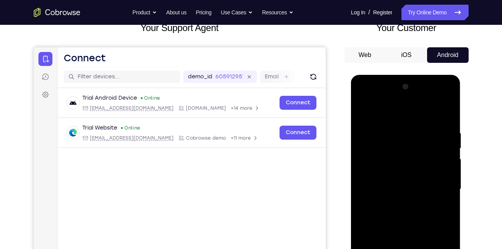
click at [408, 51] on button "iOS" at bounding box center [407, 55] width 42 height 16
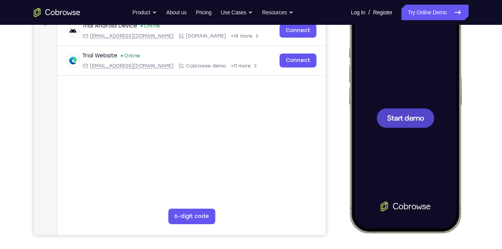
scroll to position [0, 0]
click at [410, 117] on span "Start demo" at bounding box center [405, 117] width 37 height 7
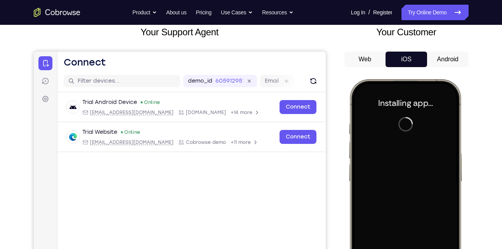
scroll to position [50, 0]
click at [443, 60] on button "Android" at bounding box center [448, 59] width 42 height 16
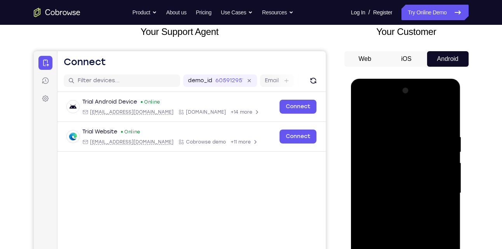
click at [443, 60] on button "Android" at bounding box center [448, 59] width 42 height 16
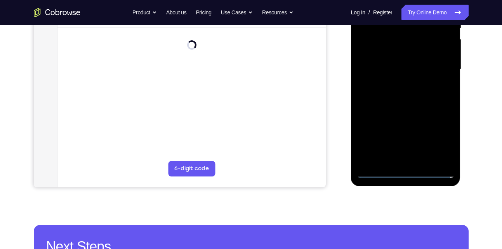
scroll to position [282, 0]
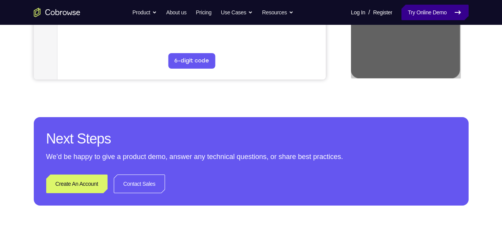
drag, startPoint x: 22, startPoint y: 223, endPoint x: 420, endPoint y: 6, distance: 454.0
click at [420, 6] on link "Try Online Demo" at bounding box center [435, 13] width 67 height 16
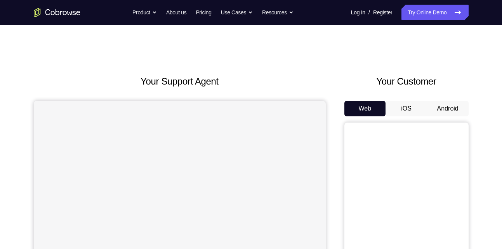
click at [420, 6] on link "Try Online Demo" at bounding box center [435, 13] width 67 height 16
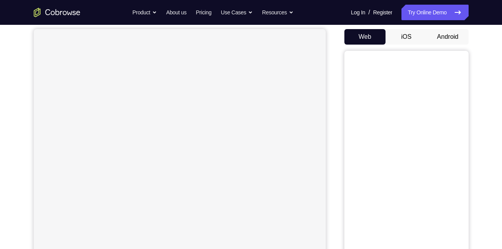
scroll to position [72, 0]
click at [452, 35] on button "Android" at bounding box center [448, 37] width 42 height 16
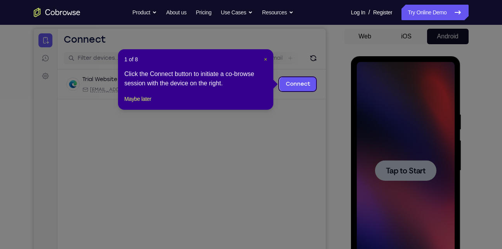
scroll to position [0, 0]
click at [265, 60] on span "×" at bounding box center [265, 59] width 3 height 6
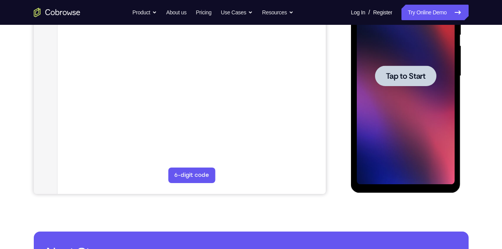
scroll to position [167, 0]
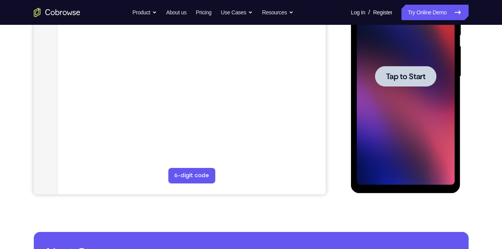
click at [396, 75] on span "Tap to Start" at bounding box center [406, 77] width 40 height 8
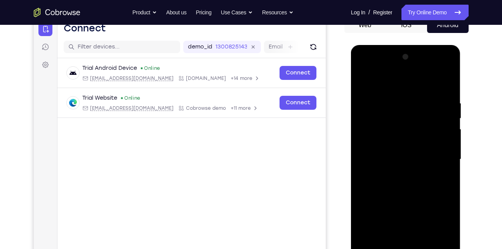
scroll to position [82, 0]
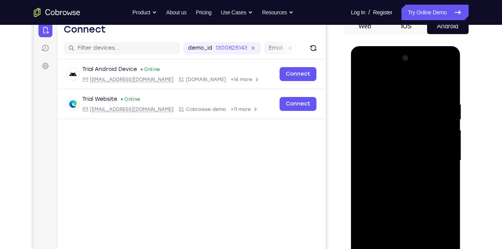
click at [367, 101] on div at bounding box center [406, 161] width 98 height 218
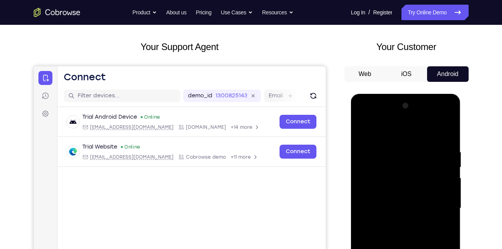
click at [433, 72] on button "Android" at bounding box center [448, 74] width 42 height 16
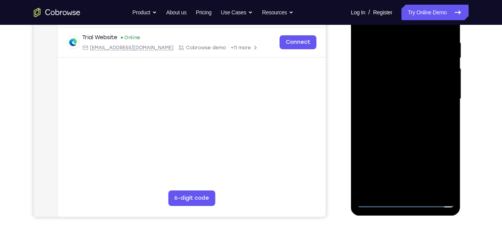
scroll to position [145, 0]
click at [383, 201] on div at bounding box center [406, 99] width 98 height 218
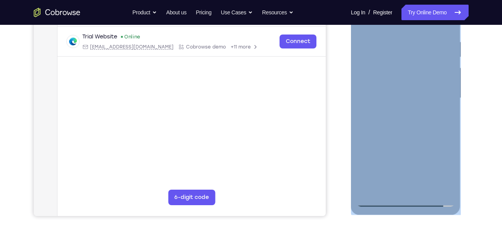
drag, startPoint x: 371, startPoint y: 209, endPoint x: 412, endPoint y: 207, distance: 41.2
click at [412, 207] on div at bounding box center [406, 99] width 110 height 231
click at [412, 207] on div at bounding box center [406, 99] width 98 height 218
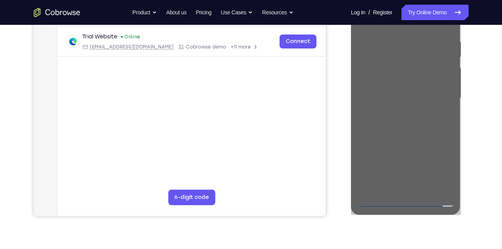
click at [467, 192] on div at bounding box center [407, 97] width 124 height 239
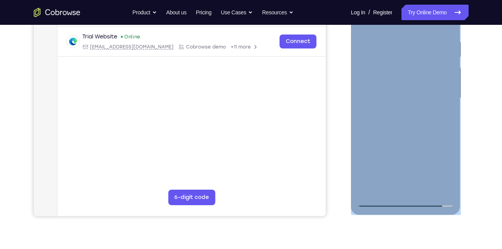
click at [429, 216] on div at bounding box center [406, 100] width 111 height 233
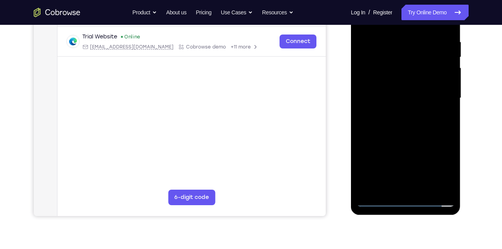
click at [405, 212] on div at bounding box center [406, 99] width 110 height 231
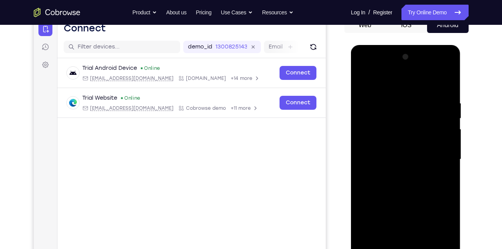
scroll to position [83, 0]
click at [405, 212] on div at bounding box center [406, 160] width 98 height 218
click at [411, 60] on div at bounding box center [406, 160] width 98 height 218
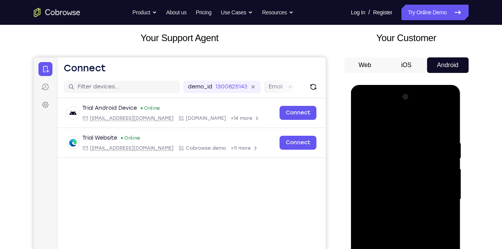
scroll to position [42, 0]
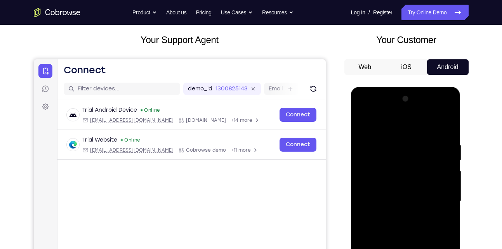
click at [415, 63] on button "iOS" at bounding box center [407, 67] width 42 height 16
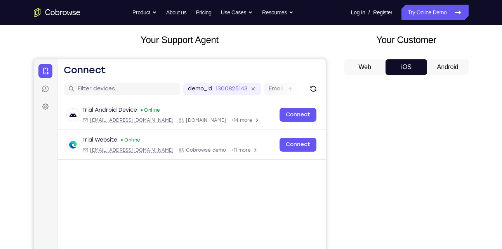
click at [441, 67] on button "Android" at bounding box center [448, 67] width 42 height 16
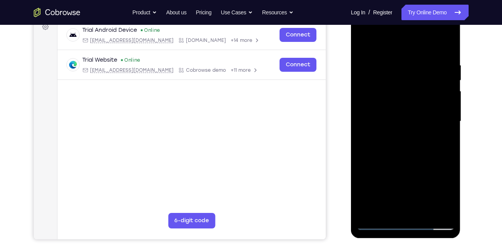
scroll to position [122, 0]
click at [405, 143] on div at bounding box center [406, 121] width 98 height 218
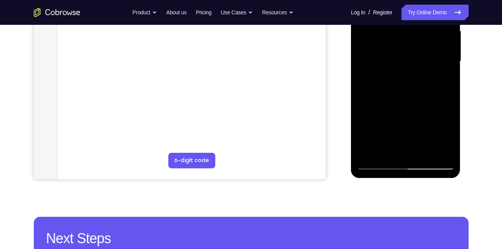
scroll to position [182, 0]
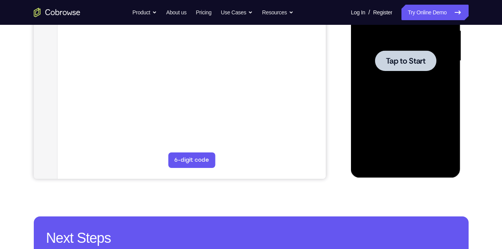
click at [411, 63] on span "Tap to Start" at bounding box center [406, 61] width 40 height 8
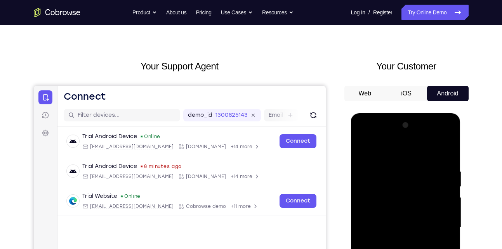
scroll to position [15, 0]
click at [400, 91] on button "iOS" at bounding box center [407, 94] width 42 height 16
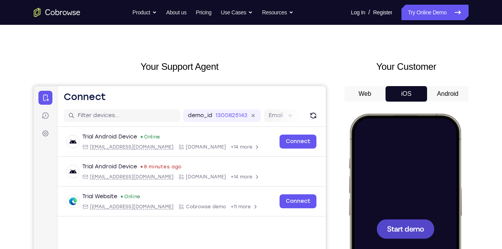
click at [445, 89] on button "Android" at bounding box center [448, 94] width 42 height 16
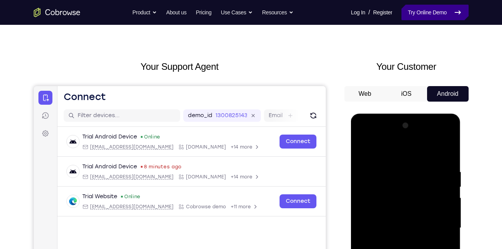
click at [417, 9] on link "Try Online Demo" at bounding box center [435, 13] width 67 height 16
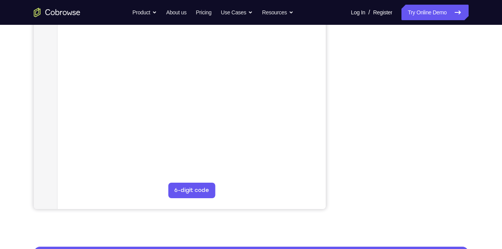
scroll to position [151, 0]
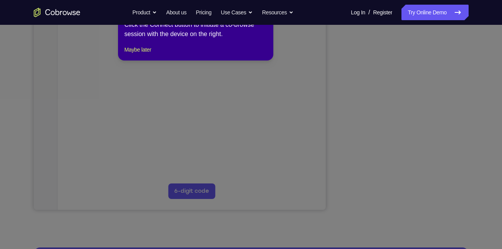
click at [412, 101] on icon at bounding box center [254, 123] width 508 height 251
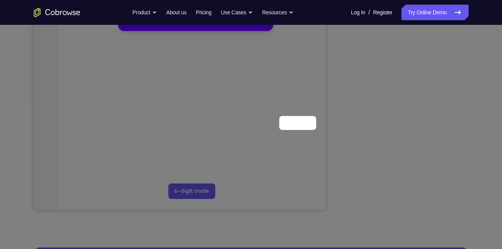
scroll to position [31, 0]
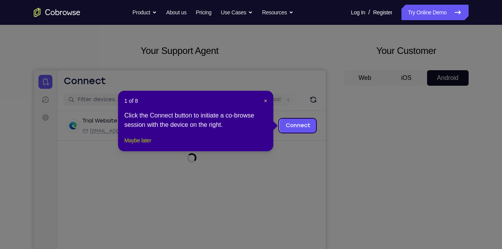
click at [139, 145] on button "Maybe later" at bounding box center [137, 140] width 27 height 9
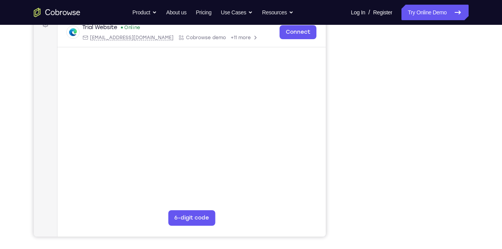
scroll to position [125, 0]
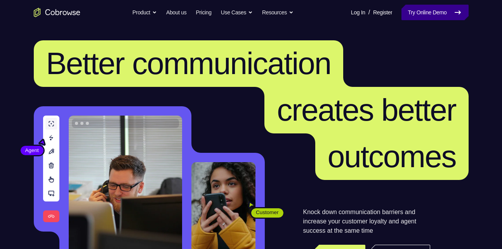
click at [449, 10] on link "Try Online Demo" at bounding box center [435, 13] width 67 height 16
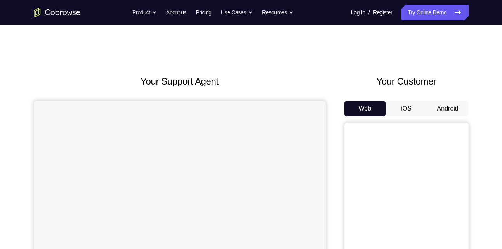
click at [456, 109] on button "Android" at bounding box center [448, 109] width 42 height 16
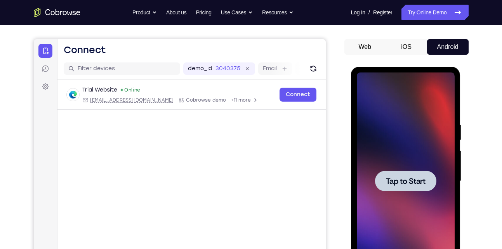
click at [400, 171] on div at bounding box center [405, 181] width 61 height 21
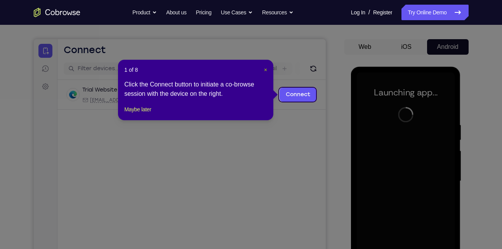
click at [264, 69] on span "×" at bounding box center [265, 70] width 3 height 6
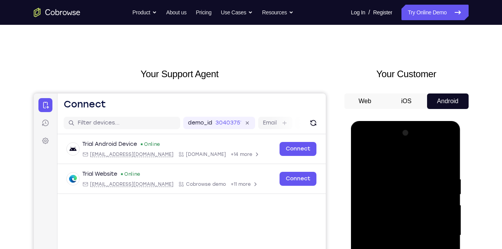
scroll to position [6, 0]
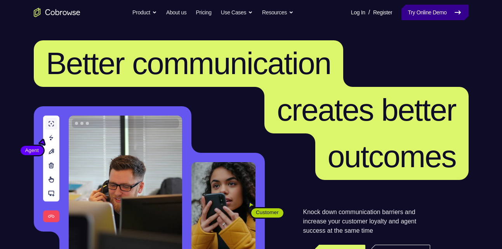
click at [451, 16] on link "Try Online Demo" at bounding box center [435, 13] width 67 height 16
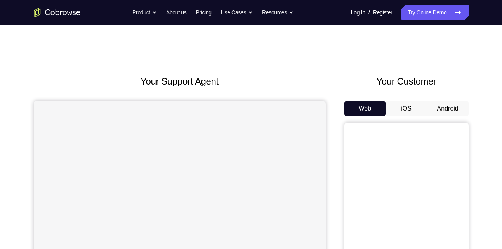
click at [452, 110] on button "Android" at bounding box center [448, 109] width 42 height 16
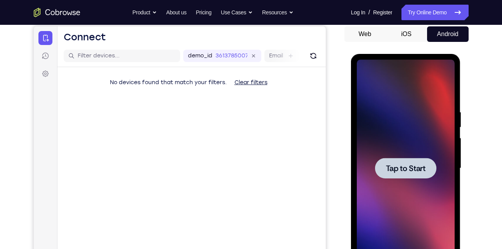
click at [416, 170] on span "Tap to Start" at bounding box center [406, 169] width 40 height 8
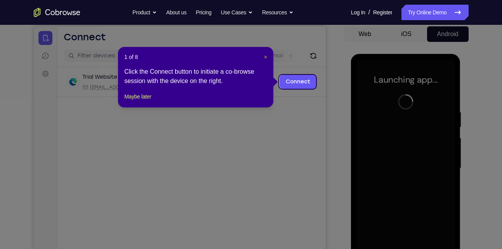
click at [265, 55] on span "×" at bounding box center [265, 57] width 3 height 6
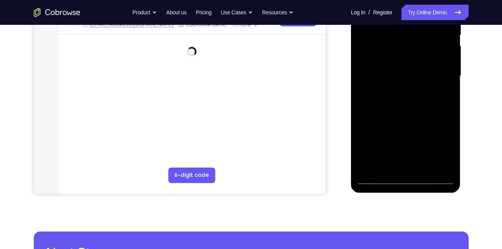
scroll to position [167, 0]
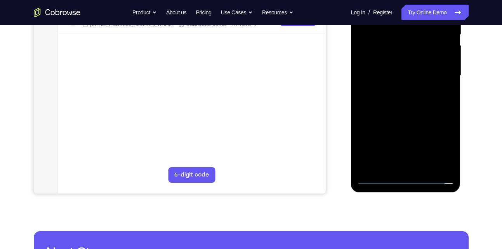
click at [423, 124] on div at bounding box center [406, 76] width 98 height 218
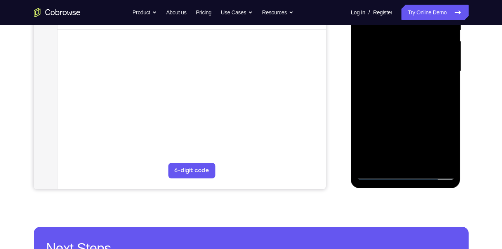
scroll to position [172, 0]
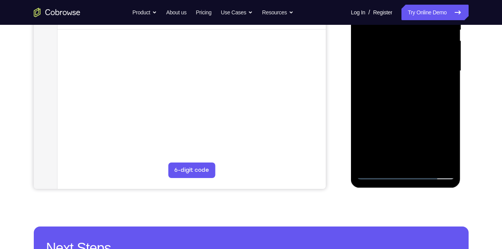
click at [407, 151] on div at bounding box center [406, 71] width 98 height 218
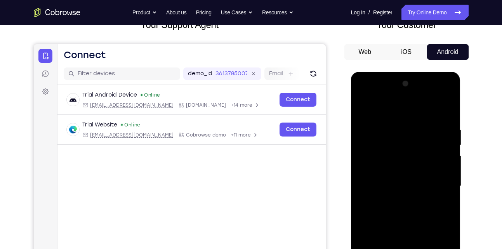
scroll to position [55, 0]
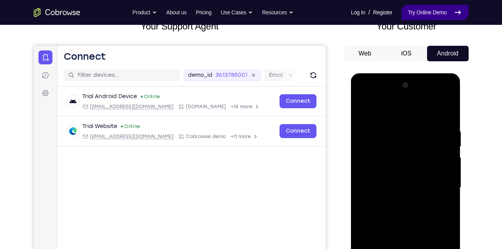
click at [447, 12] on link "Try Online Demo" at bounding box center [435, 13] width 67 height 16
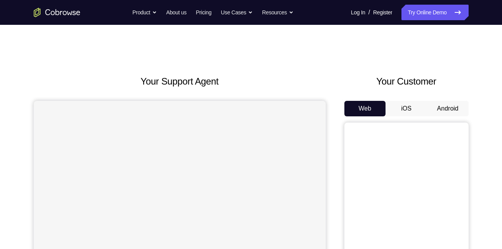
click at [450, 102] on button "Android" at bounding box center [448, 109] width 42 height 16
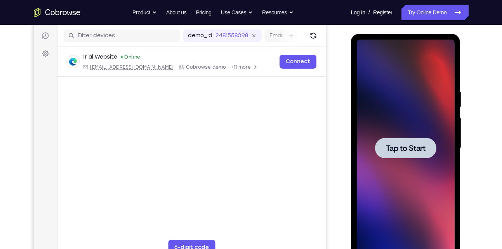
scroll to position [96, 0]
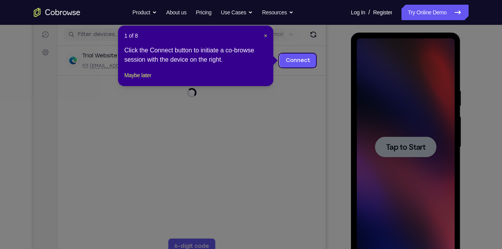
click at [413, 143] on icon at bounding box center [254, 124] width 508 height 249
click at [264, 36] on span "×" at bounding box center [265, 36] width 3 height 6
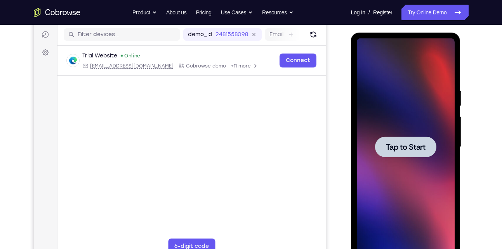
click at [408, 137] on div at bounding box center [405, 147] width 61 height 21
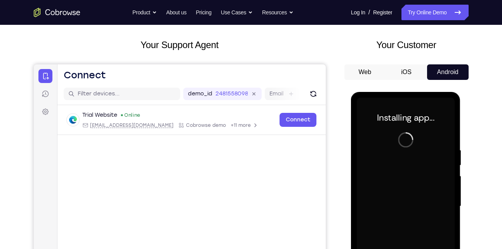
scroll to position [36, 0]
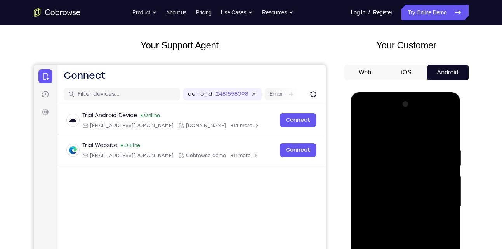
click at [407, 110] on div at bounding box center [406, 207] width 98 height 218
click at [443, 70] on button "Android" at bounding box center [448, 73] width 42 height 16
click at [441, 68] on button "Android" at bounding box center [448, 73] width 42 height 16
click at [406, 116] on div at bounding box center [406, 207] width 98 height 218
click at [432, 72] on button "Android" at bounding box center [448, 73] width 42 height 16
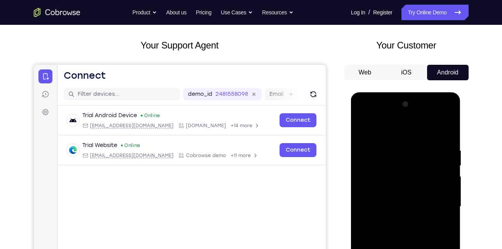
click at [432, 72] on button "Android" at bounding box center [448, 73] width 42 height 16
click at [412, 73] on button "iOS" at bounding box center [407, 73] width 42 height 16
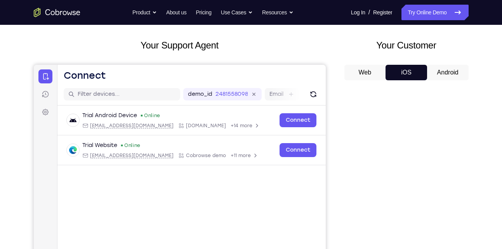
click at [454, 74] on button "Android" at bounding box center [448, 73] width 42 height 16
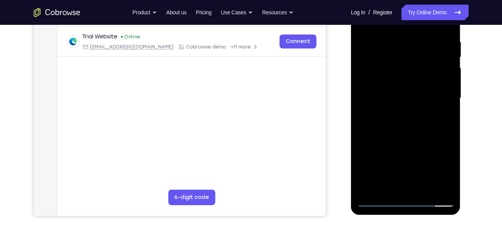
scroll to position [150, 0]
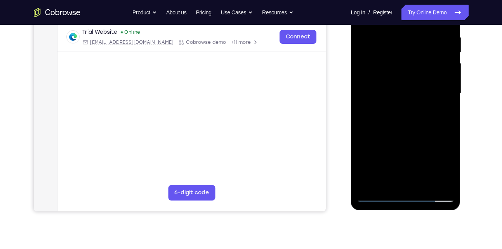
click at [415, 147] on div at bounding box center [406, 94] width 98 height 218
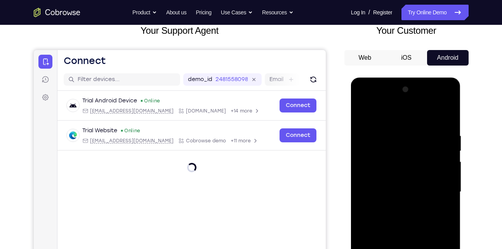
scroll to position [50, 0]
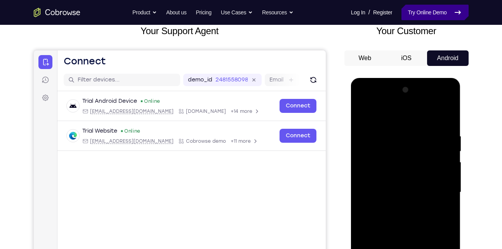
click at [419, 10] on link "Try Online Demo" at bounding box center [435, 13] width 67 height 16
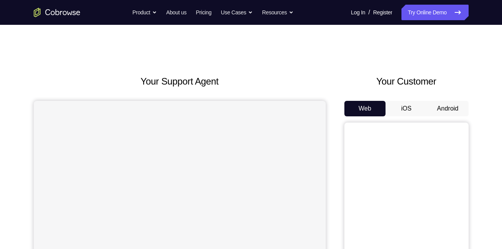
click at [449, 113] on button "Android" at bounding box center [448, 109] width 42 height 16
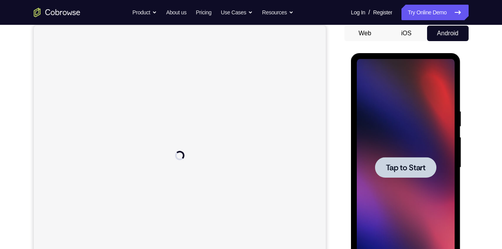
scroll to position [76, 0]
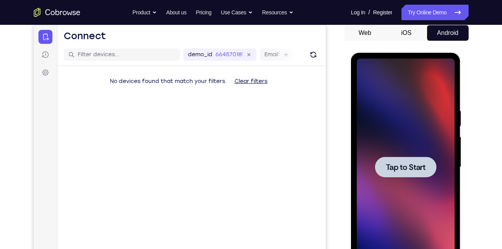
click at [428, 164] on div at bounding box center [405, 167] width 61 height 21
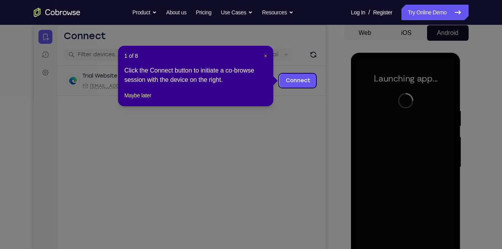
drag, startPoint x: 267, startPoint y: 57, endPoint x: 278, endPoint y: 65, distance: 13.8
click at [267, 57] on span "×" at bounding box center [265, 56] width 3 height 6
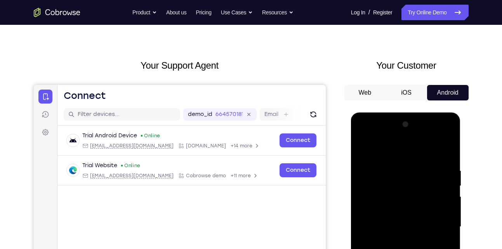
scroll to position [16, 0]
click at [441, 97] on button "Android" at bounding box center [448, 93] width 42 height 16
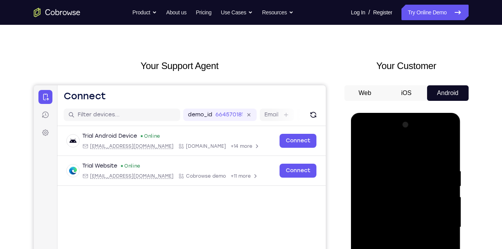
click at [441, 97] on button "Android" at bounding box center [448, 93] width 42 height 16
click at [414, 89] on button "iOS" at bounding box center [407, 93] width 42 height 16
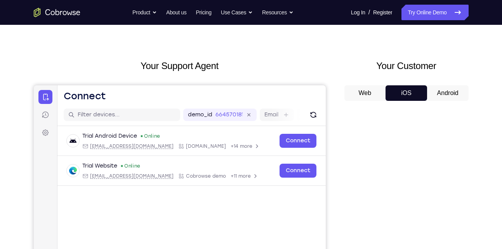
click at [442, 90] on button "Android" at bounding box center [448, 93] width 42 height 16
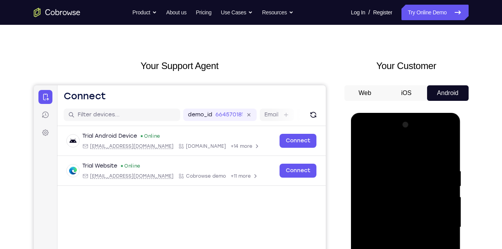
scroll to position [0, 0]
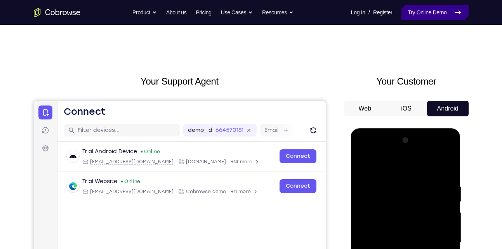
click at [439, 14] on link "Try Online Demo" at bounding box center [435, 13] width 67 height 16
click at [432, 5] on link "Try Online Demo" at bounding box center [435, 13] width 67 height 16
click at [431, 10] on link "Try Online Demo" at bounding box center [435, 13] width 67 height 16
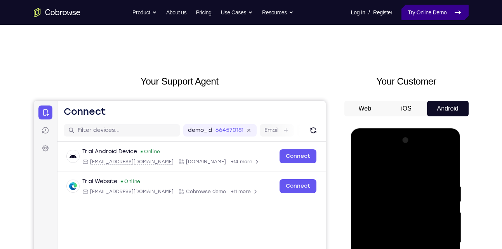
click at [431, 10] on link "Try Online Demo" at bounding box center [435, 13] width 67 height 16
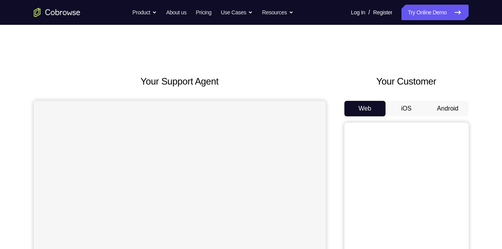
click at [406, 101] on button "iOS" at bounding box center [407, 109] width 42 height 16
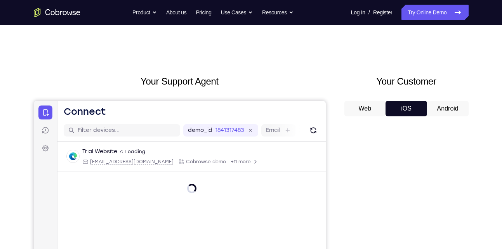
click at [447, 113] on button "Android" at bounding box center [448, 109] width 42 height 16
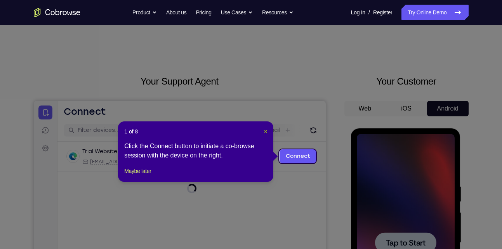
click at [265, 134] on span "×" at bounding box center [265, 132] width 3 height 6
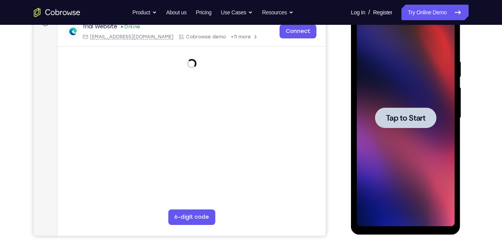
scroll to position [127, 0]
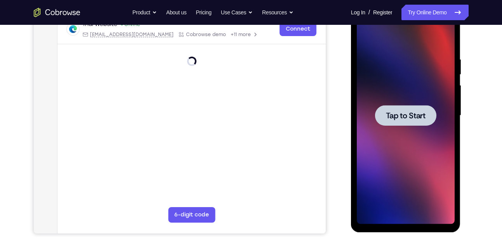
click at [405, 120] on span "Tap to Start" at bounding box center [406, 116] width 40 height 8
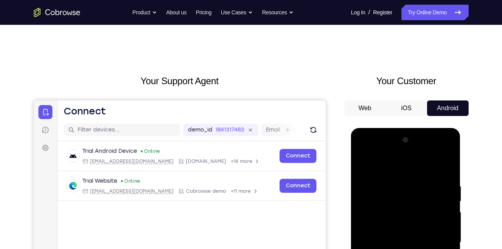
scroll to position [2, 0]
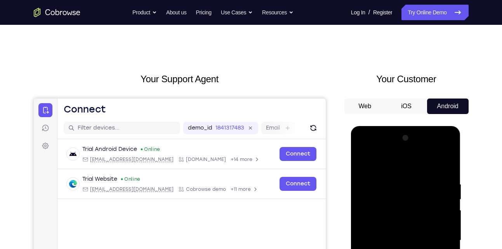
click at [444, 108] on button "Android" at bounding box center [448, 107] width 42 height 16
click at [448, 106] on button "Android" at bounding box center [448, 107] width 42 height 16
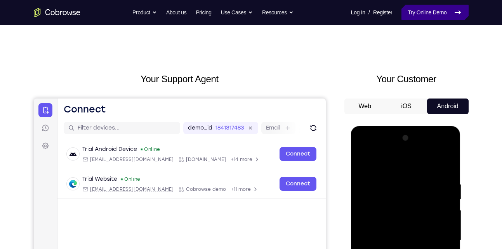
click at [416, 19] on link "Try Online Demo" at bounding box center [435, 13] width 67 height 16
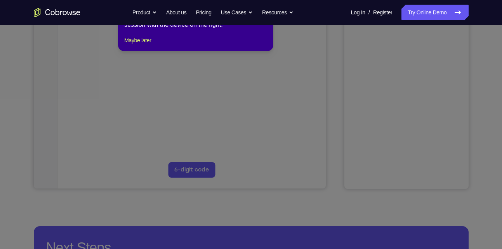
scroll to position [86, 0]
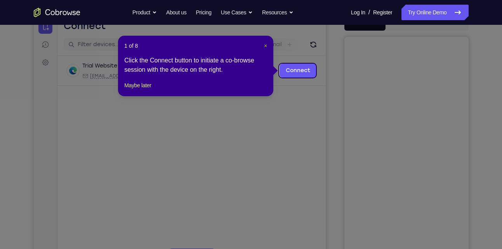
click at [266, 46] on span "×" at bounding box center [265, 46] width 3 height 6
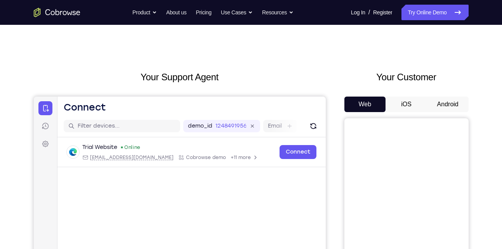
scroll to position [4, 0]
click at [452, 104] on button "Android" at bounding box center [448, 105] width 42 height 16
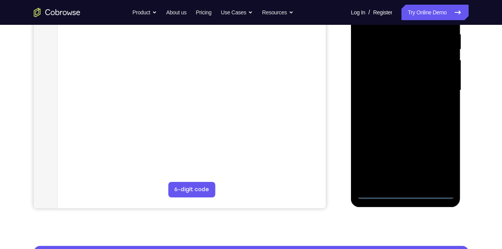
scroll to position [153, 0]
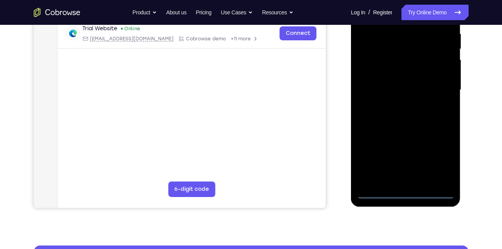
click at [405, 197] on div at bounding box center [406, 90] width 98 height 218
click at [444, 188] on div at bounding box center [406, 90] width 98 height 218
click at [447, 184] on div at bounding box center [406, 90] width 98 height 218
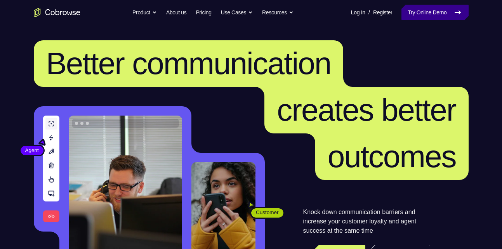
click at [445, 10] on link "Try Online Demo" at bounding box center [435, 13] width 67 height 16
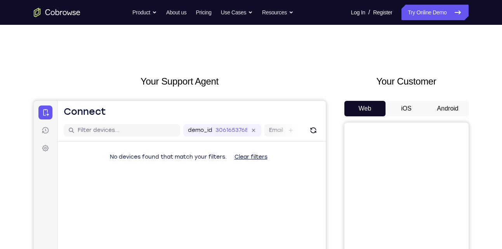
click at [448, 103] on button "Android" at bounding box center [448, 109] width 42 height 16
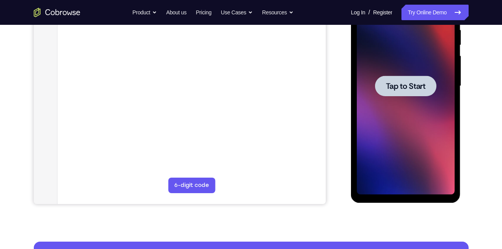
scroll to position [158, 0]
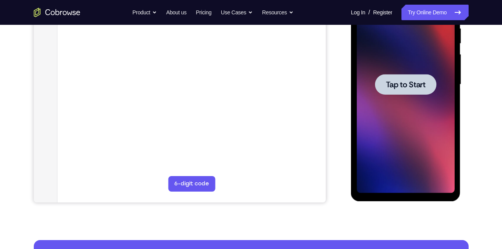
click at [446, 188] on div at bounding box center [406, 85] width 98 height 218
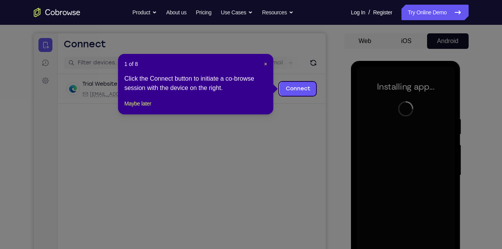
scroll to position [68, 0]
click at [294, 86] on link "Connect" at bounding box center [297, 89] width 37 height 14
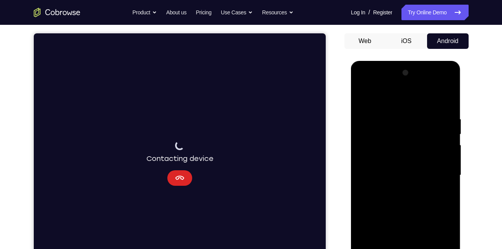
click at [183, 178] on icon "Cancel" at bounding box center [179, 178] width 9 height 4
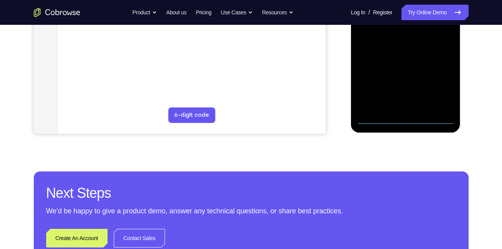
scroll to position [228, 0]
click at [409, 122] on div at bounding box center [406, 16] width 98 height 218
click at [402, 114] on div at bounding box center [406, 16] width 98 height 218
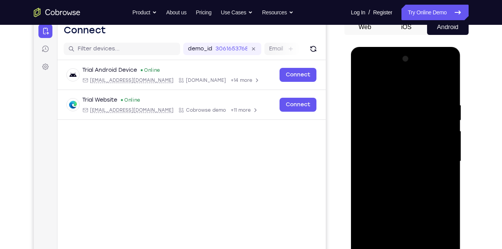
scroll to position [46, 0]
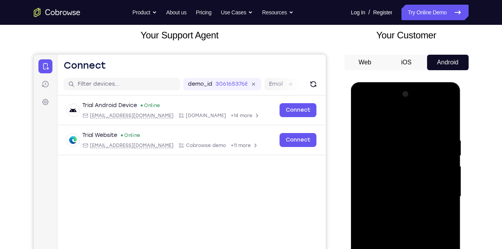
click at [407, 67] on button "iOS" at bounding box center [407, 63] width 42 height 16
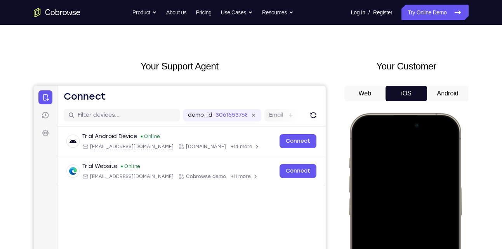
scroll to position [15, 0]
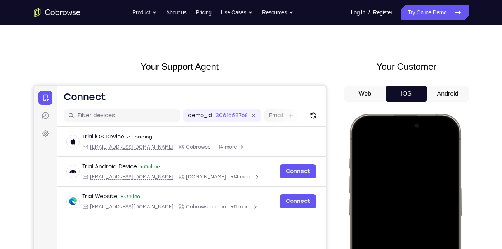
click at [283, 87] on button "Web" at bounding box center [264, 85] width 37 height 17
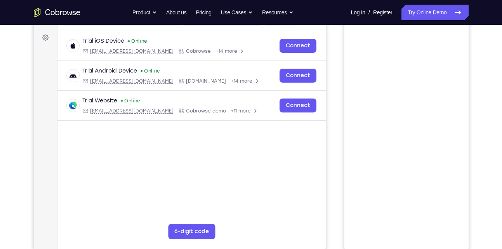
scroll to position [2, 0]
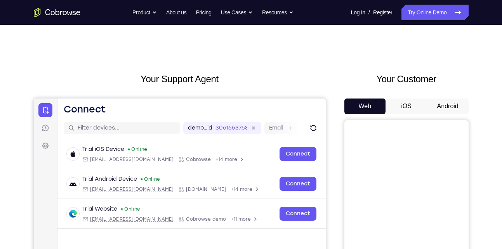
click at [96, 52] on button "iOS" at bounding box center [95, 51] width 2 height 2
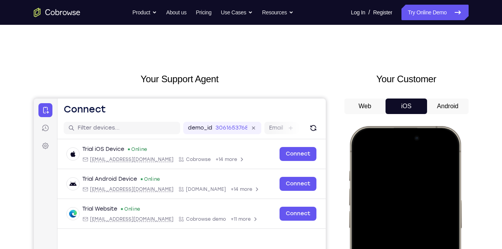
click at [448, 103] on button "Android" at bounding box center [448, 107] width 42 height 16
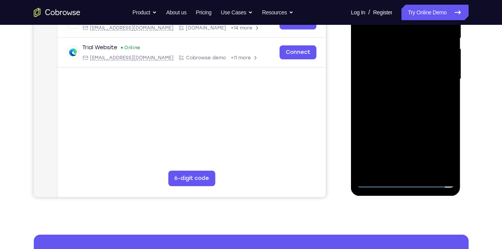
scroll to position [164, 0]
click at [405, 156] on div at bounding box center [406, 79] width 98 height 218
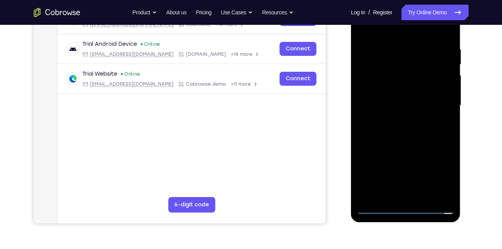
scroll to position [137, 0]
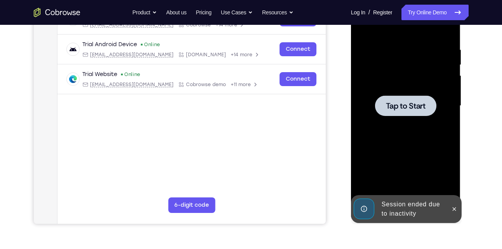
click at [431, 109] on div at bounding box center [405, 106] width 61 height 21
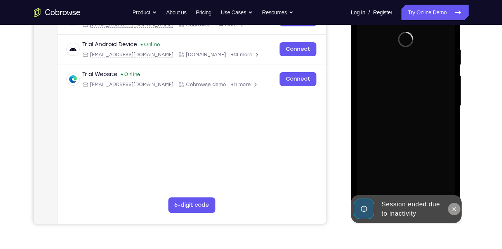
click at [454, 213] on button at bounding box center [454, 209] width 12 height 12
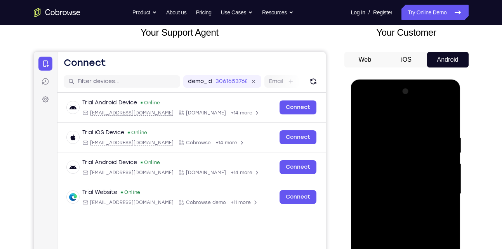
scroll to position [46, 0]
